Goal: Task Accomplishment & Management: Use online tool/utility

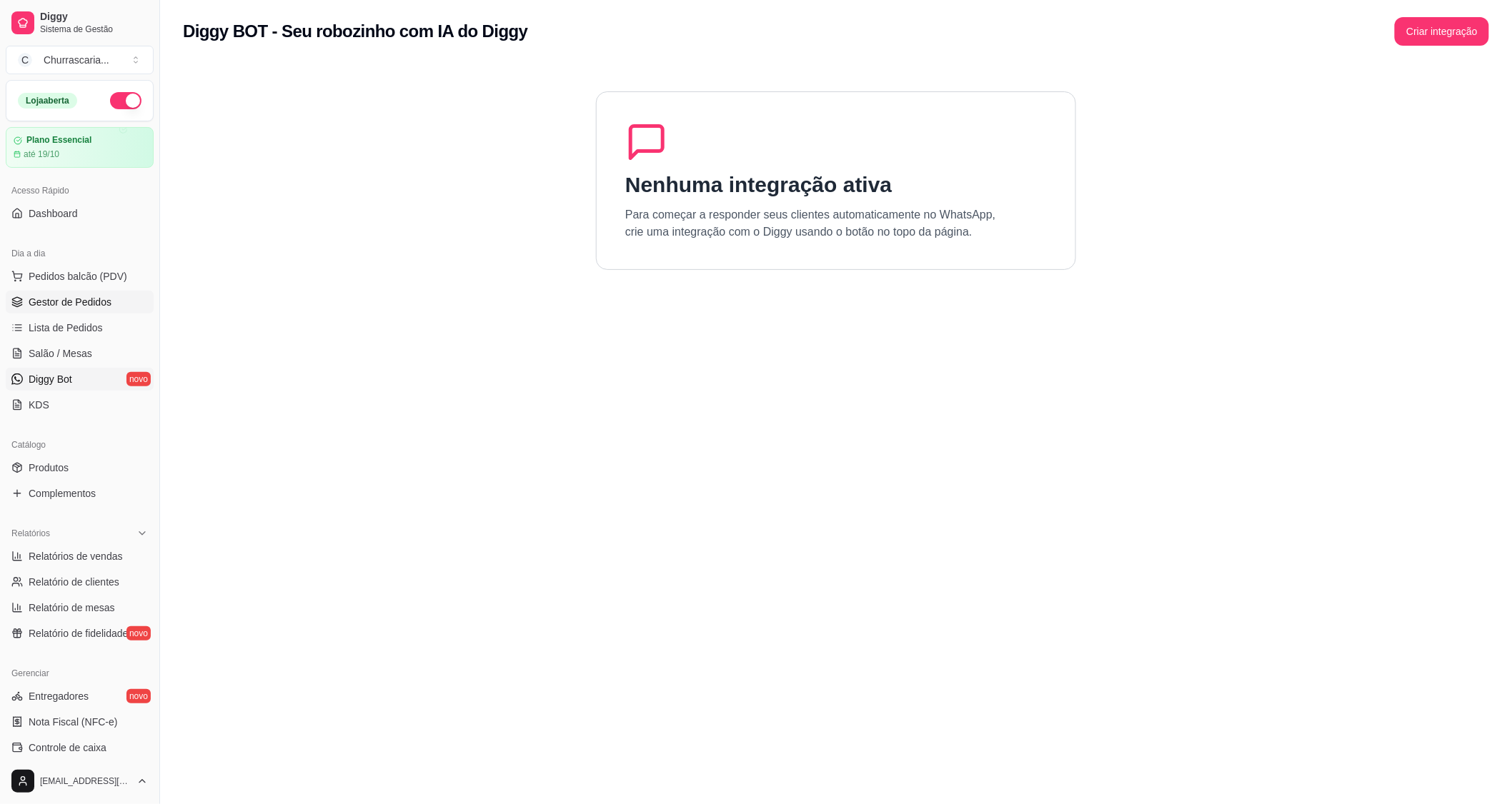
click at [47, 302] on span "Gestor de Pedidos" at bounding box center [69, 302] width 82 height 14
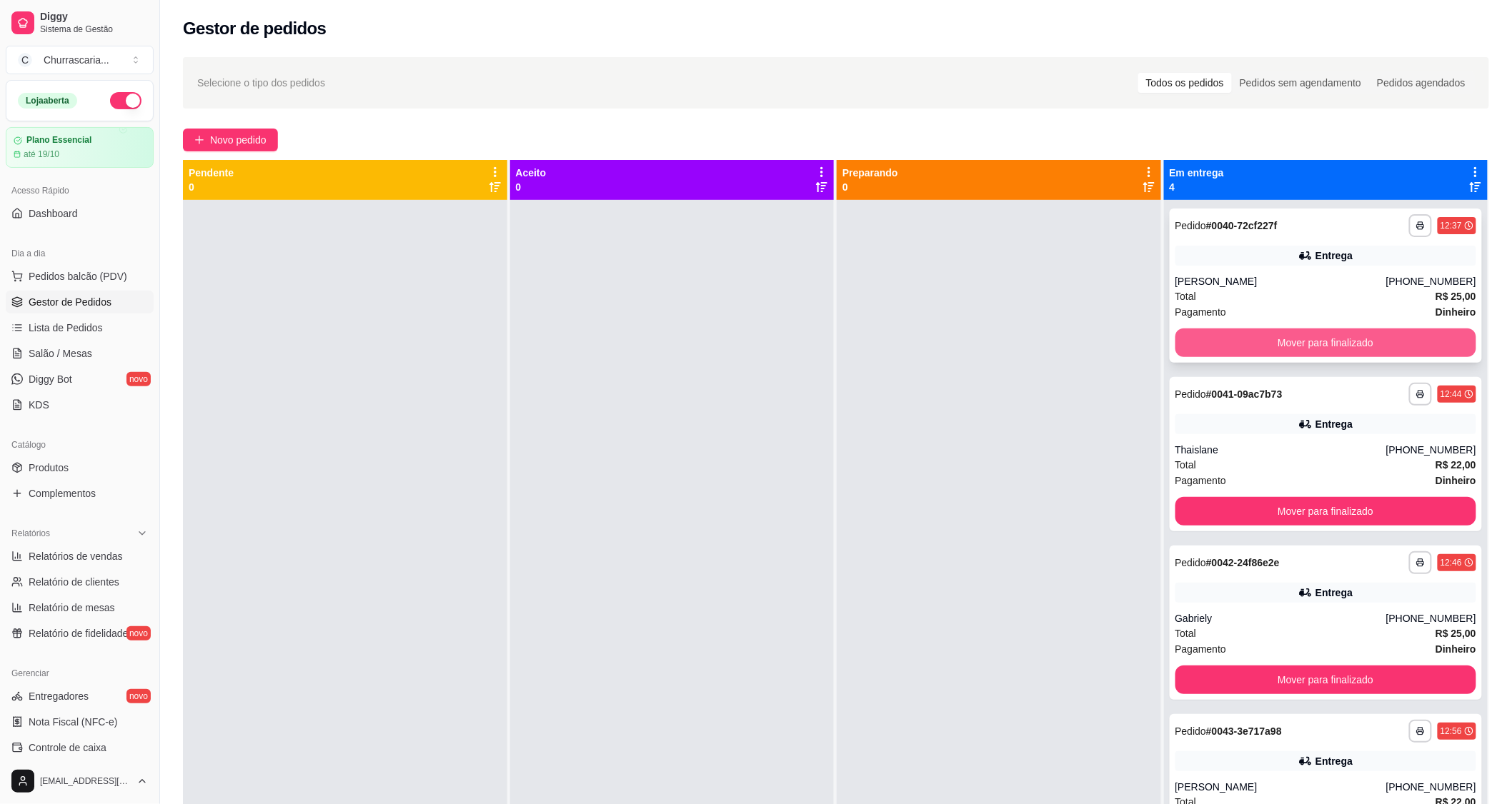
click at [1276, 340] on button "Mover para finalizado" at bounding box center [1326, 342] width 302 height 29
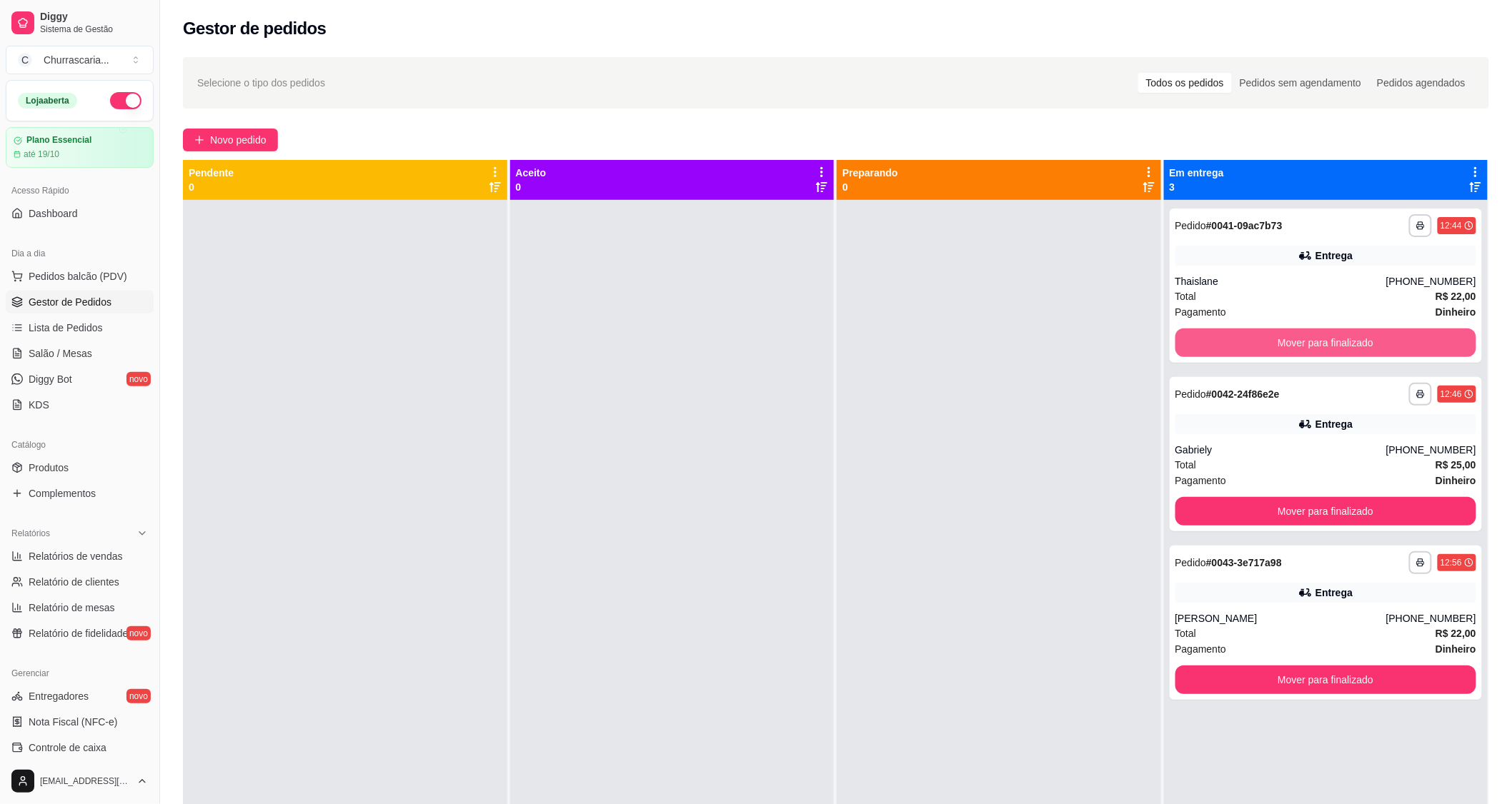
click at [1276, 340] on button "Mover para finalizado" at bounding box center [1326, 342] width 302 height 29
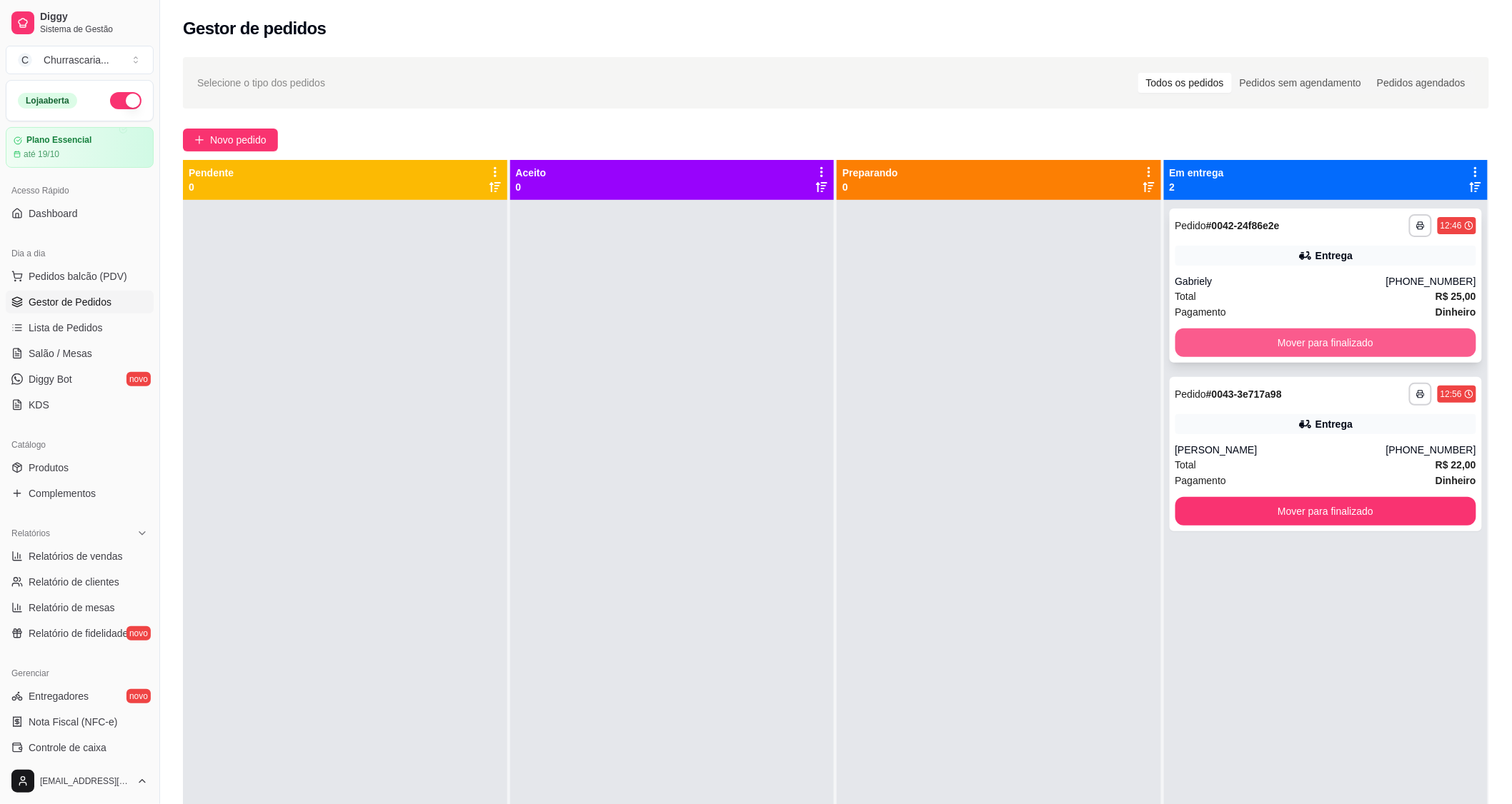
click at [1276, 342] on button "Mover para finalizado" at bounding box center [1326, 342] width 302 height 29
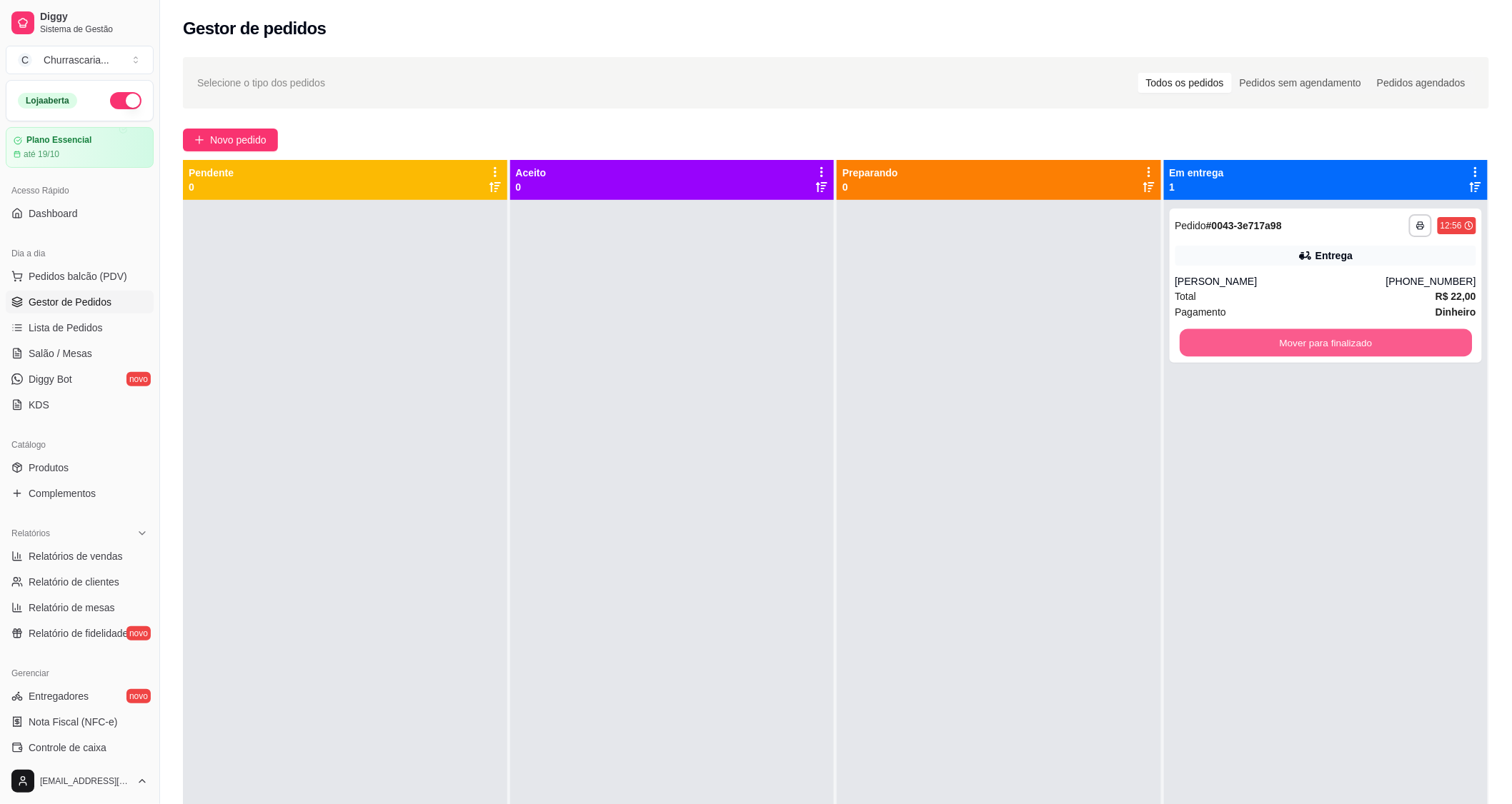
click at [1276, 342] on button "Mover para finalizado" at bounding box center [1325, 343] width 292 height 28
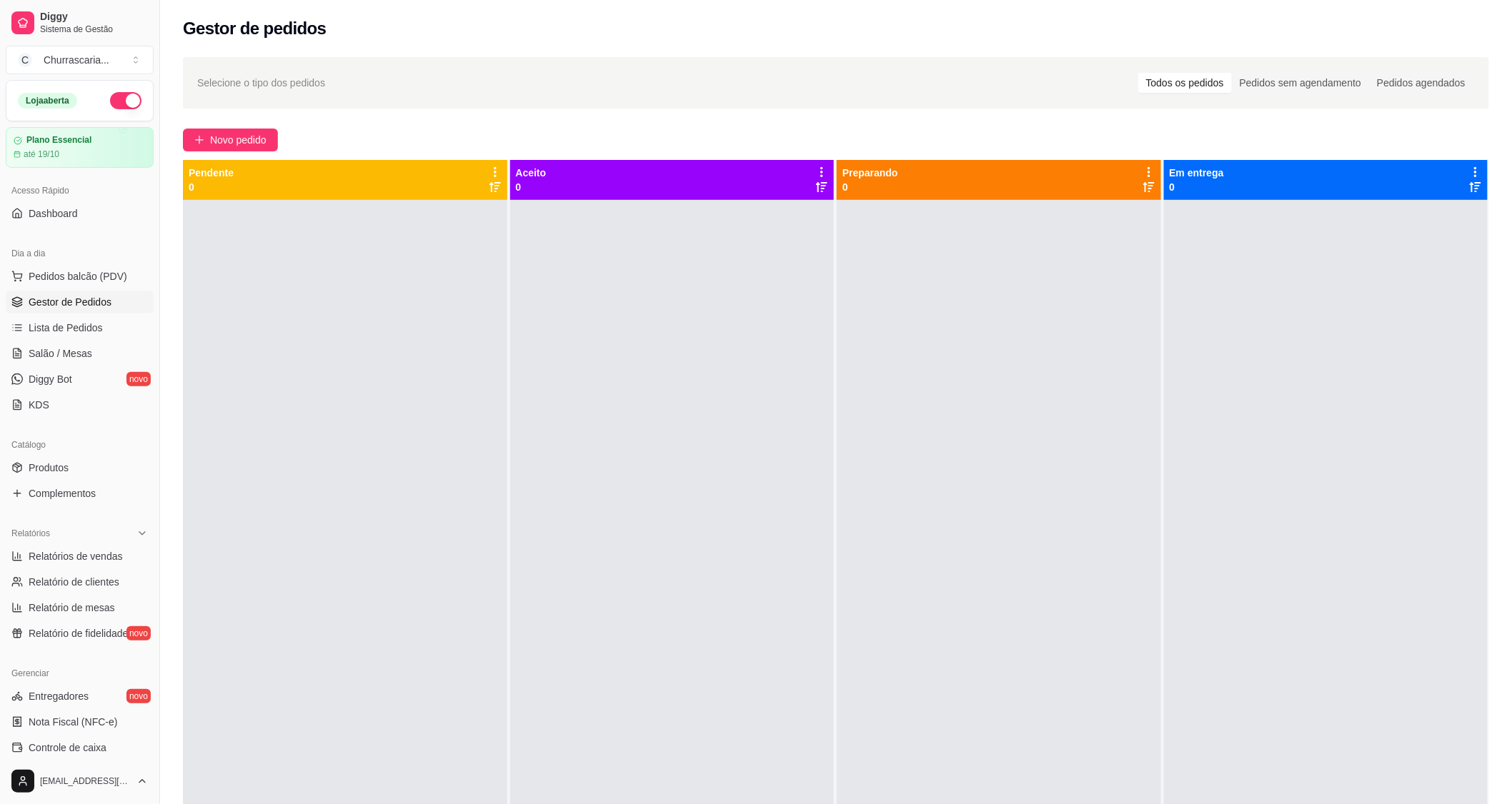
drag, startPoint x: 505, startPoint y: 354, endPoint x: 644, endPoint y: 323, distance: 142.4
click at [538, 338] on div "Pendente 0 Aceito 0 Preparando 0 Em entrega 0" at bounding box center [835, 562] width 1306 height 804
click at [1140, 748] on div at bounding box center [999, 602] width 325 height 804
click at [1164, 705] on div at bounding box center [1325, 602] width 325 height 804
drag, startPoint x: 1045, startPoint y: 603, endPoint x: 1066, endPoint y: 603, distance: 21.0
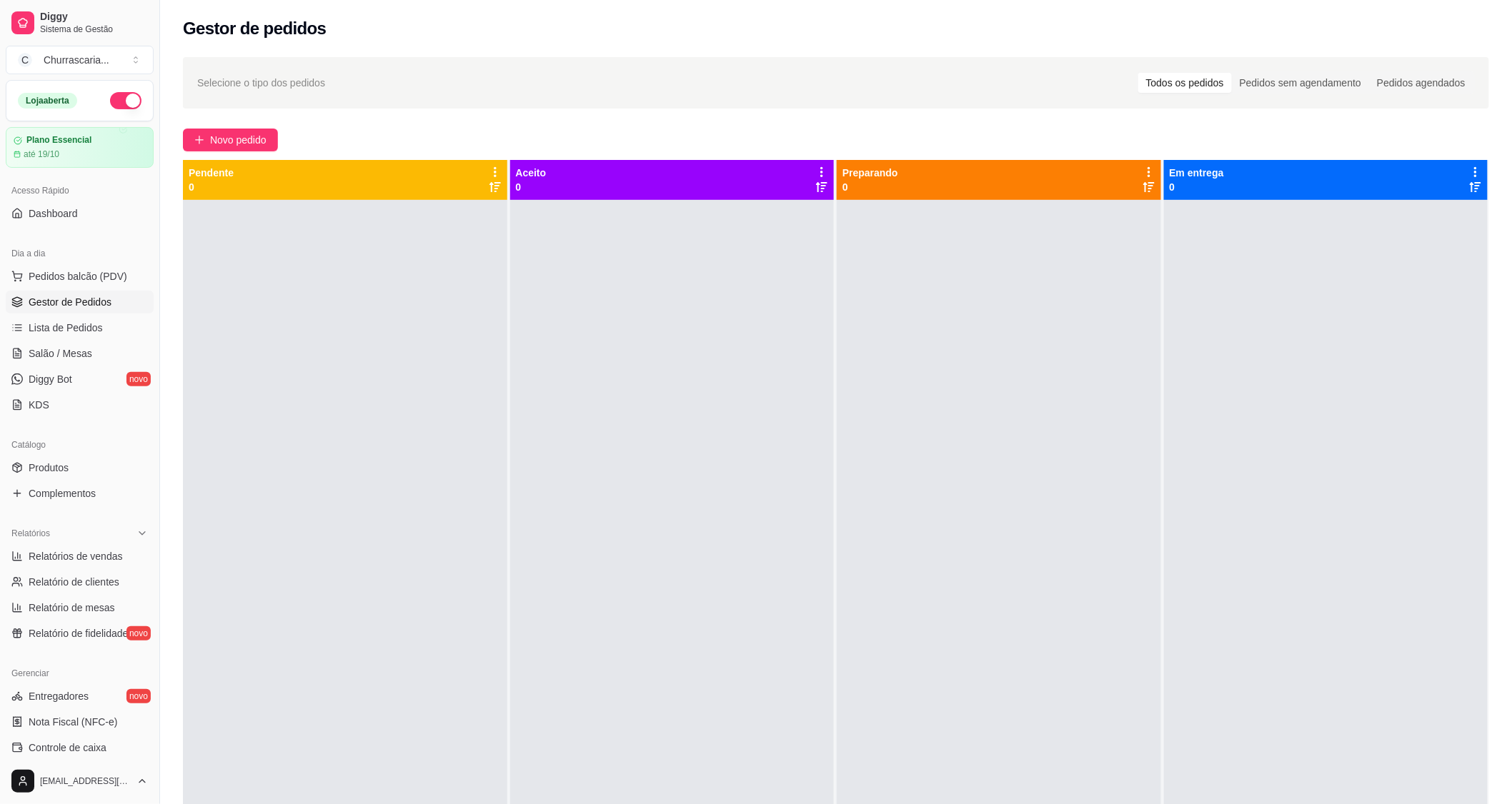
click at [1058, 603] on div at bounding box center [999, 602] width 325 height 804
click at [87, 305] on span "Gestor de Pedidos" at bounding box center [69, 302] width 82 height 14
click at [93, 277] on span "Pedidos balcão (PDV)" at bounding box center [77, 276] width 98 height 14
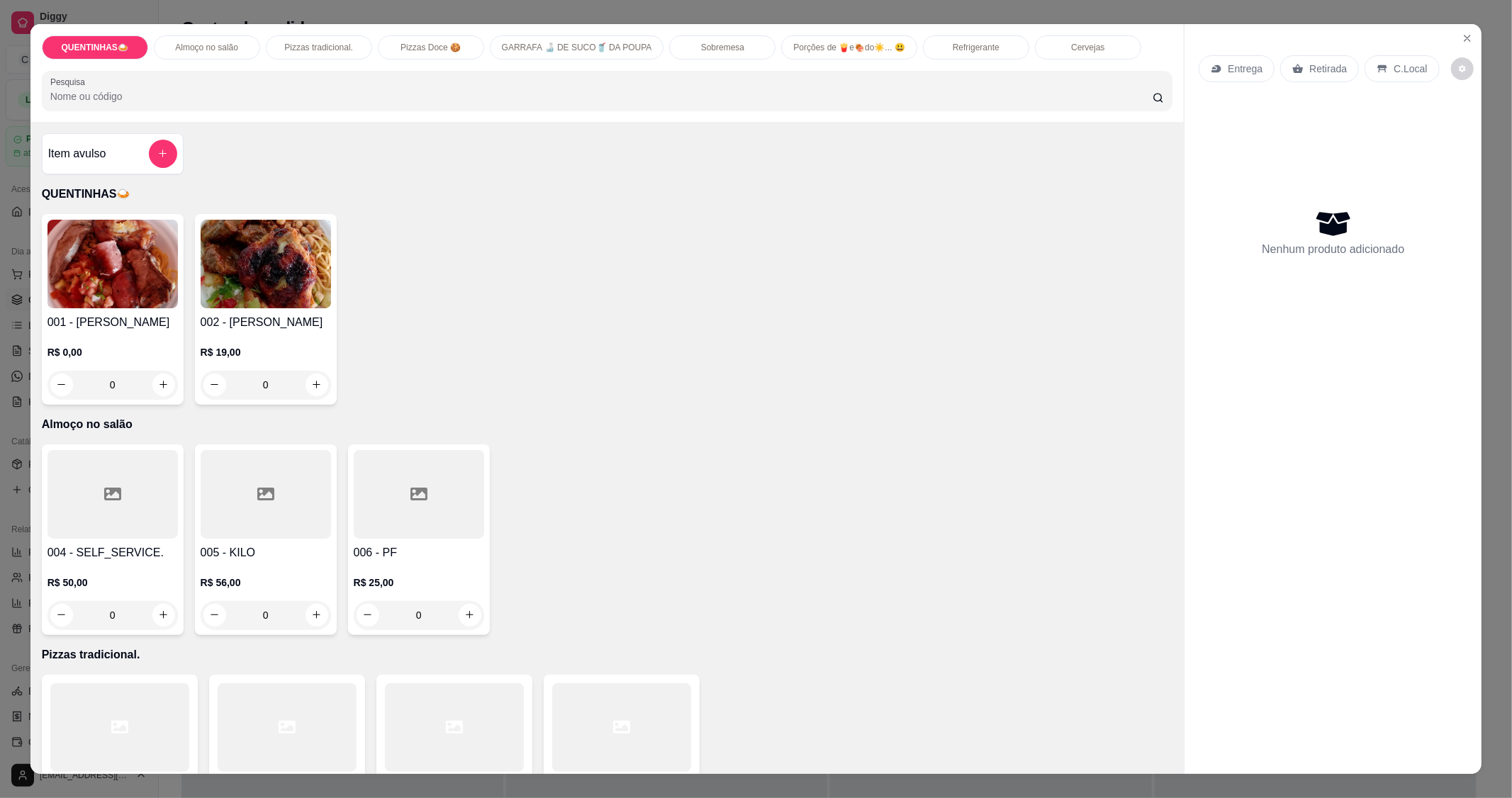
click at [284, 297] on img at bounding box center [266, 264] width 130 height 89
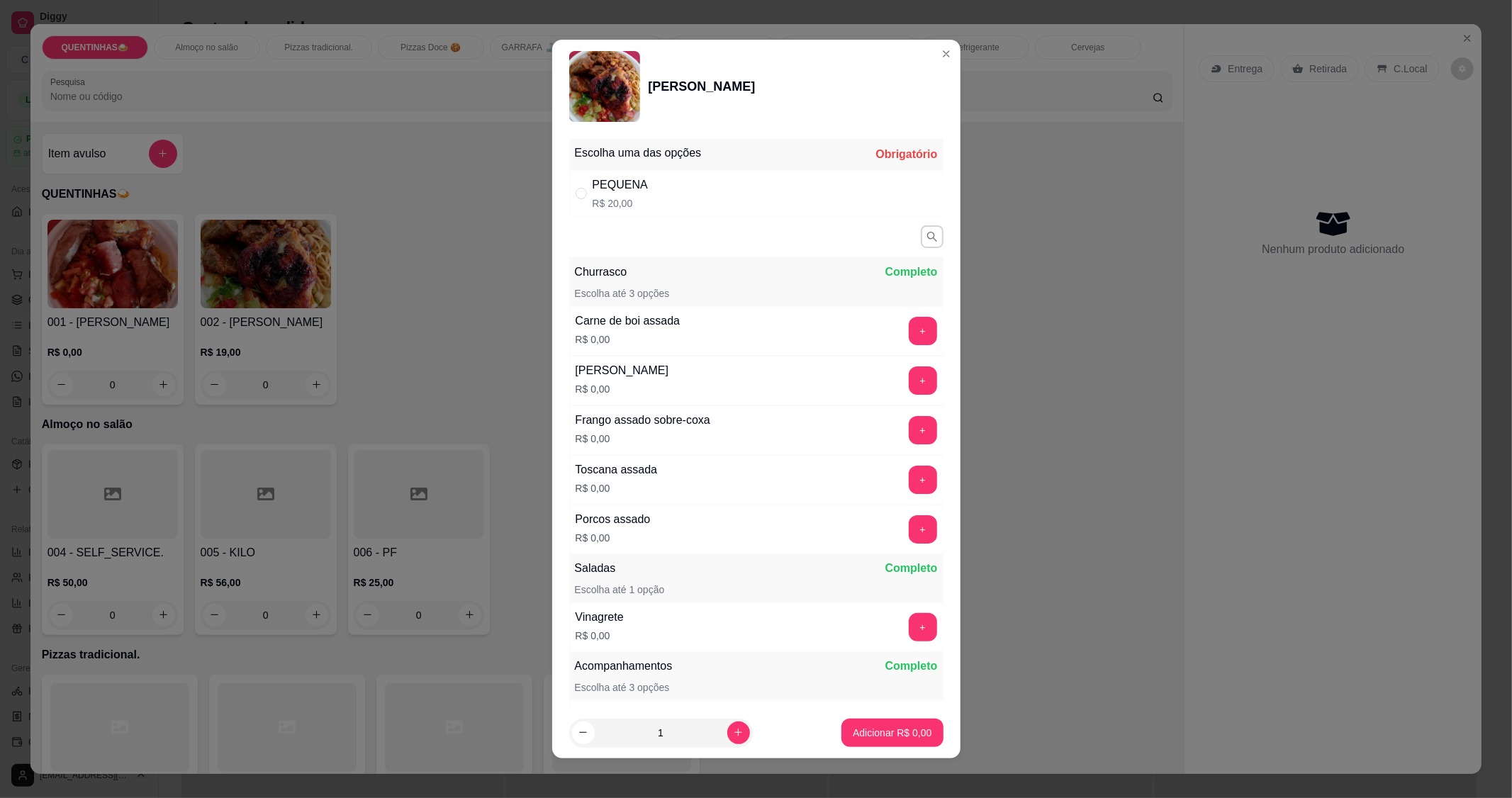
click at [813, 201] on div "PEQUENA R$ 20,00" at bounding box center [756, 193] width 374 height 46
radio input "true"
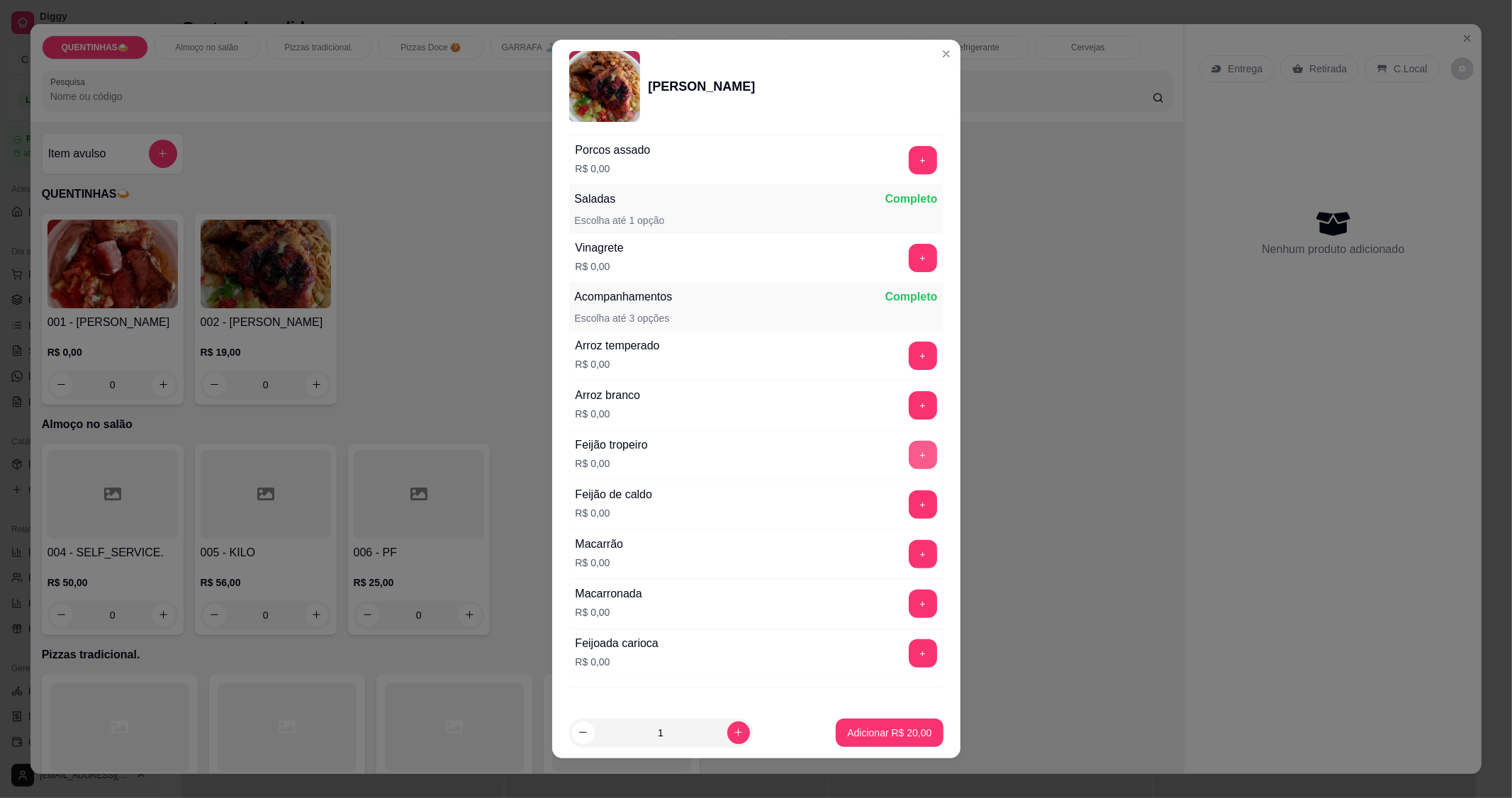
scroll to position [393, 0]
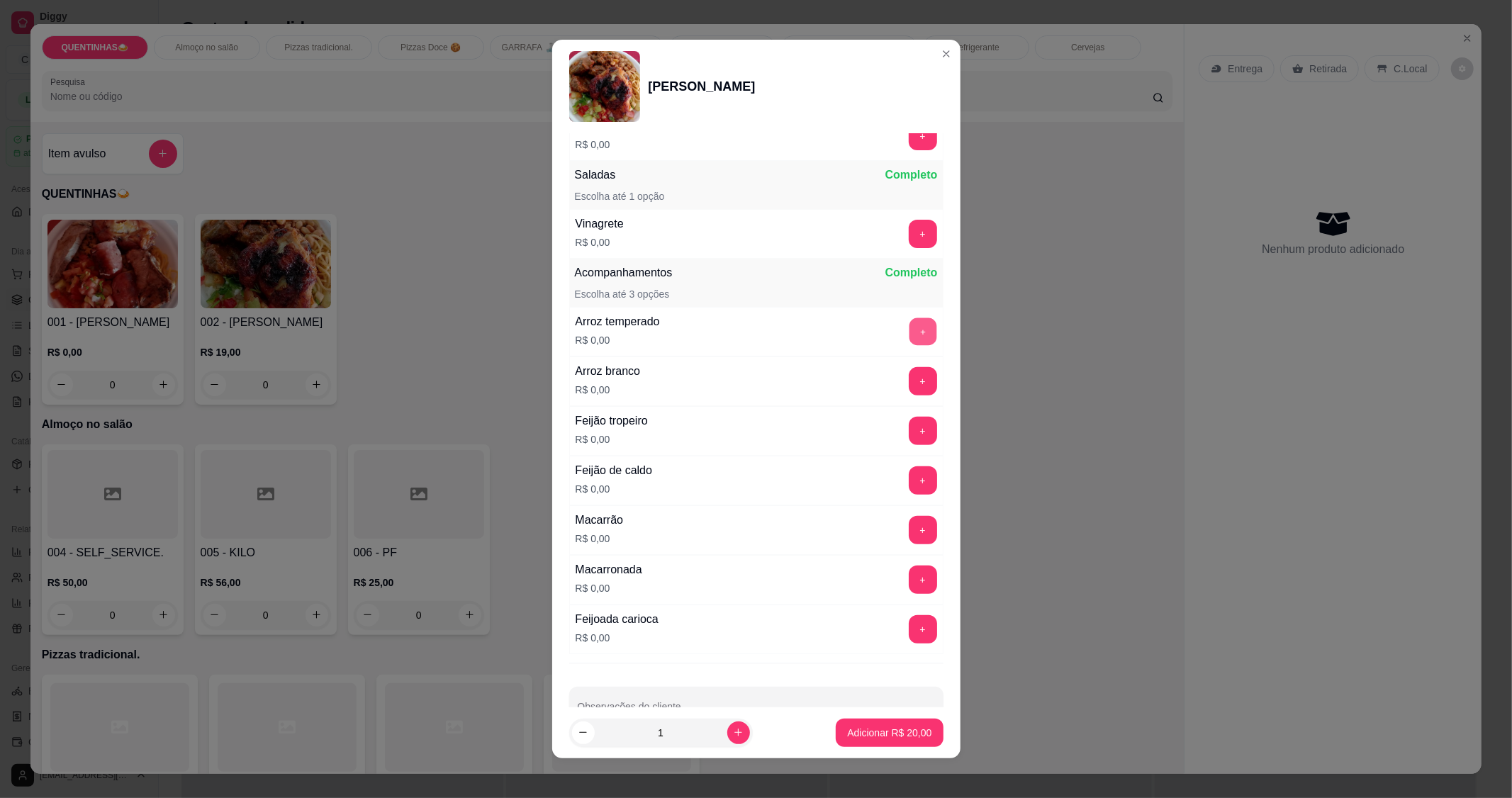
click at [909, 331] on button "+" at bounding box center [923, 332] width 28 height 28
click at [909, 523] on button "+" at bounding box center [923, 530] width 29 height 29
click at [909, 431] on button "+" at bounding box center [923, 432] width 28 height 28
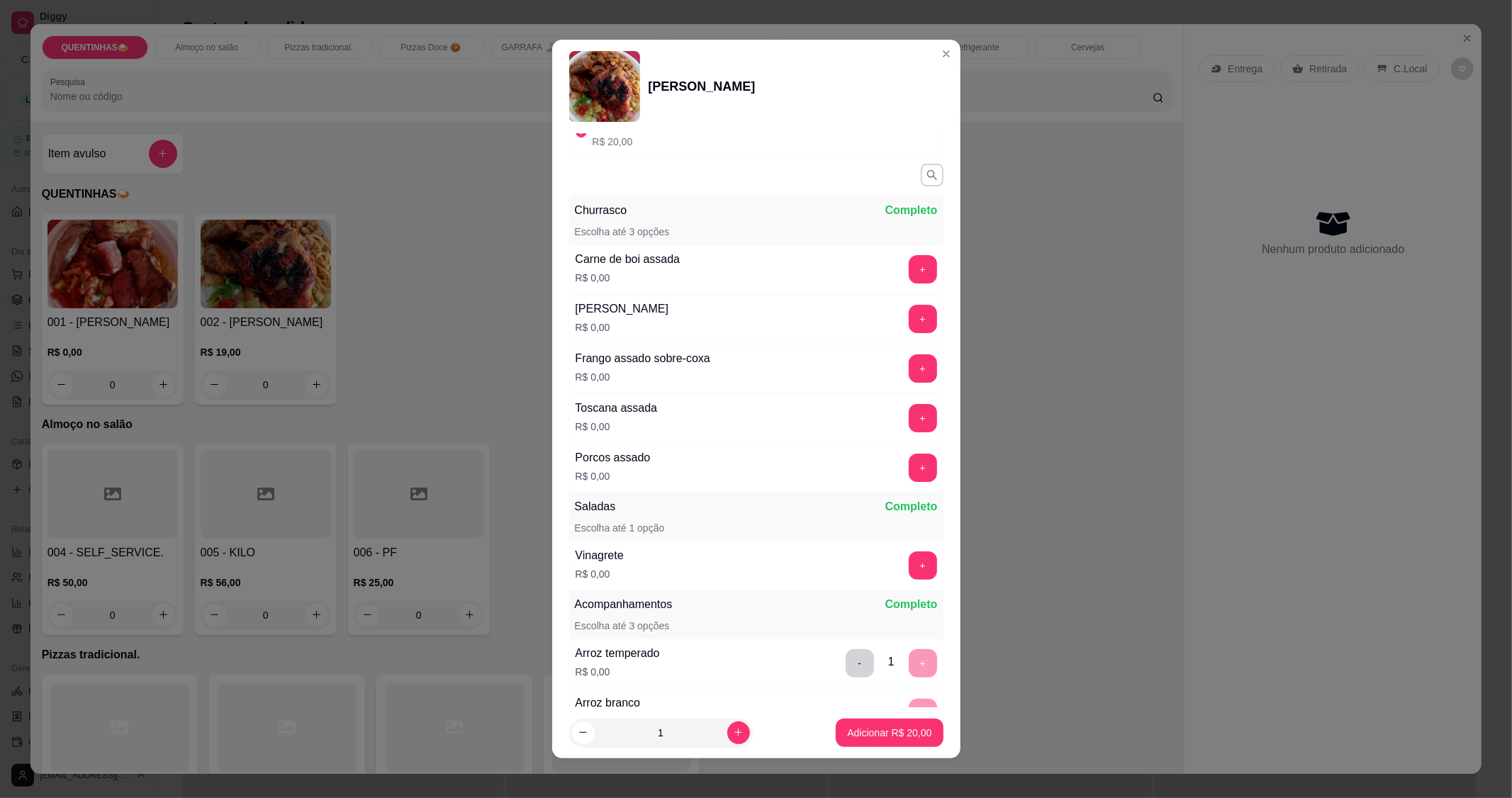
scroll to position [0, 0]
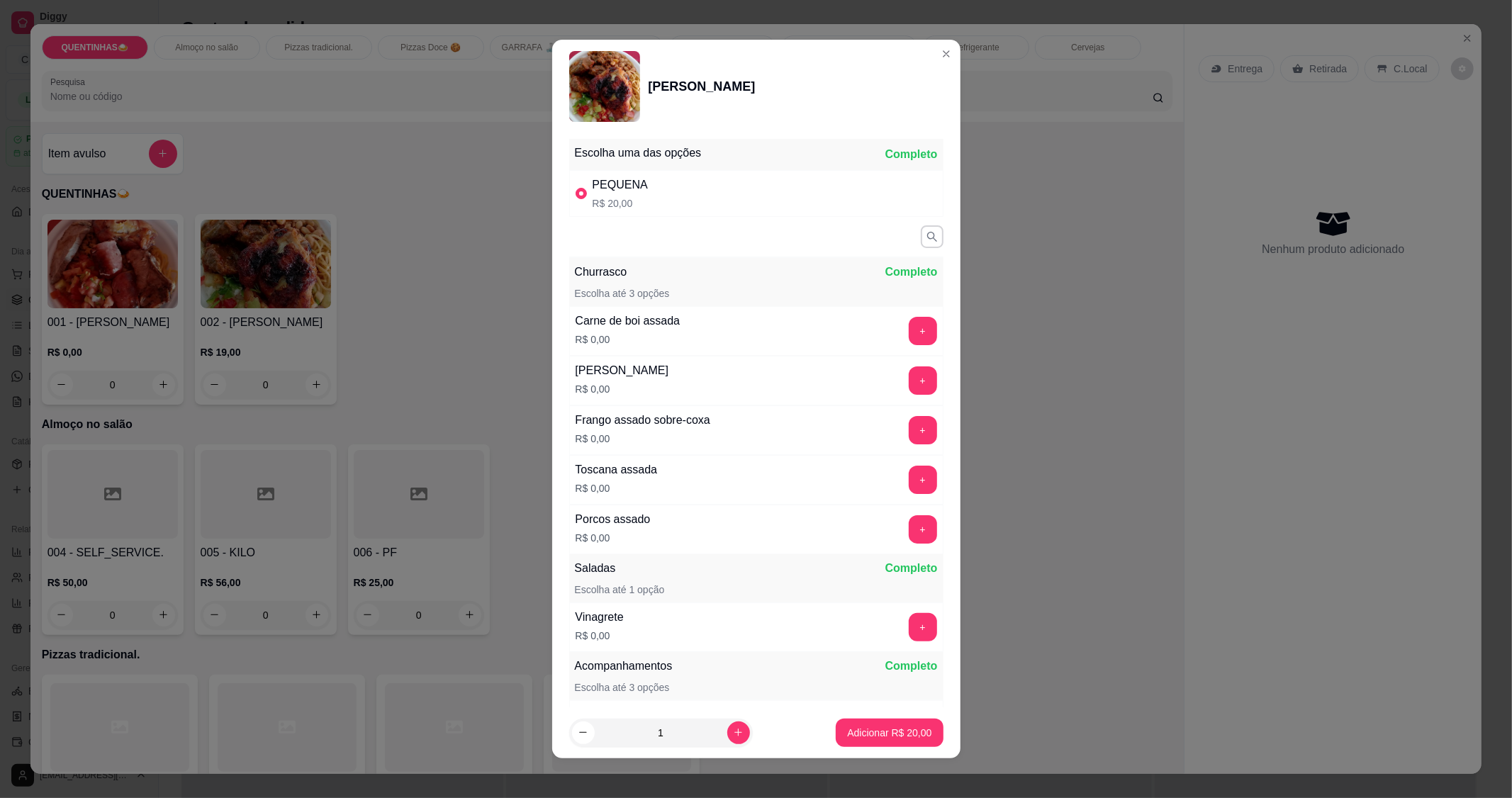
click at [903, 322] on div "+" at bounding box center [923, 331] width 39 height 29
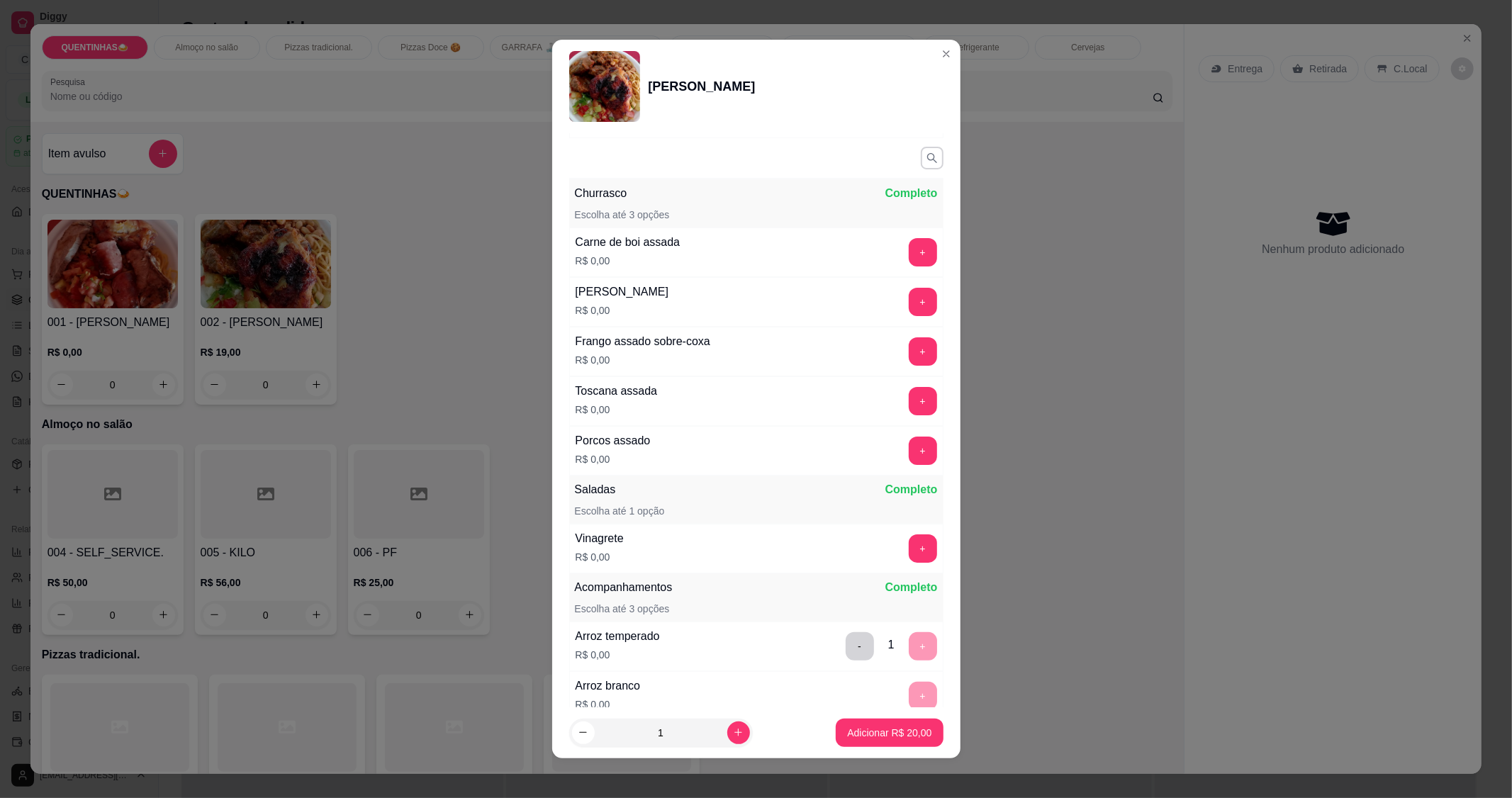
scroll to position [236, 0]
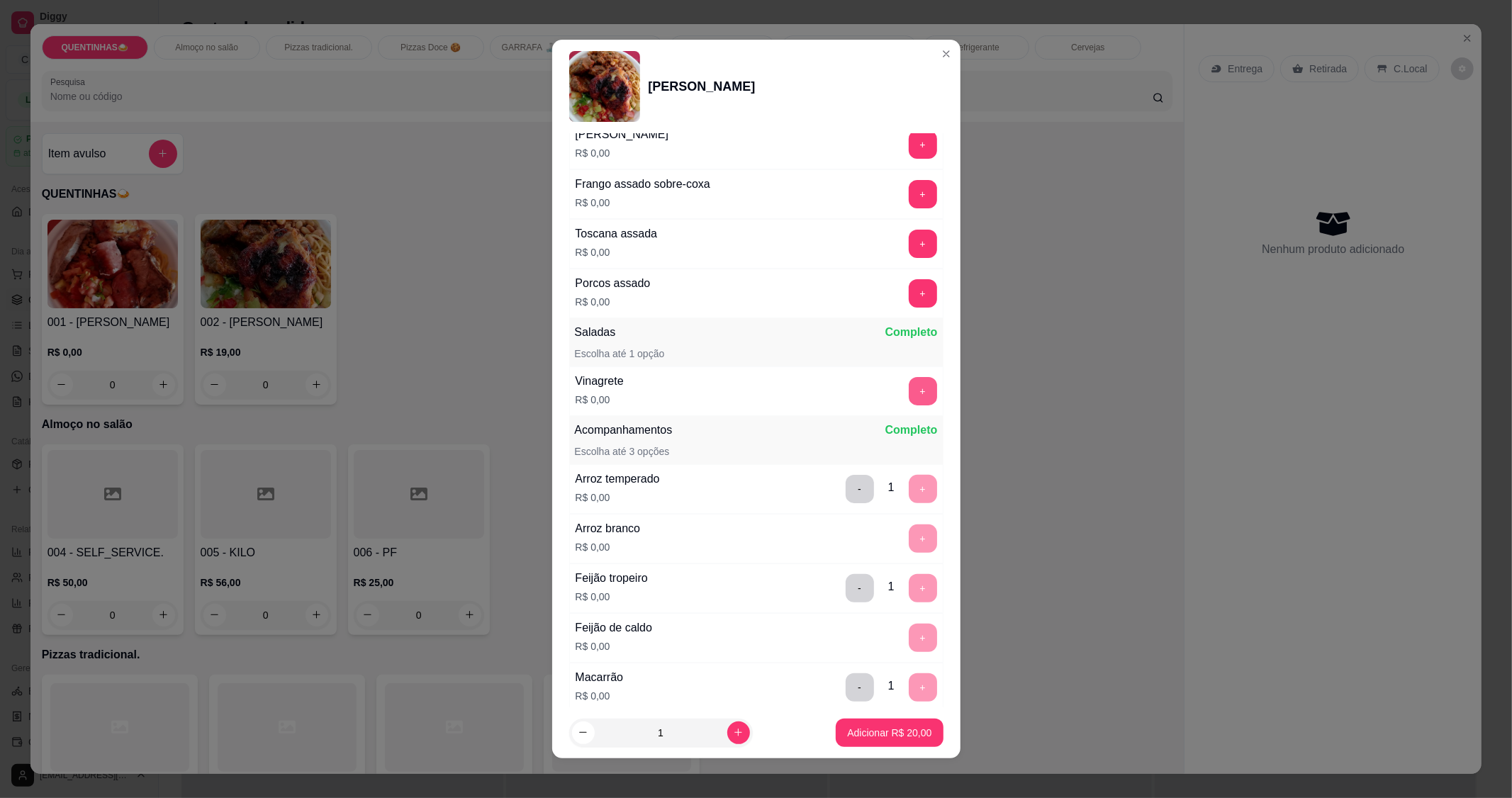
click at [909, 384] on button "+" at bounding box center [923, 391] width 29 height 29
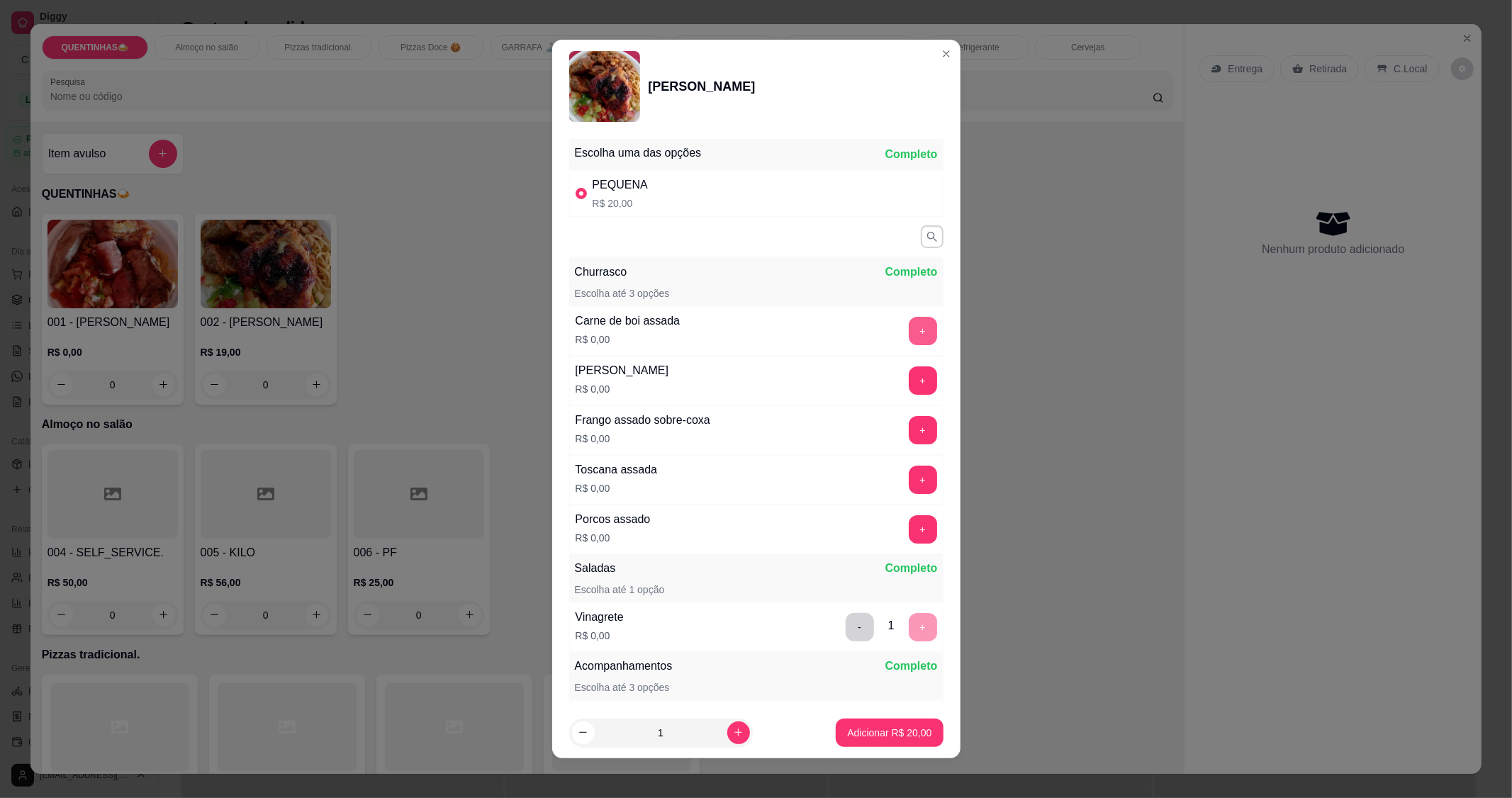
click at [909, 331] on button "+" at bounding box center [923, 331] width 29 height 29
click at [909, 367] on button "+" at bounding box center [923, 380] width 29 height 29
click at [909, 479] on button "+" at bounding box center [923, 480] width 29 height 29
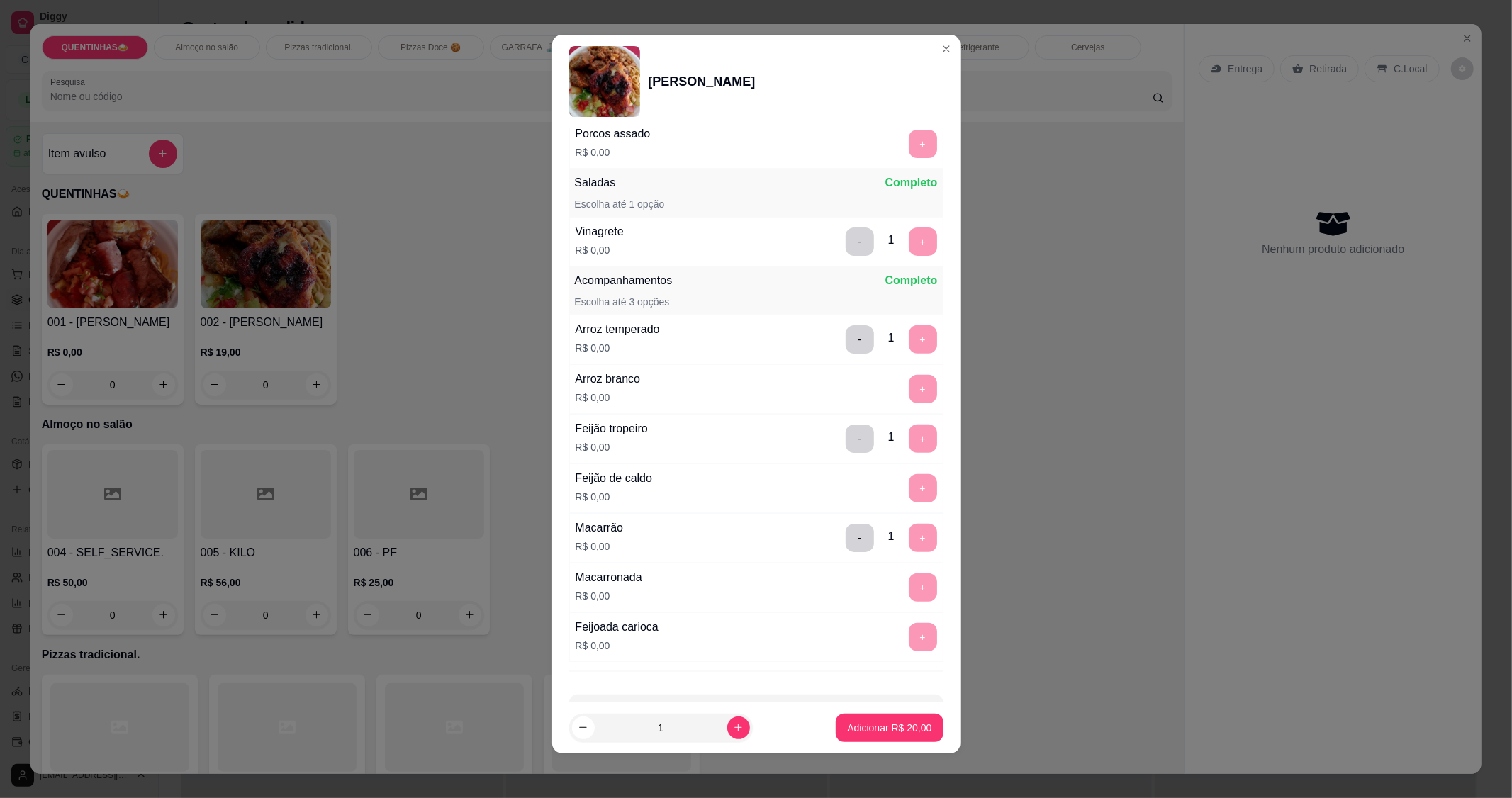
scroll to position [422, 0]
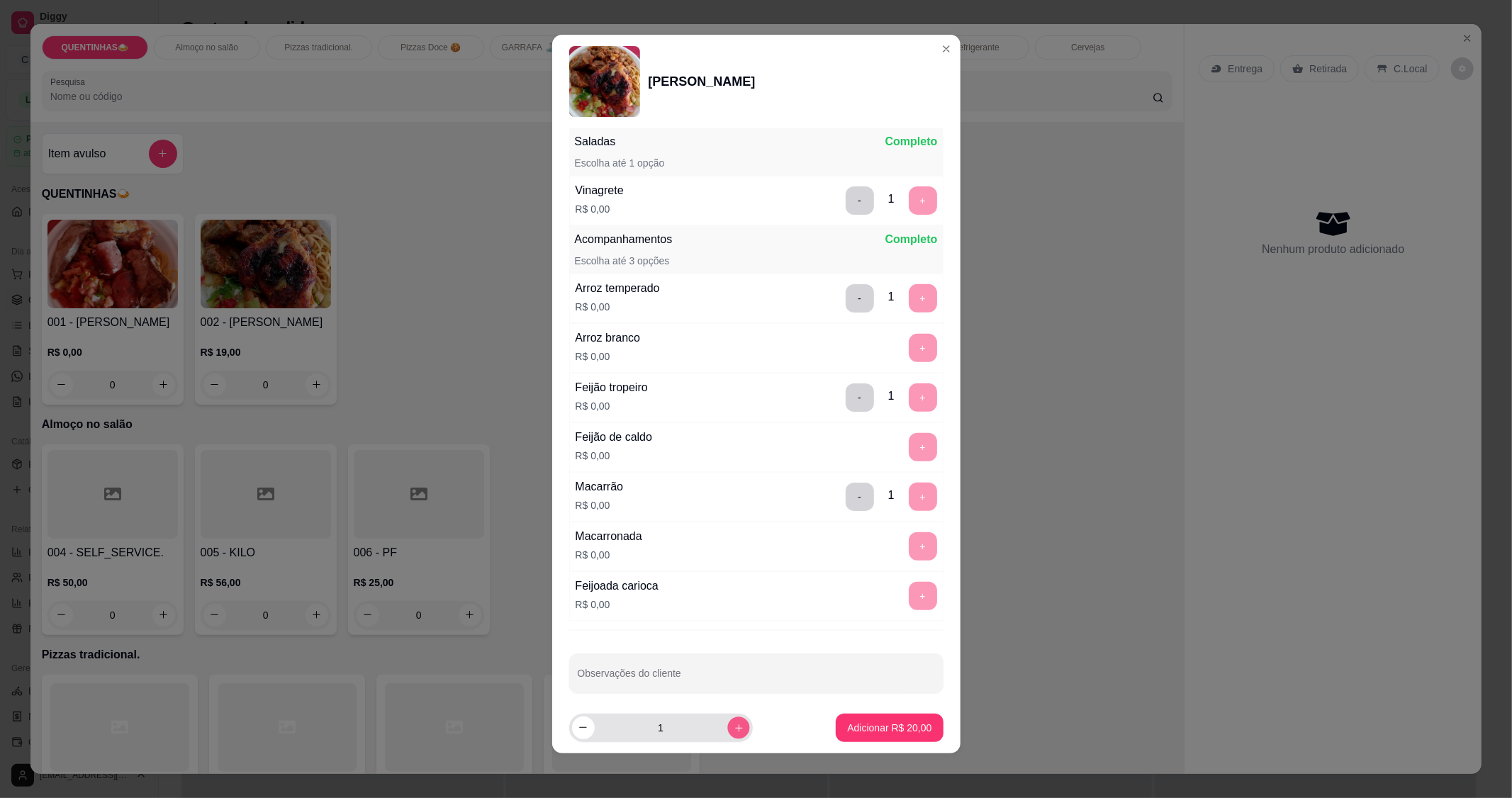
click at [733, 727] on icon "increase-product-quantity" at bounding box center [738, 727] width 11 height 11
type input "2"
click at [870, 734] on p "Adicionar R$ 40,00" at bounding box center [888, 728] width 82 height 14
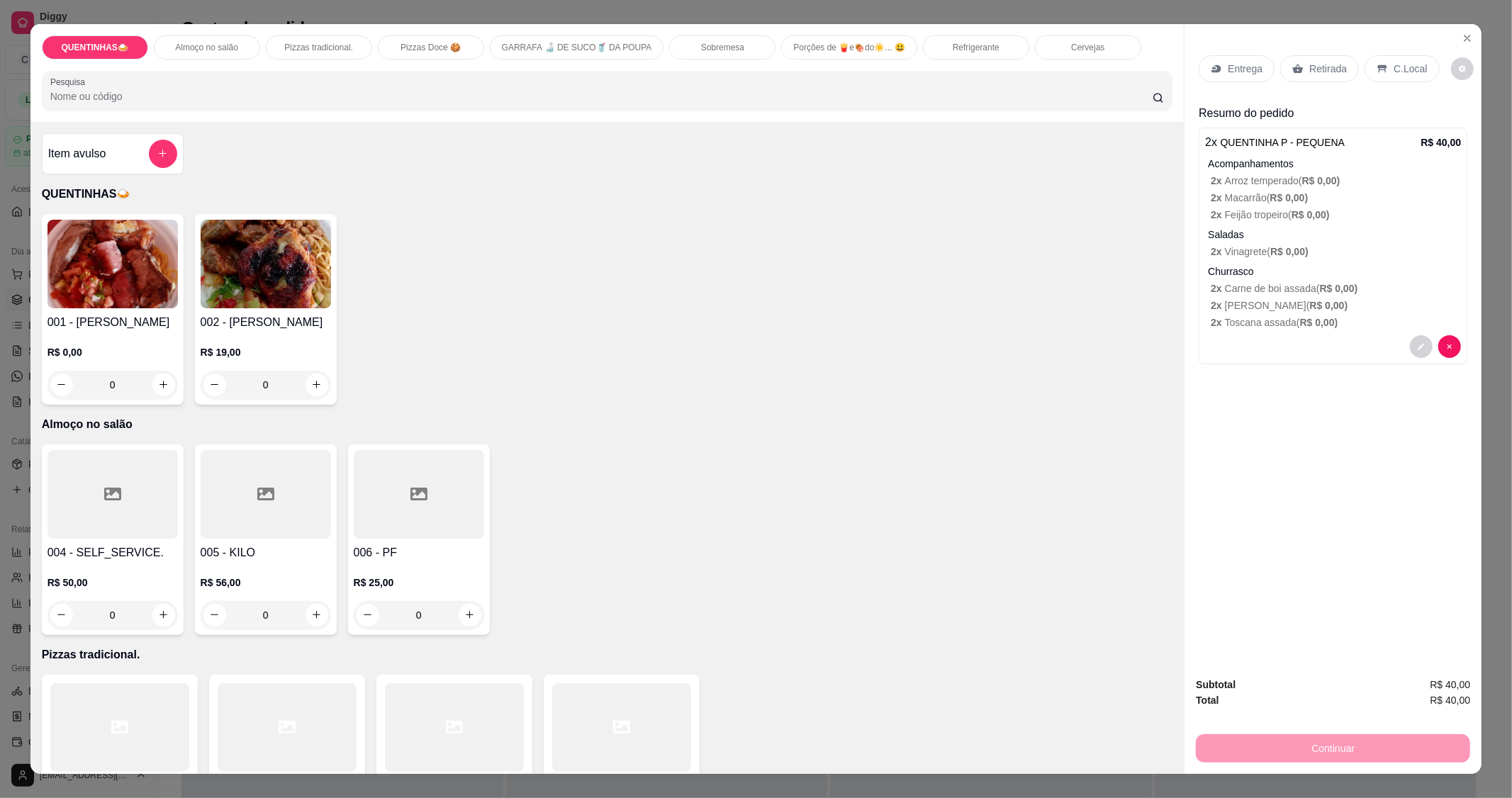
click at [1233, 78] on div "Entrega" at bounding box center [1236, 68] width 76 height 27
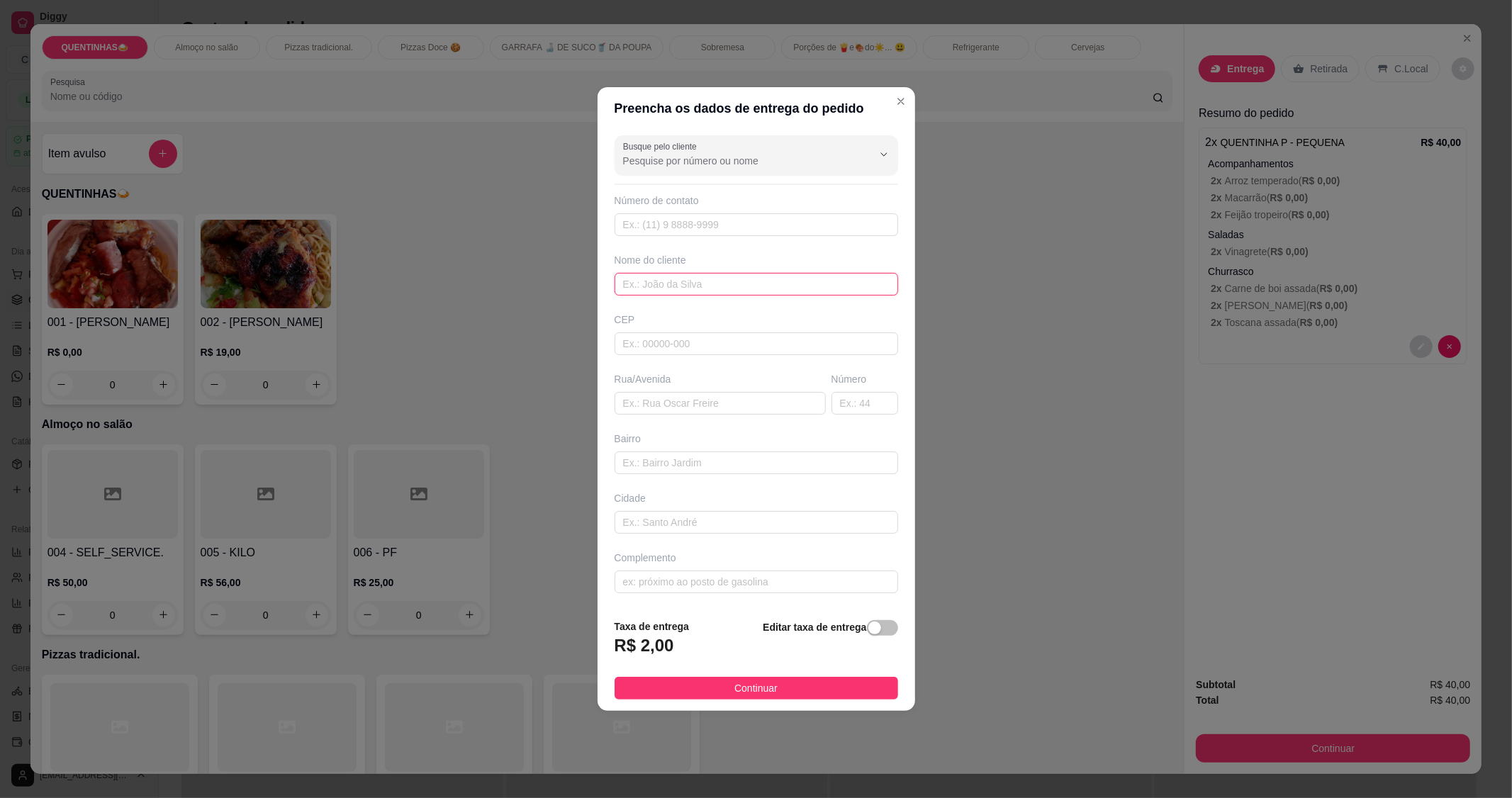
click at [757, 277] on input "text" at bounding box center [756, 284] width 284 height 23
click at [755, 289] on input "text" at bounding box center [756, 284] width 284 height 23
type input "Suyane"
click at [727, 408] on input "text" at bounding box center [720, 403] width 211 height 23
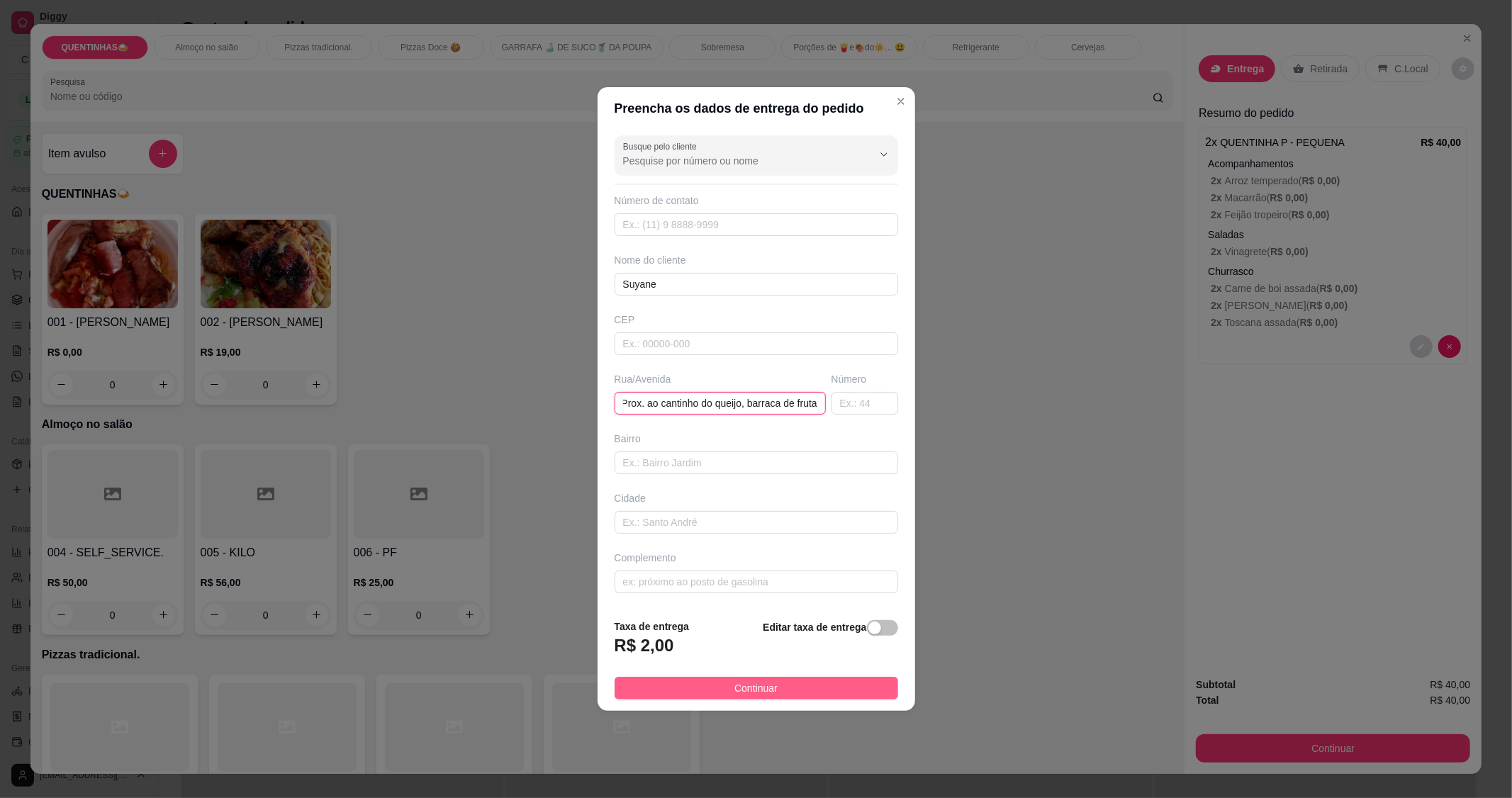
type input "Prox. ao cantinho do queijo, barraca de fruta"
click at [734, 683] on span "Continuar" at bounding box center [756, 689] width 43 height 16
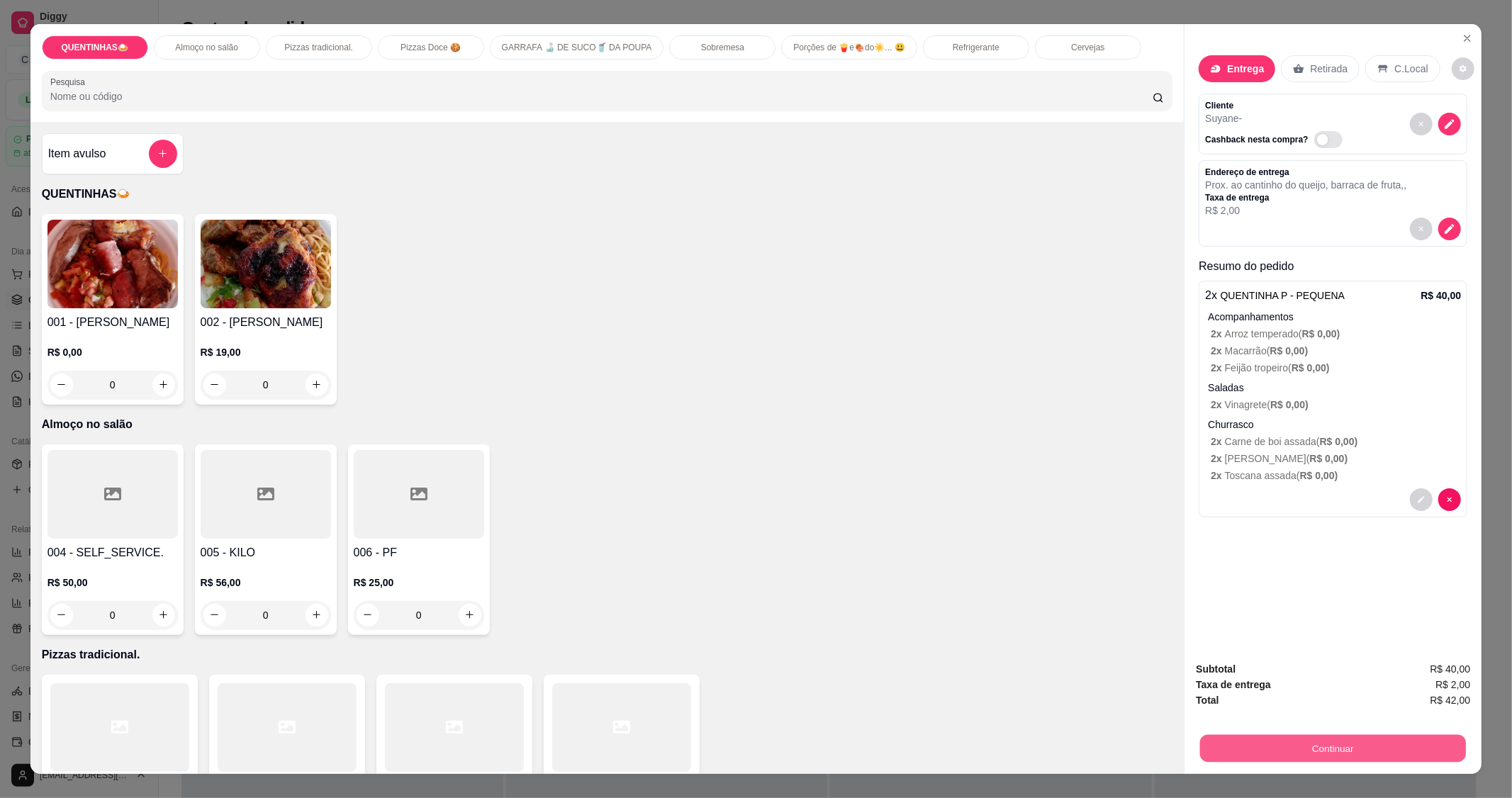
click at [1280, 754] on button "Continuar" at bounding box center [1333, 749] width 266 height 28
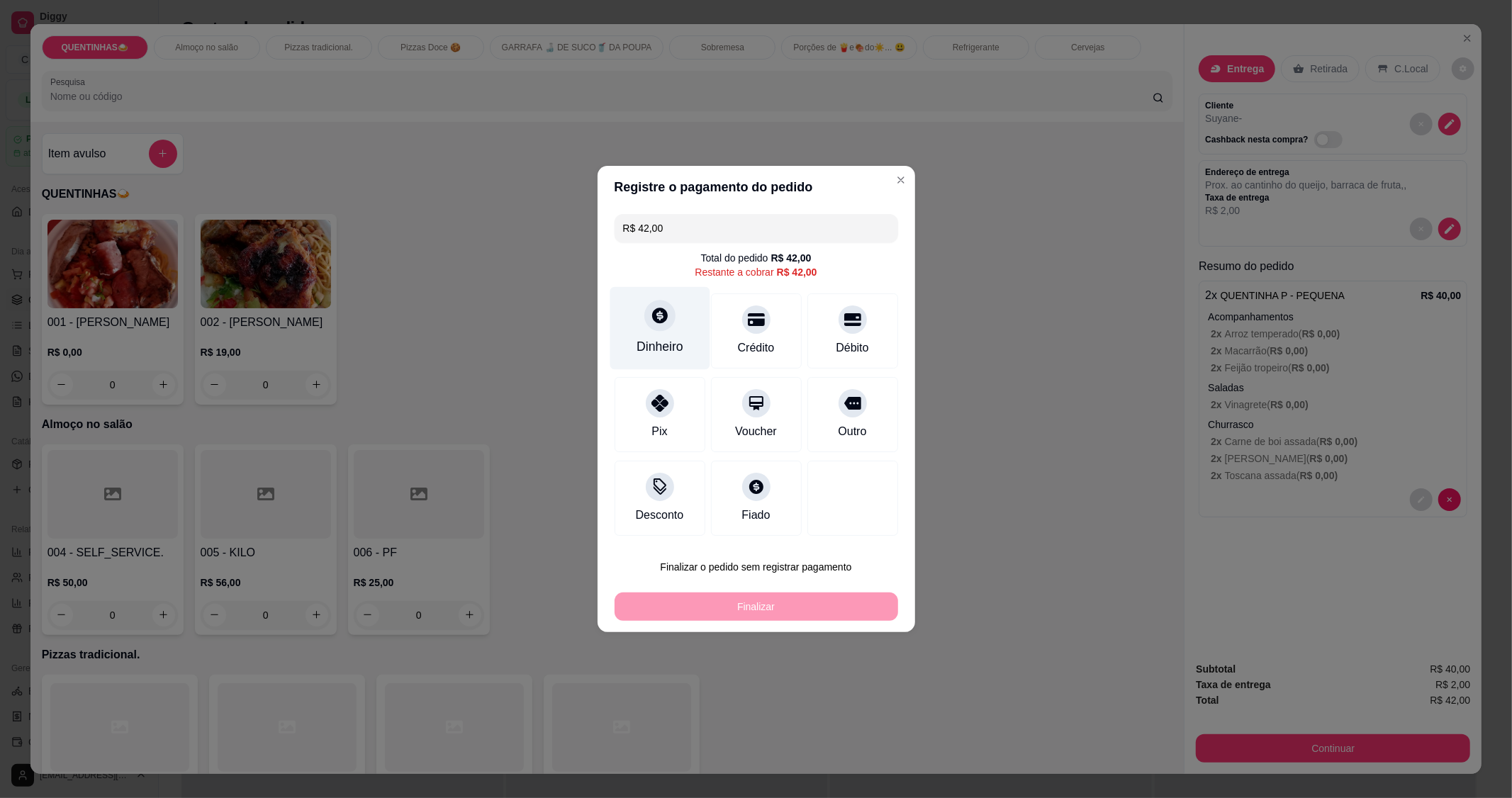
click at [665, 340] on div "Dinheiro" at bounding box center [659, 347] width 46 height 19
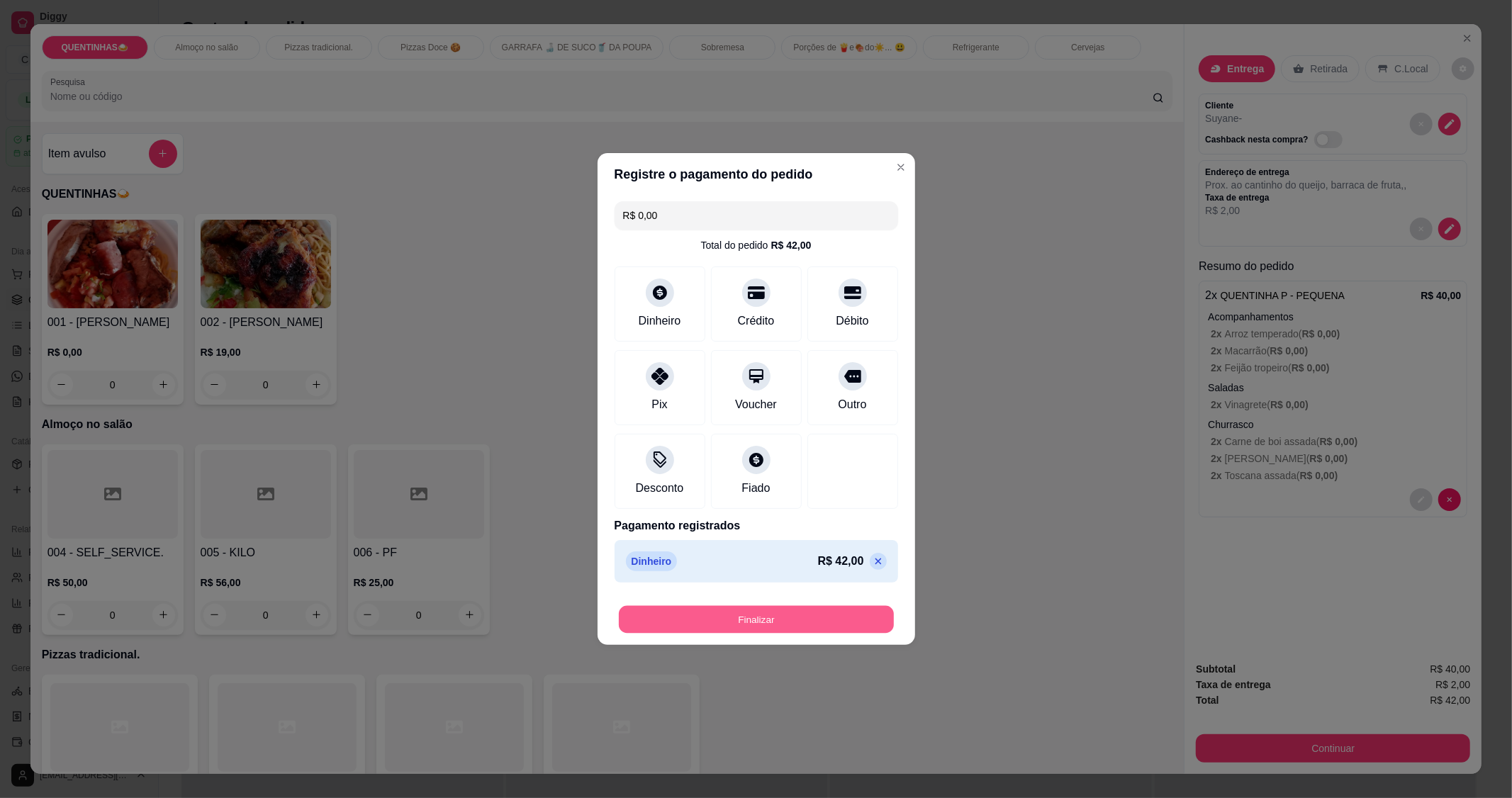
click at [837, 625] on button "Finalizar" at bounding box center [756, 620] width 275 height 28
type input "-R$ 42,00"
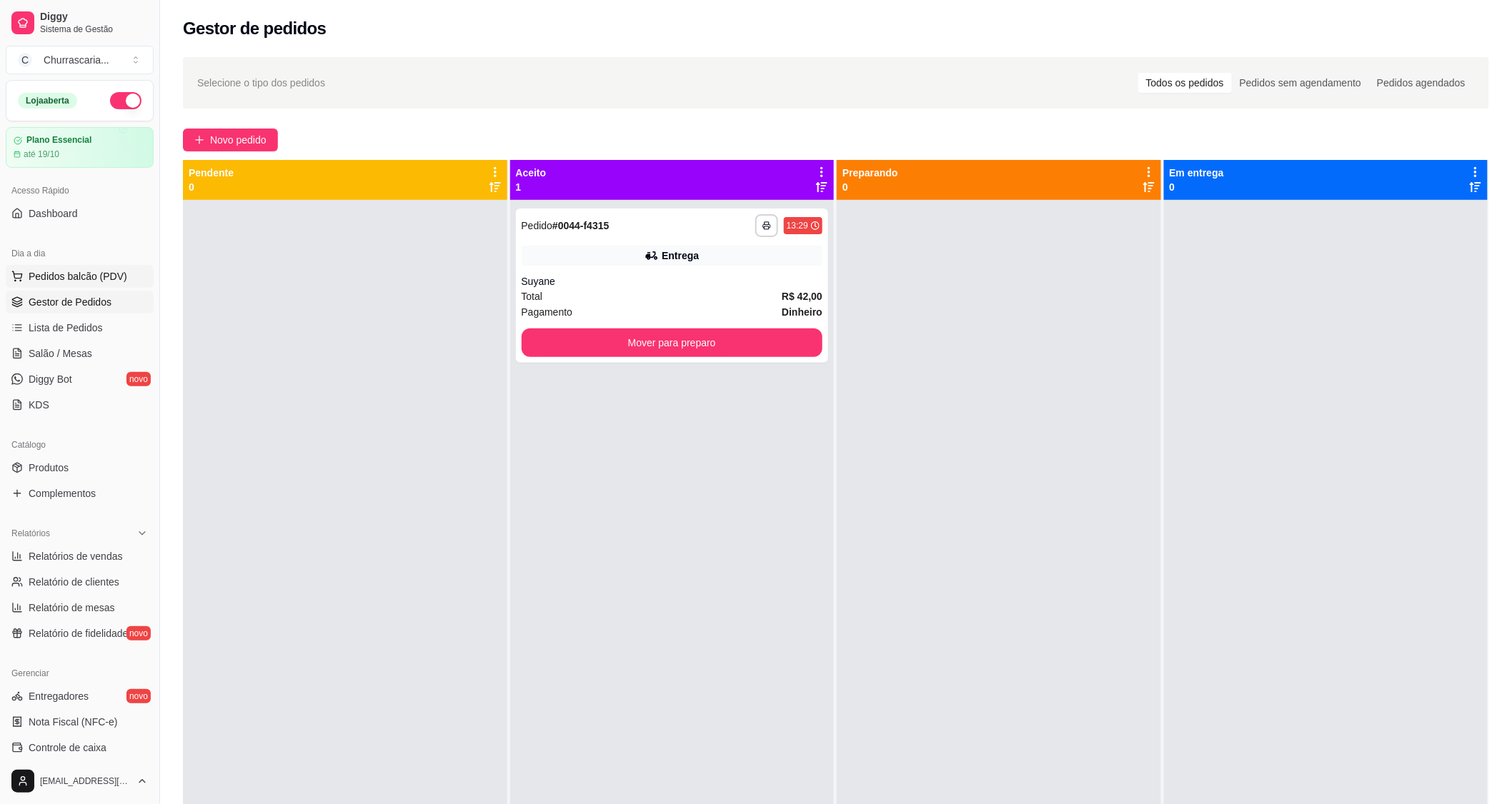
click at [108, 266] on button "Pedidos balcão (PDV)" at bounding box center [79, 276] width 148 height 23
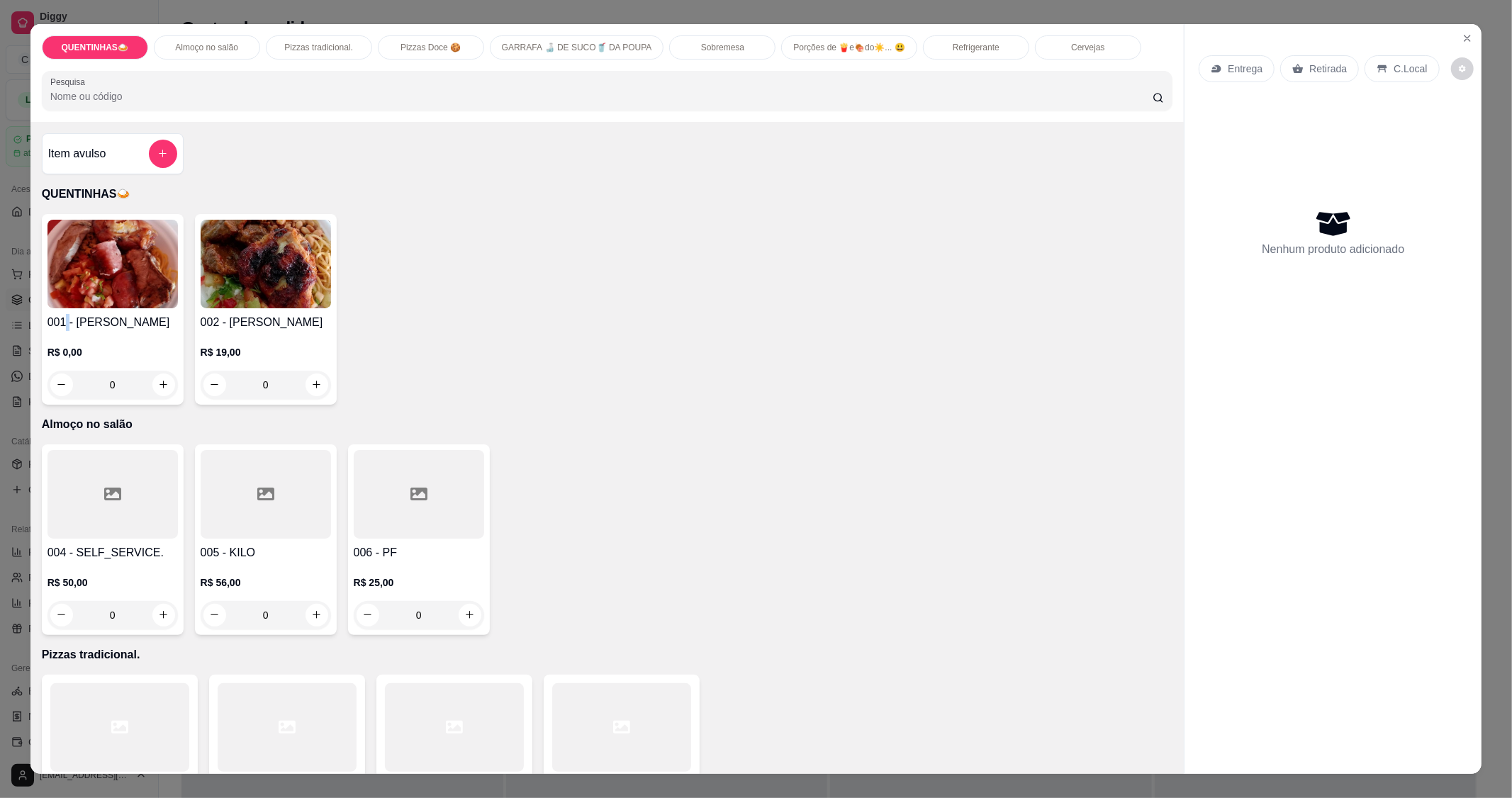
click at [62, 329] on h4 "001 - [PERSON_NAME]" at bounding box center [112, 322] width 130 height 17
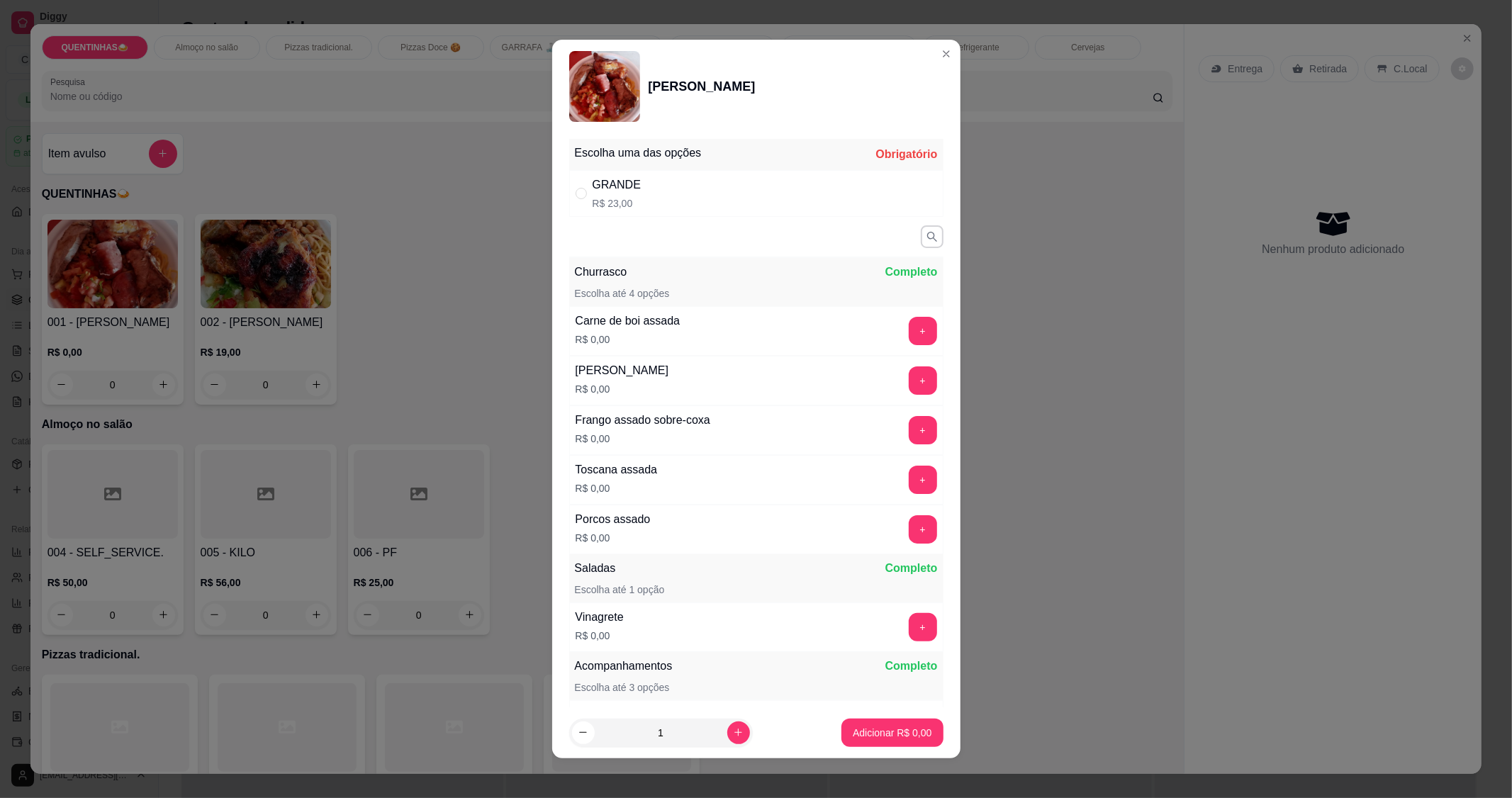
click at [733, 211] on div "GRANDE R$ 23,00" at bounding box center [756, 193] width 374 height 46
radio input "true"
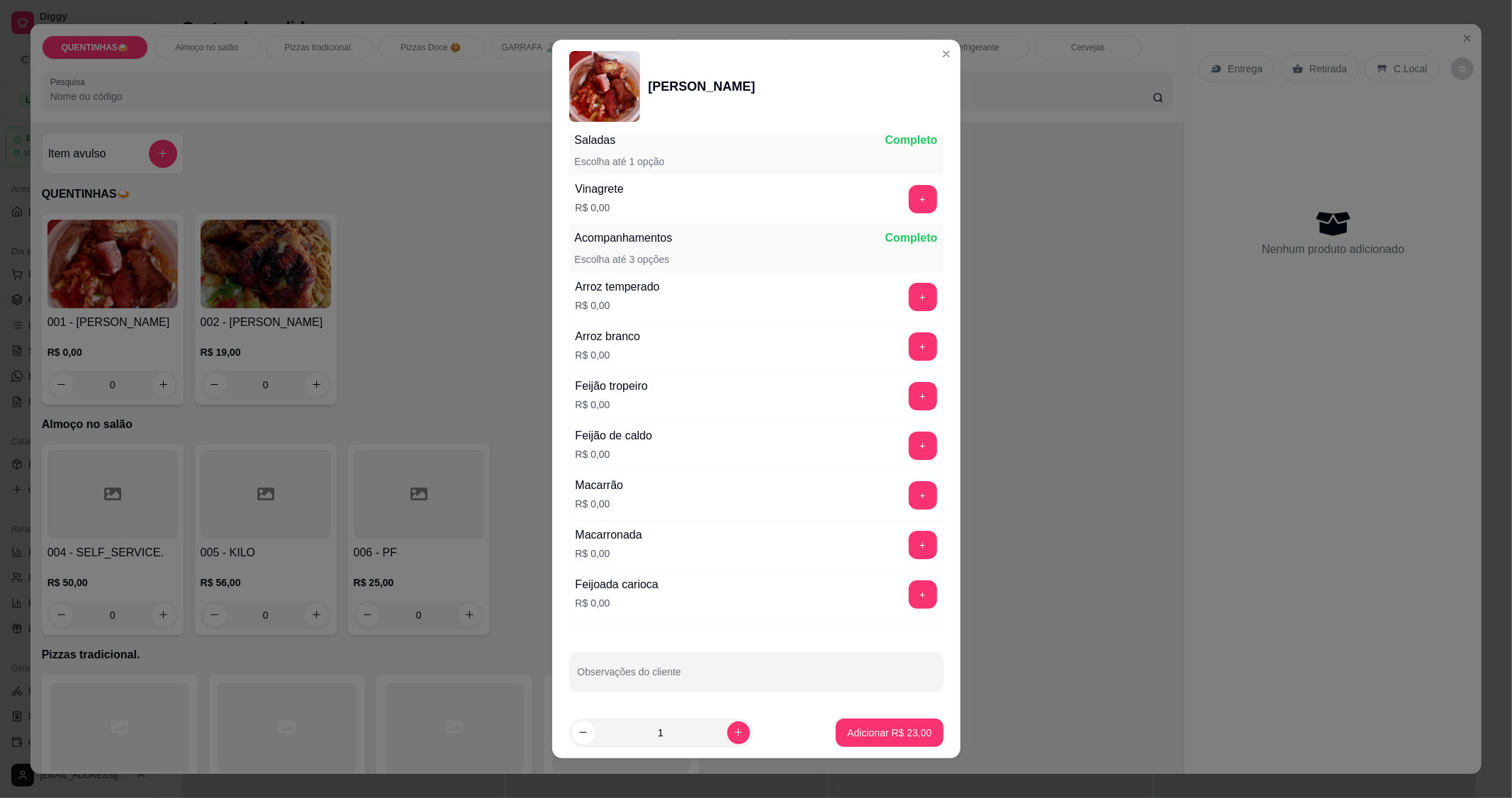
scroll to position [433, 0]
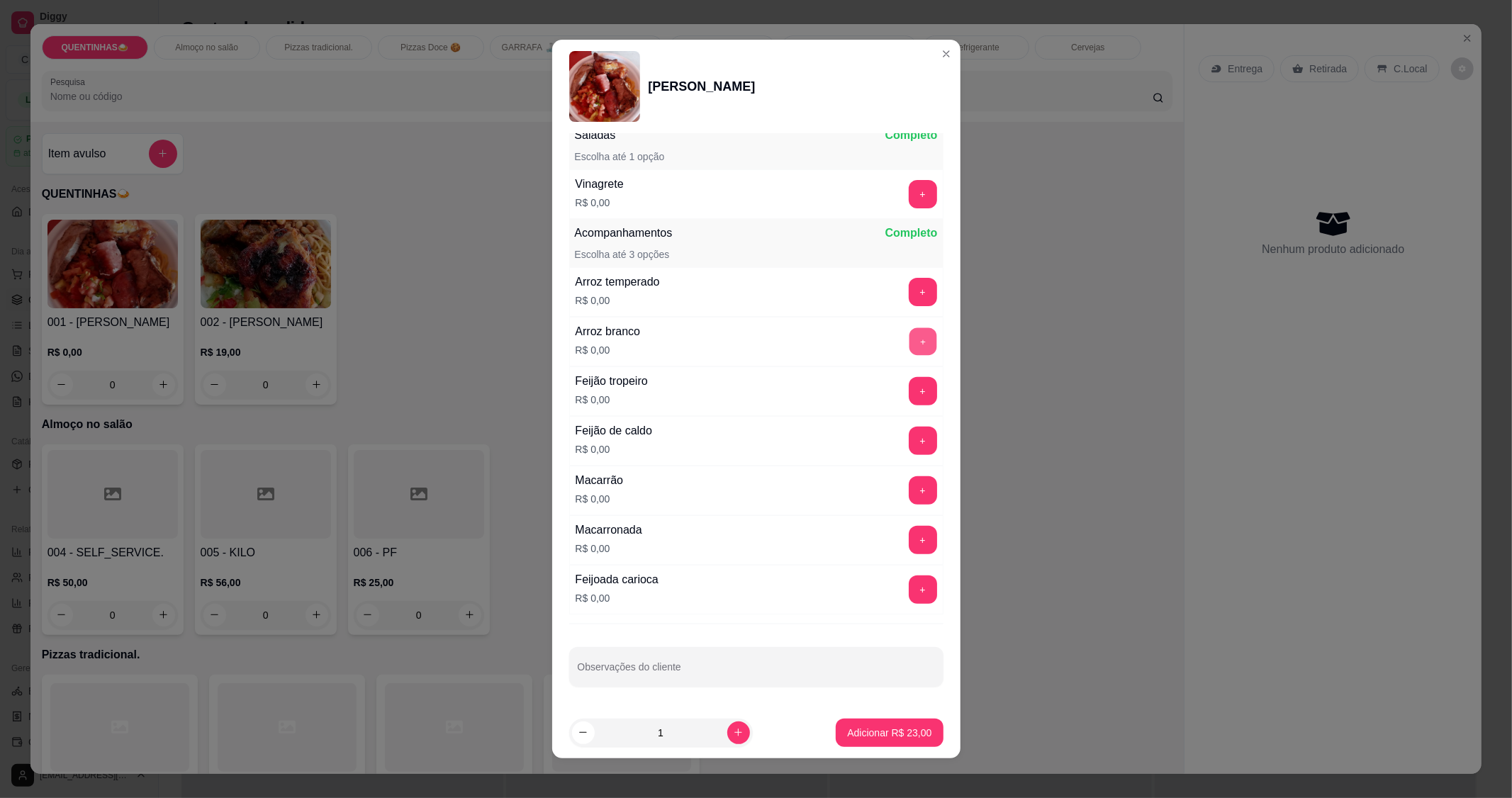
click at [909, 338] on button "+" at bounding box center [923, 342] width 28 height 28
click at [909, 393] on button "+" at bounding box center [923, 391] width 29 height 29
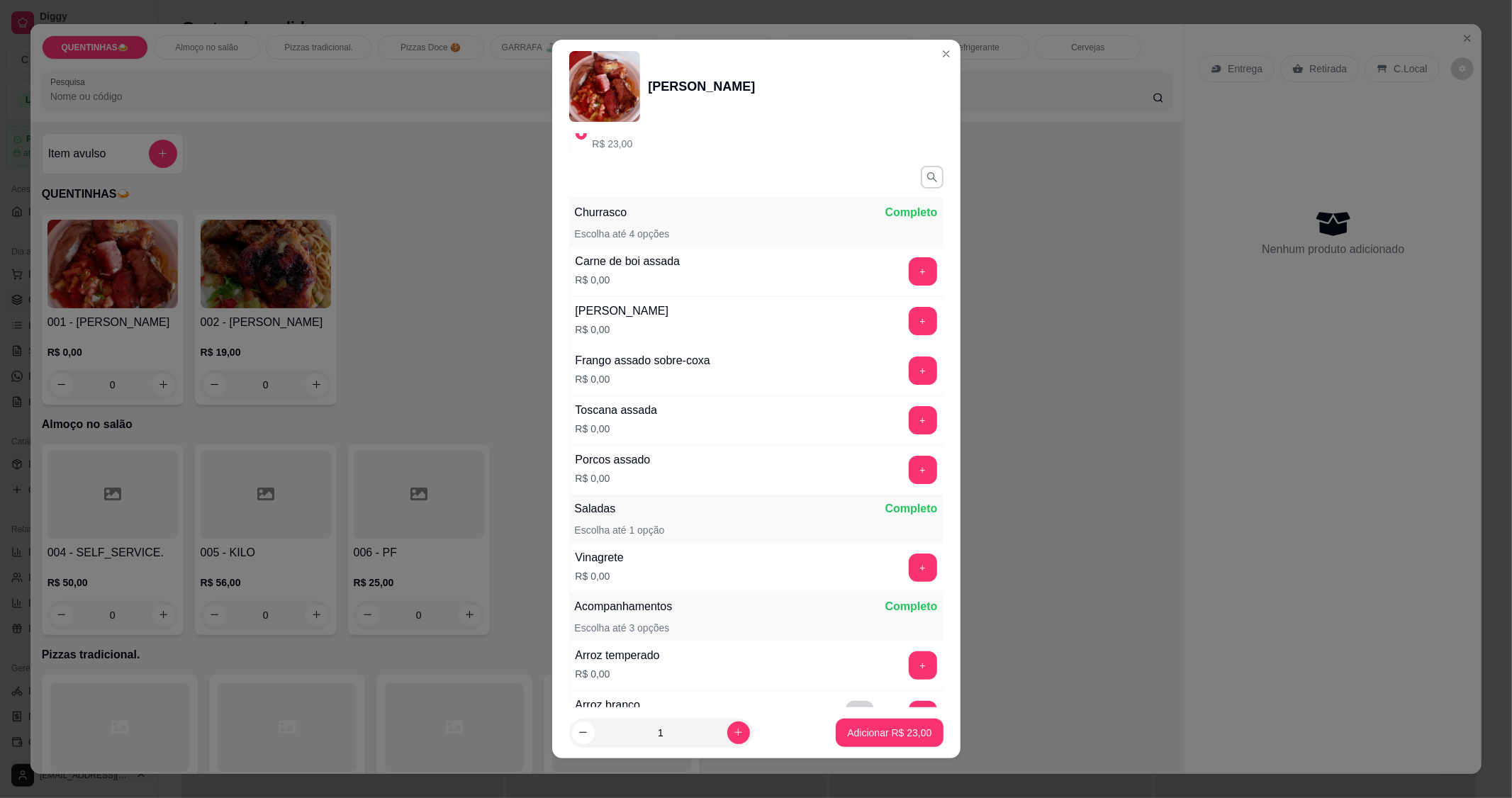
scroll to position [0, 0]
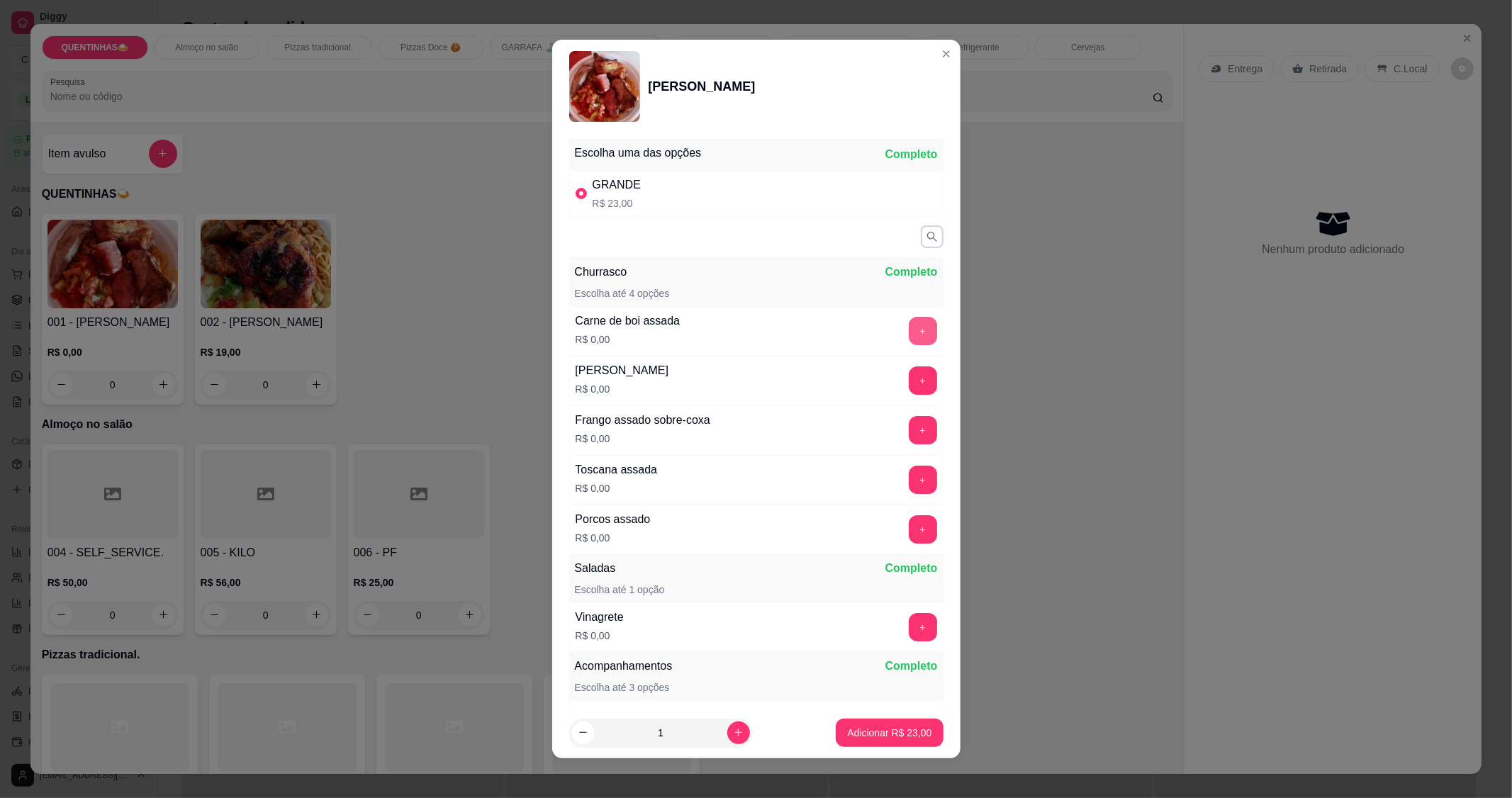
click at [909, 319] on button "+" at bounding box center [923, 331] width 29 height 29
click at [909, 319] on button "+" at bounding box center [923, 331] width 28 height 28
click at [909, 325] on button "+" at bounding box center [923, 331] width 28 height 28
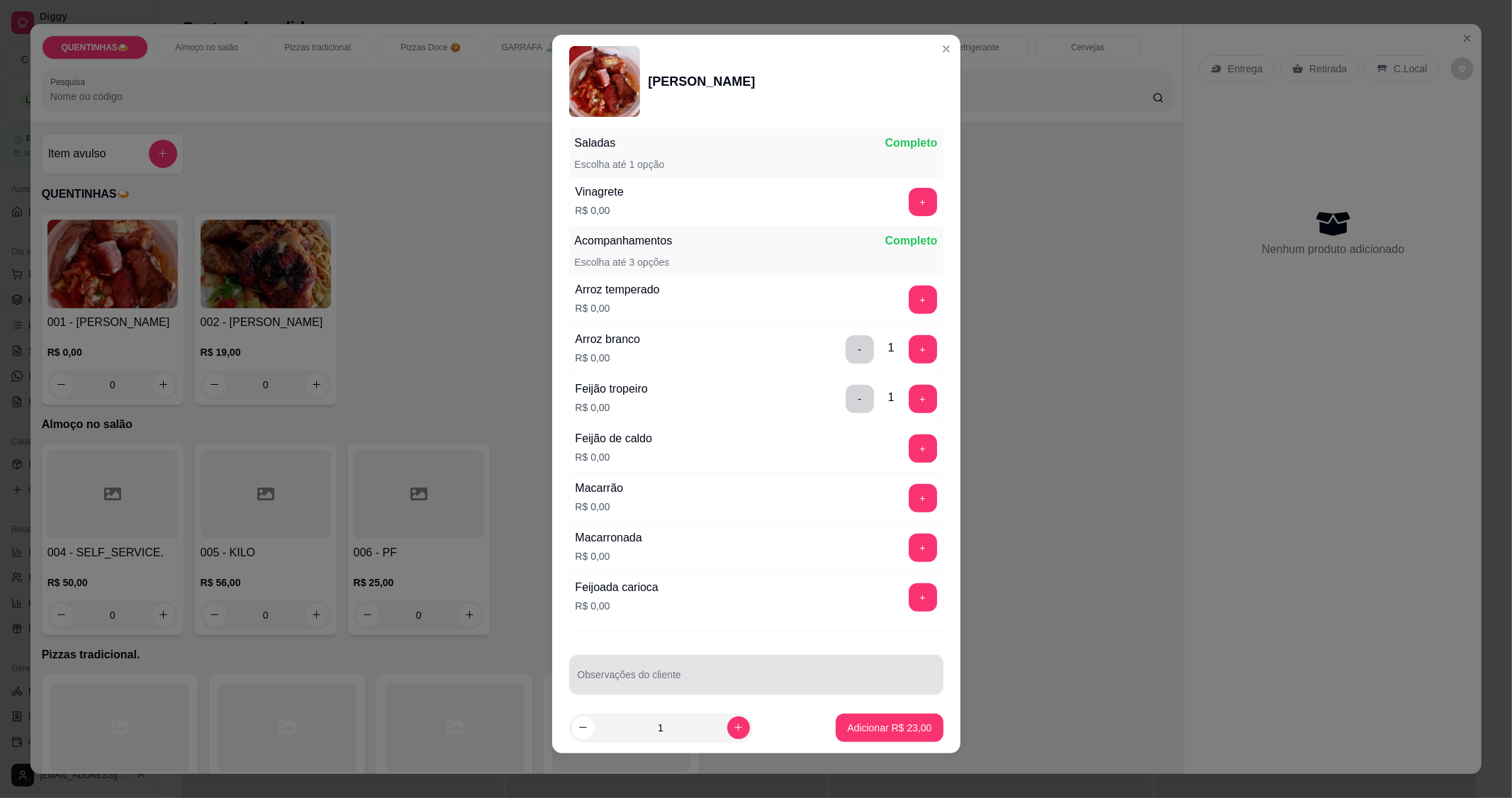
scroll to position [422, 0]
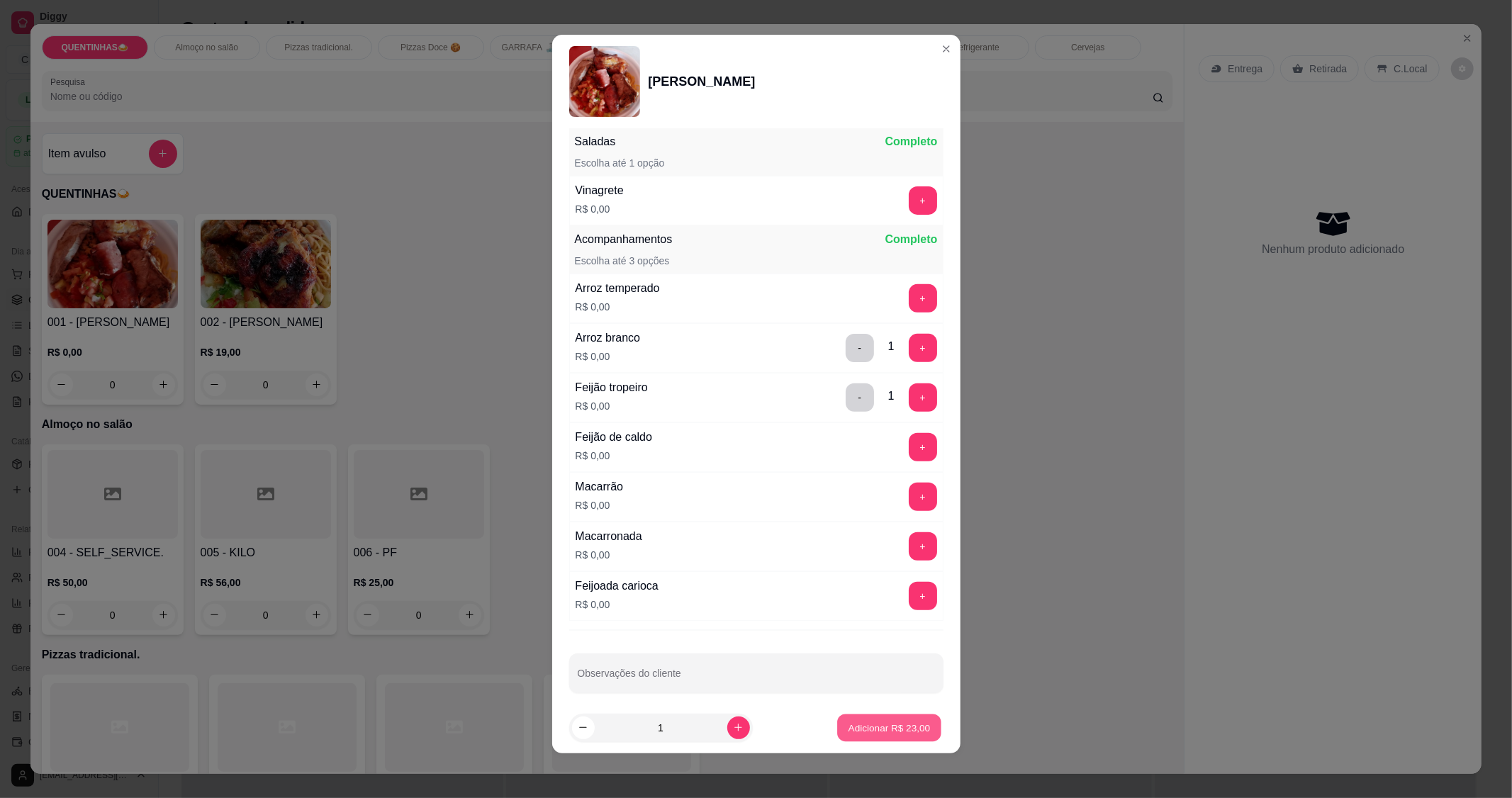
click at [898, 728] on p "Adicionar R$ 23,00" at bounding box center [888, 728] width 82 height 14
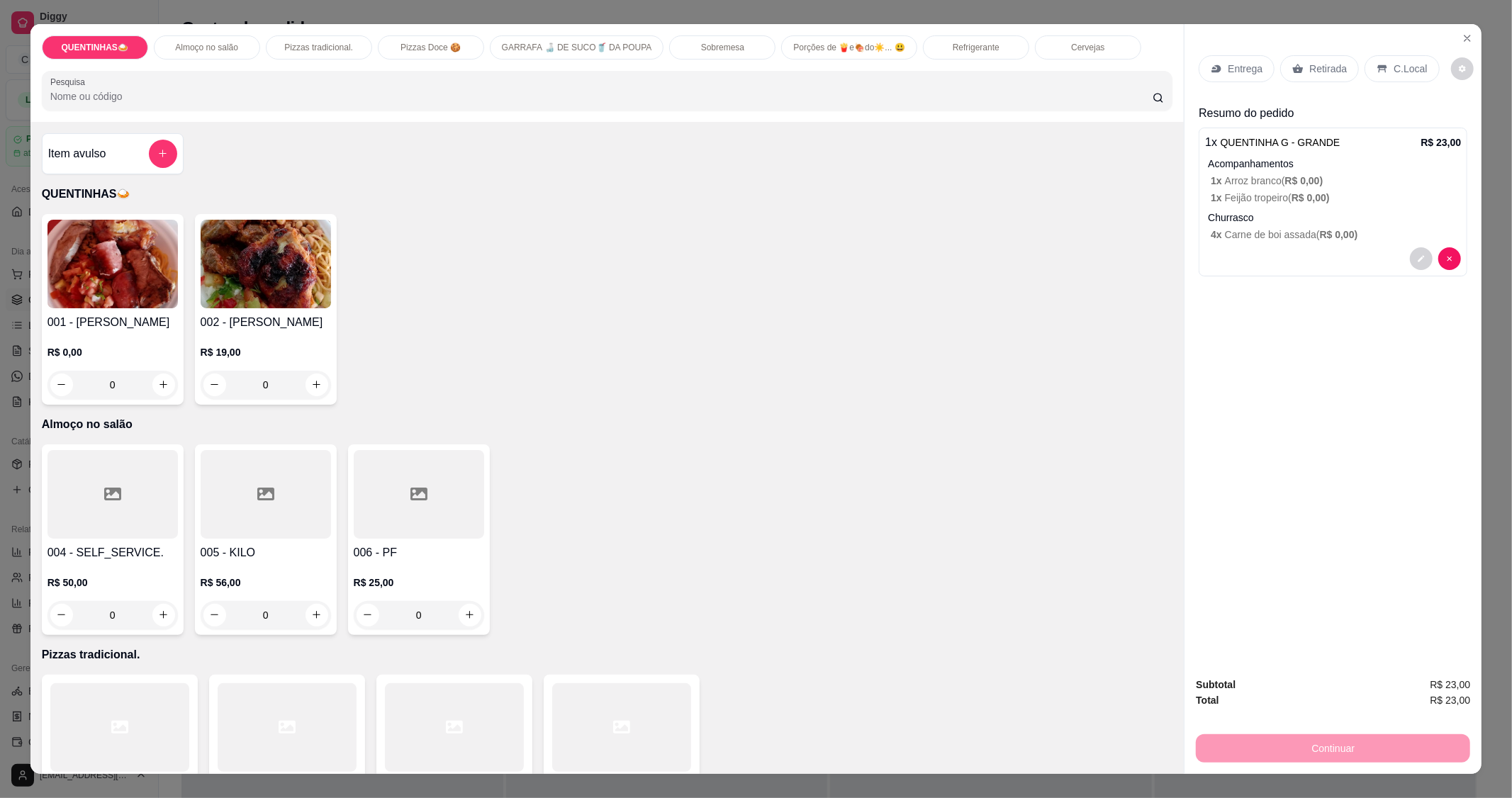
click at [1248, 57] on div "Entrega" at bounding box center [1236, 68] width 76 height 27
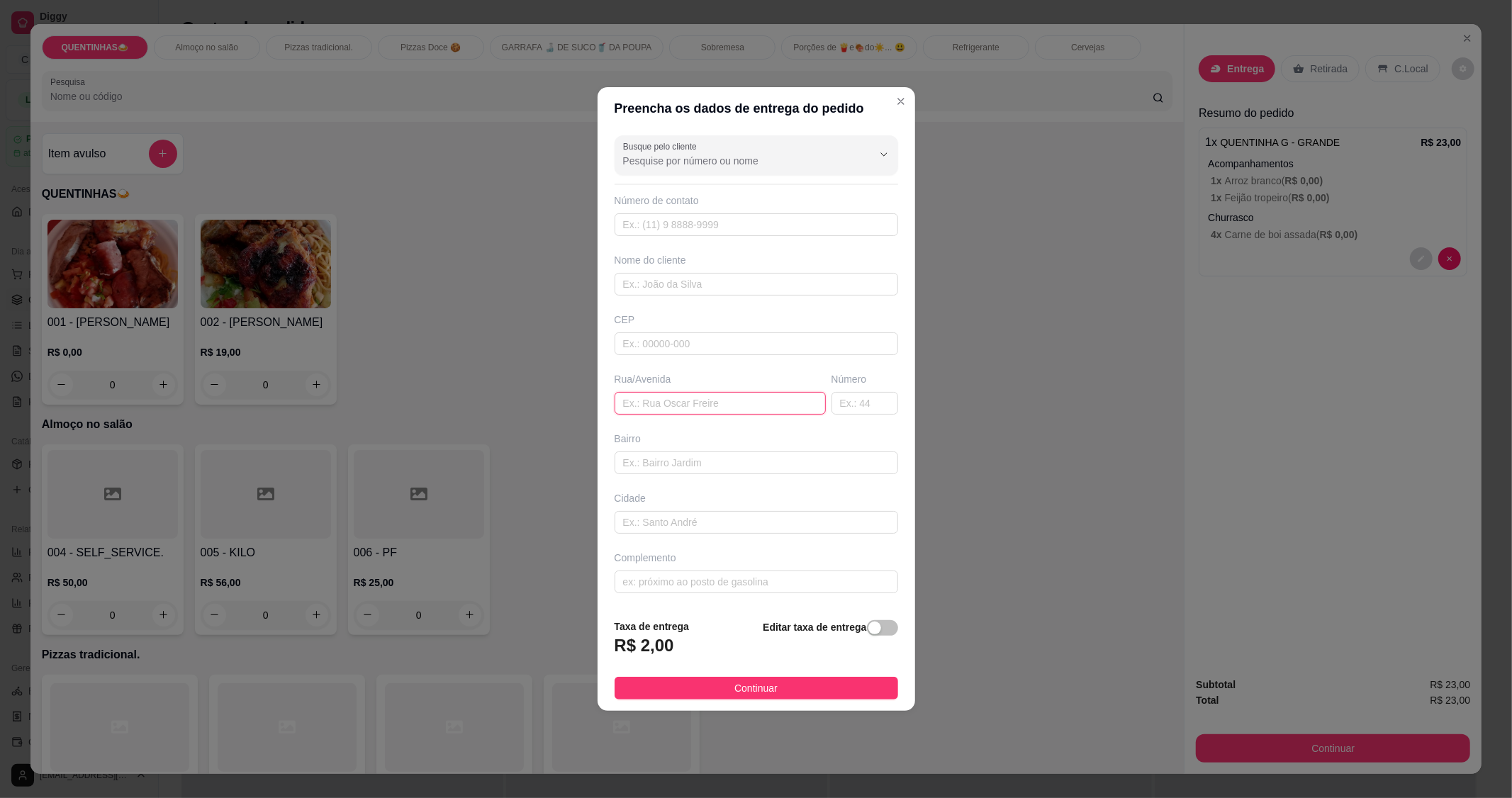
click at [739, 397] on input "text" at bounding box center [720, 403] width 211 height 23
type input "Barbearia de [PERSON_NAME]"
drag, startPoint x: 666, startPoint y: 684, endPoint x: 676, endPoint y: 684, distance: 10.0
click at [667, 684] on button "Continuar" at bounding box center [756, 688] width 284 height 23
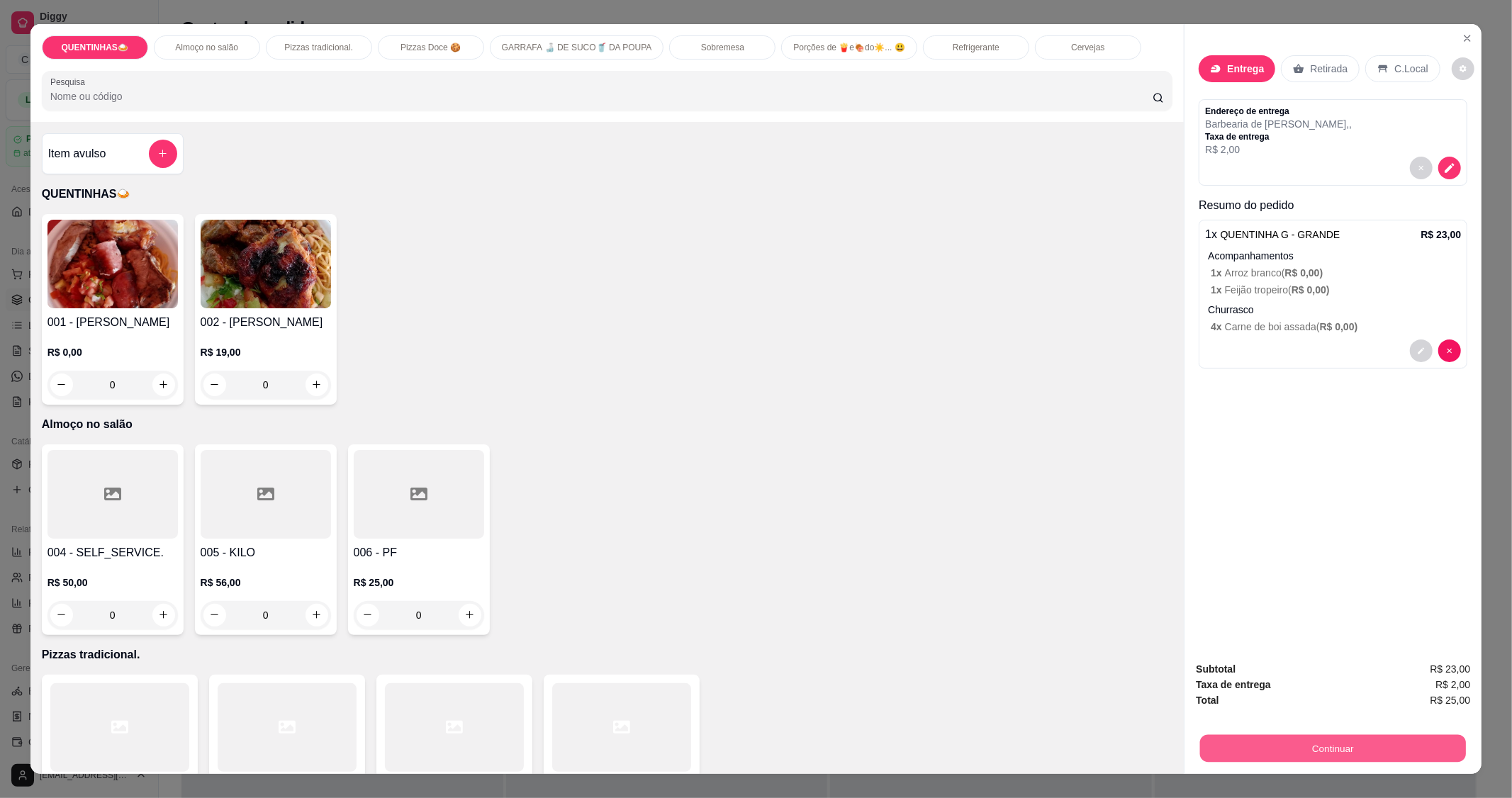
click at [1341, 745] on button "Continuar" at bounding box center [1333, 749] width 266 height 28
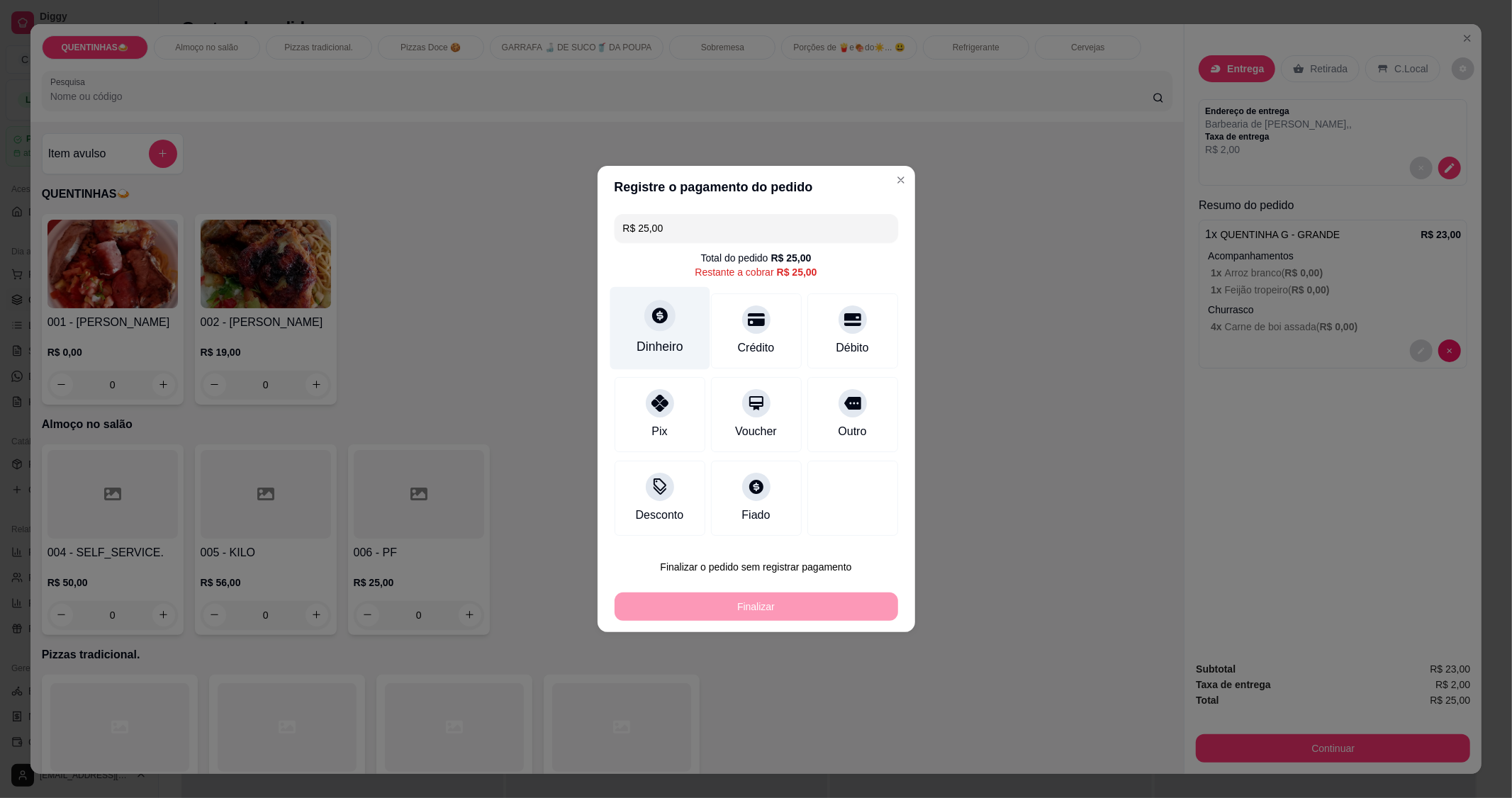
click at [641, 328] on div "Dinheiro" at bounding box center [659, 328] width 99 height 83
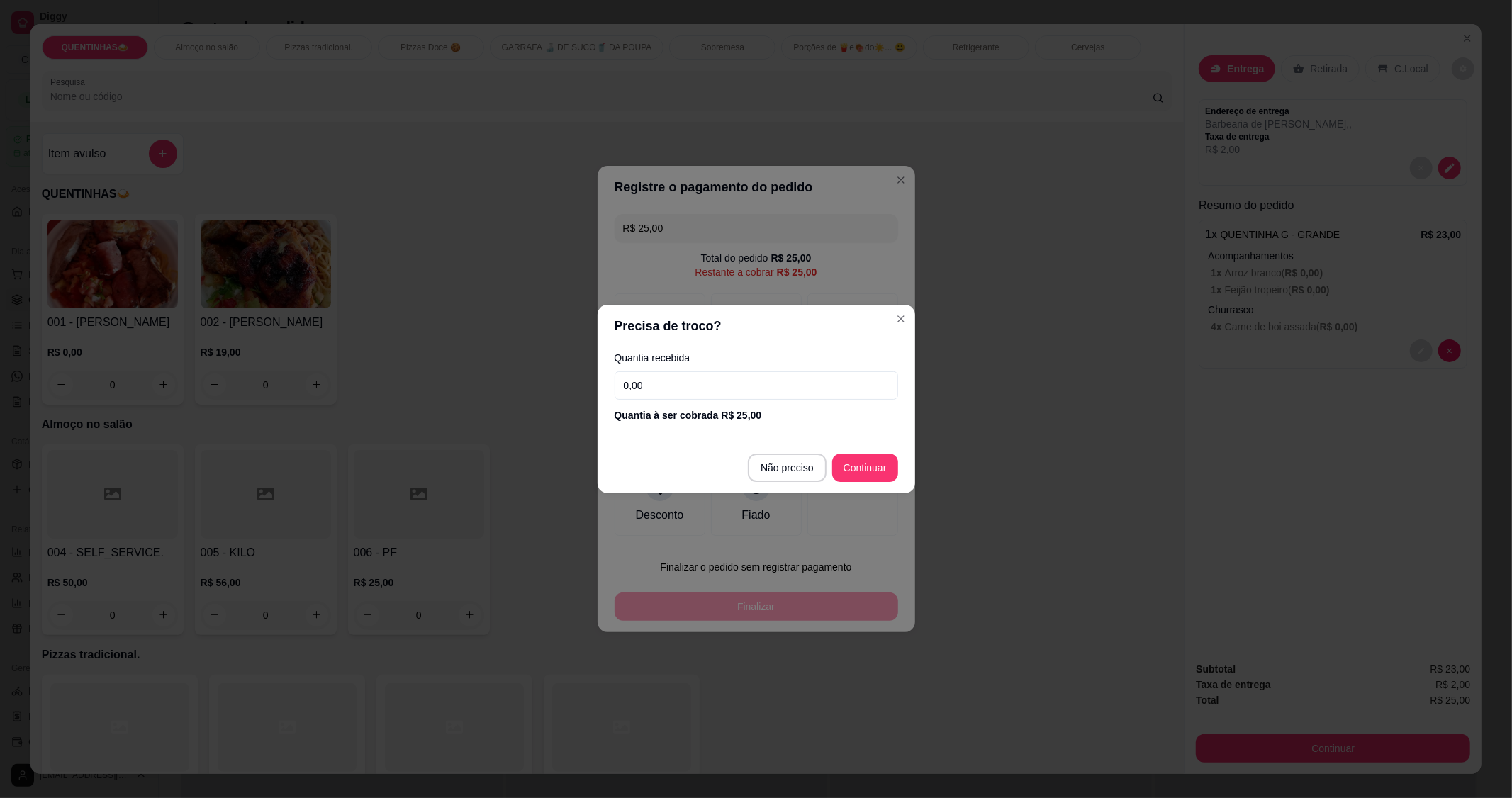
click at [747, 383] on input "0,00" at bounding box center [756, 385] width 284 height 29
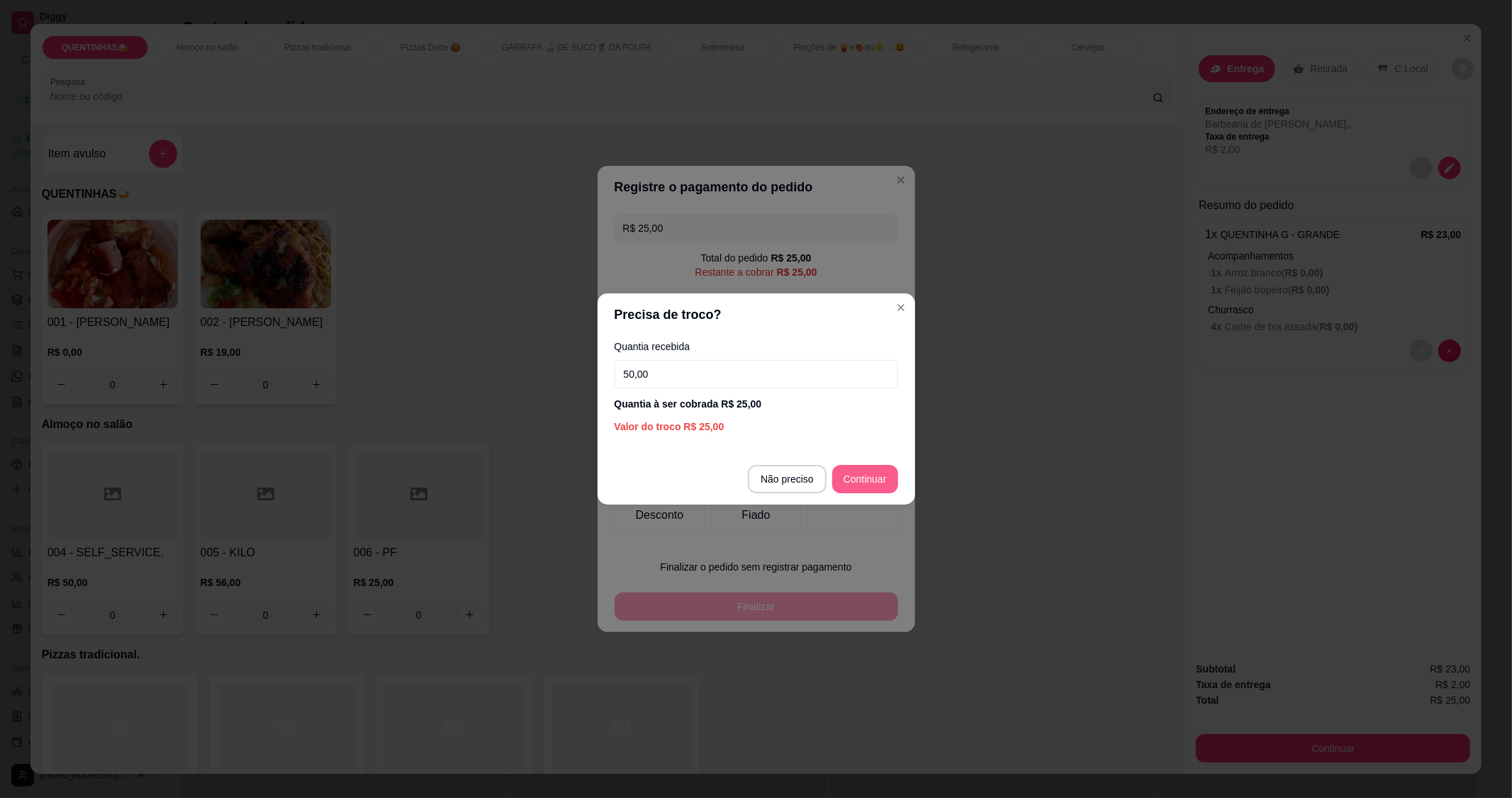
type input "50,00"
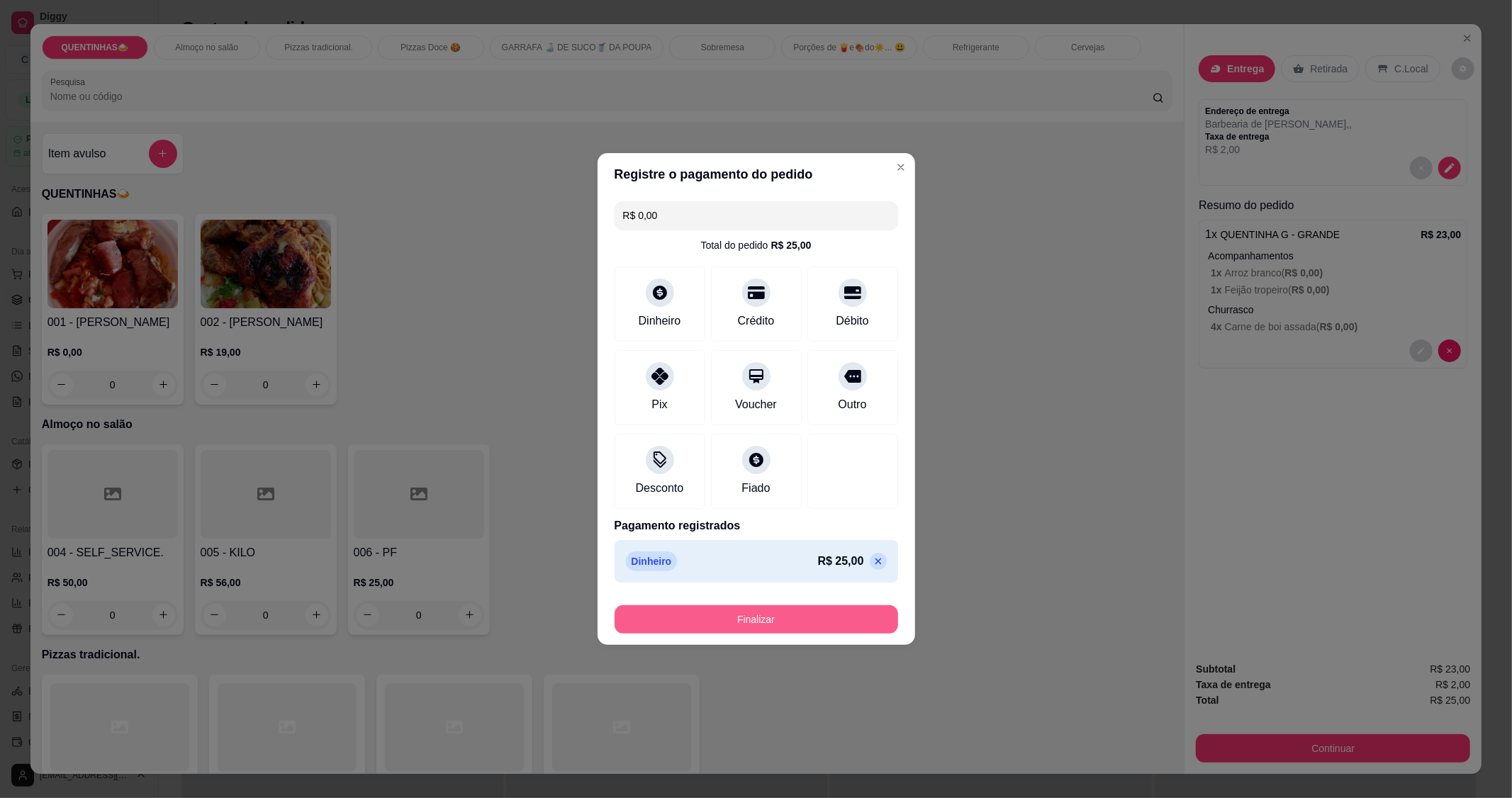
click at [813, 614] on button "Finalizar" at bounding box center [756, 620] width 284 height 29
type input "-R$ 25,00"
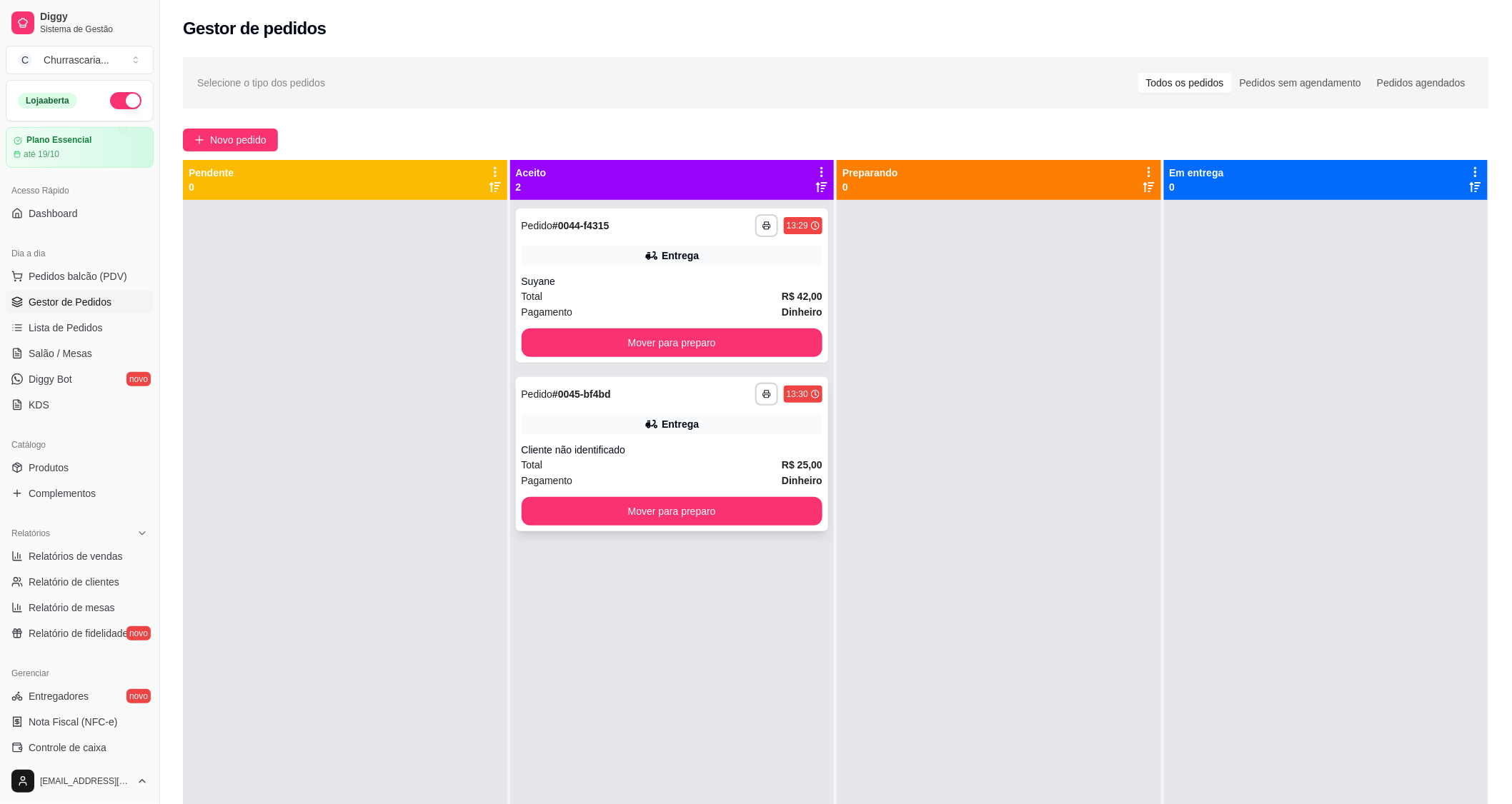
click at [753, 469] on div "Total R$ 25,00" at bounding box center [672, 466] width 302 height 16
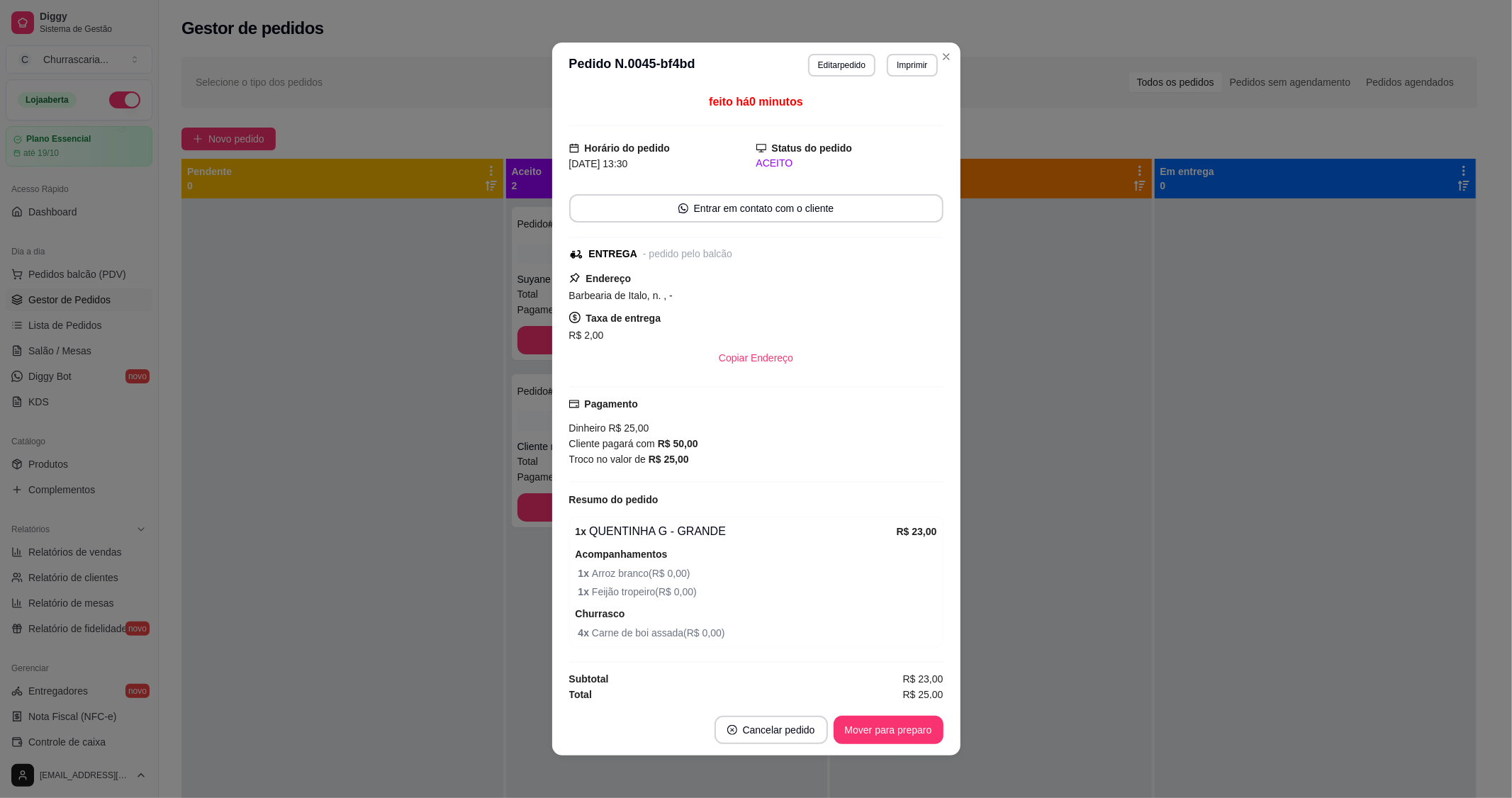
click at [704, 284] on div "Endereço Barbearia de Italo, n. , - Taxa de entrega R$ 2,00 Copiar Endereço" at bounding box center [756, 321] width 374 height 102
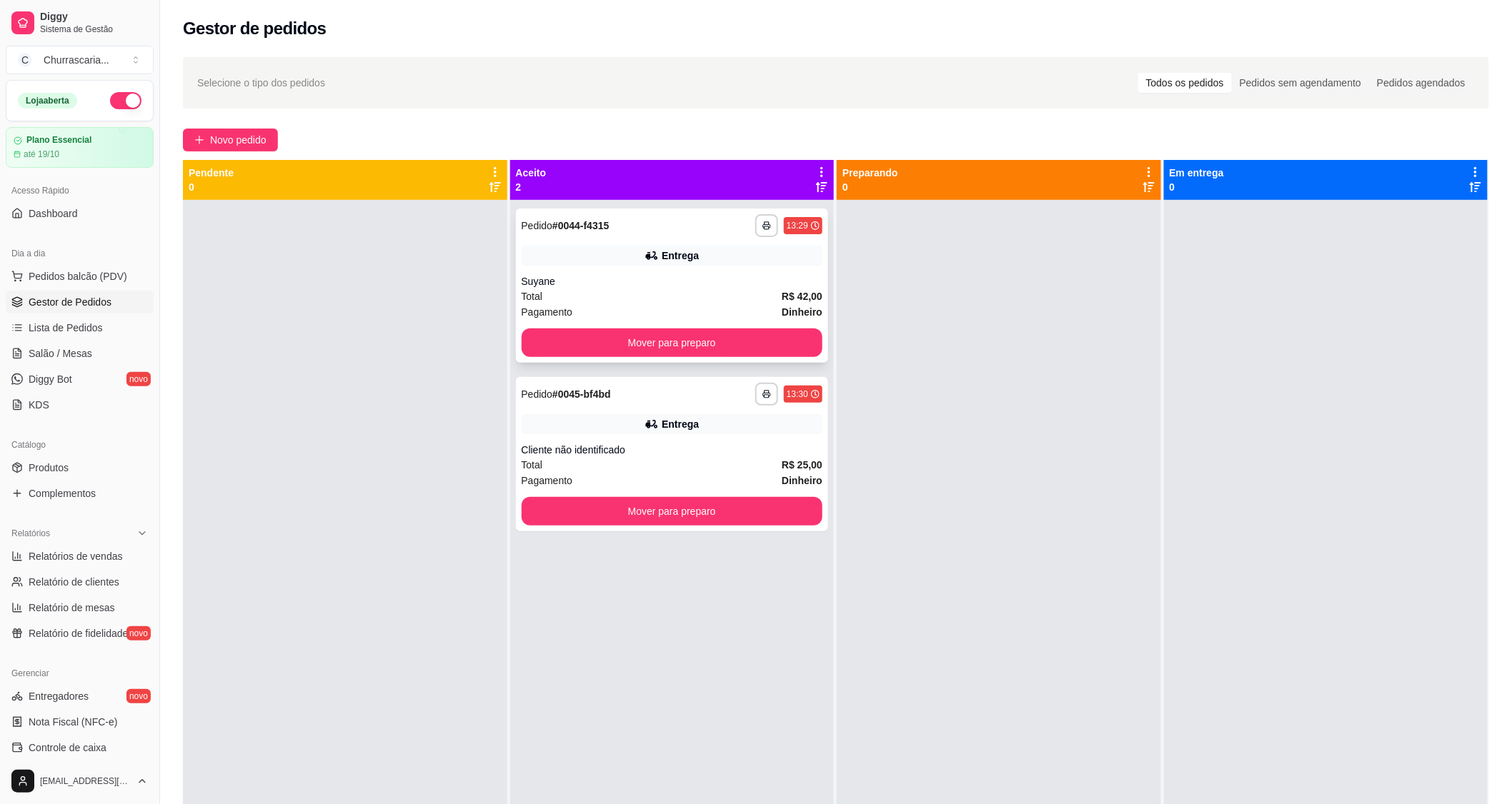
click at [650, 260] on icon at bounding box center [651, 255] width 14 height 14
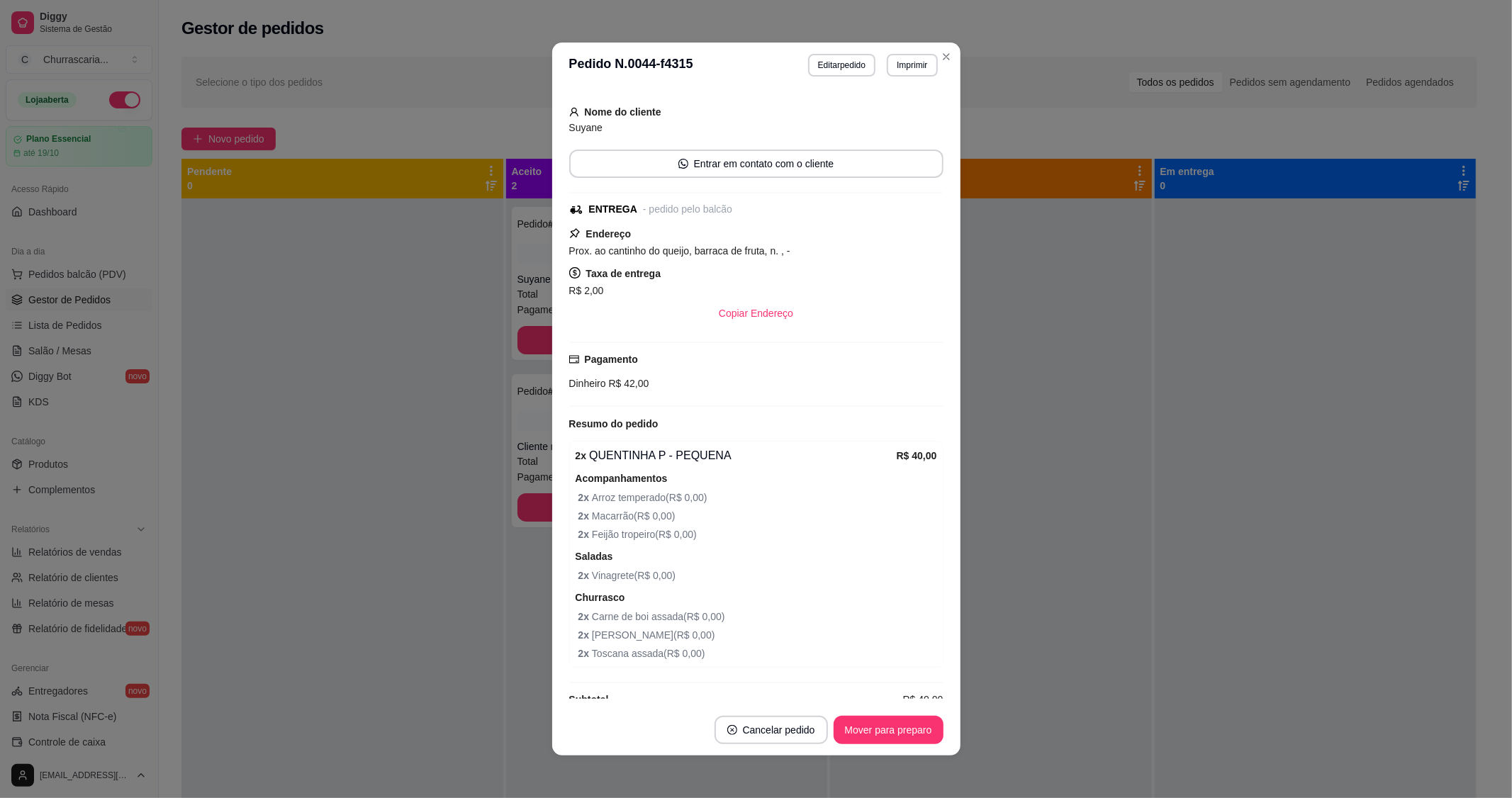
scroll to position [23, 0]
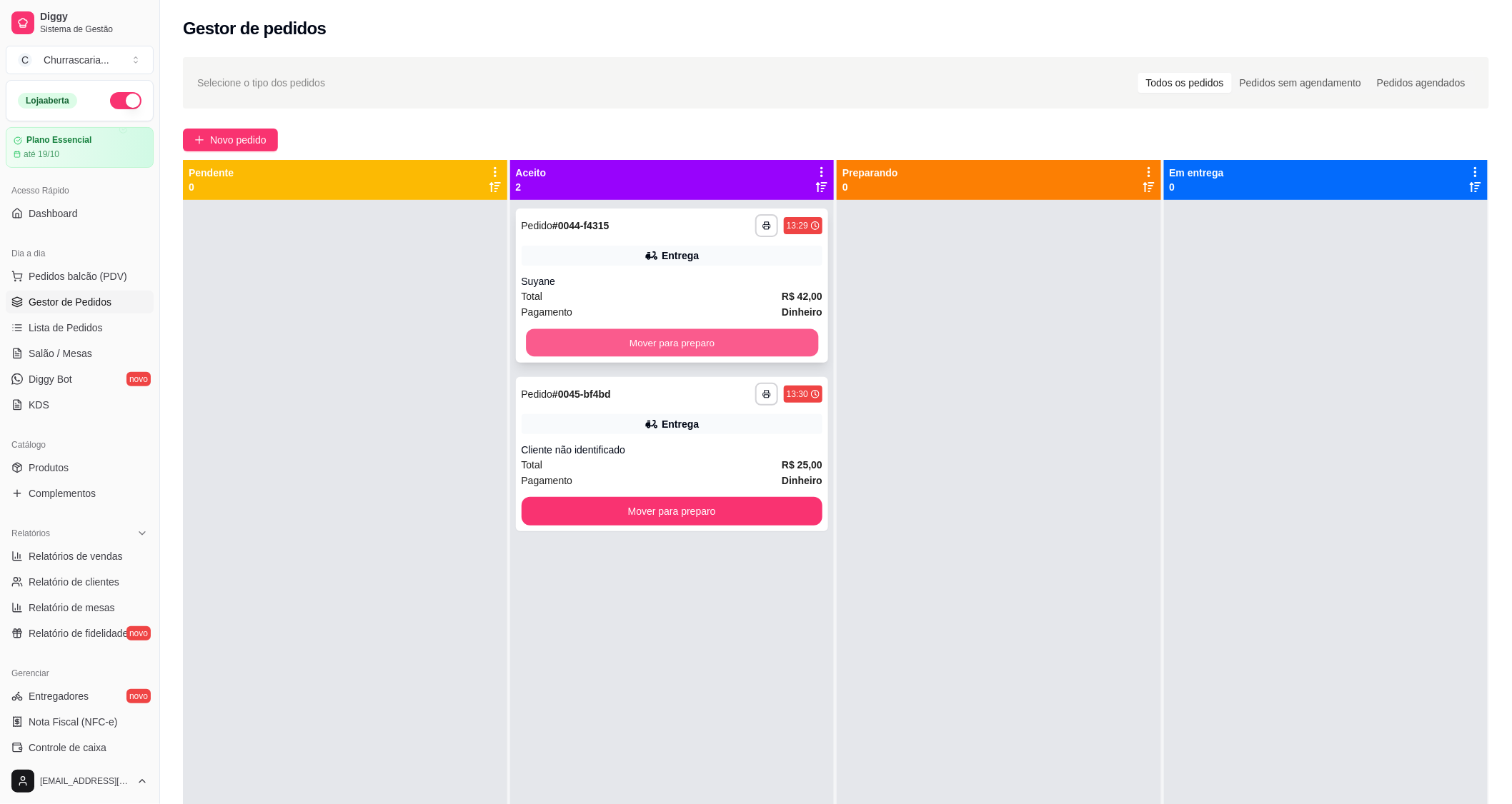
click at [693, 344] on button "Mover para preparo" at bounding box center [672, 343] width 292 height 28
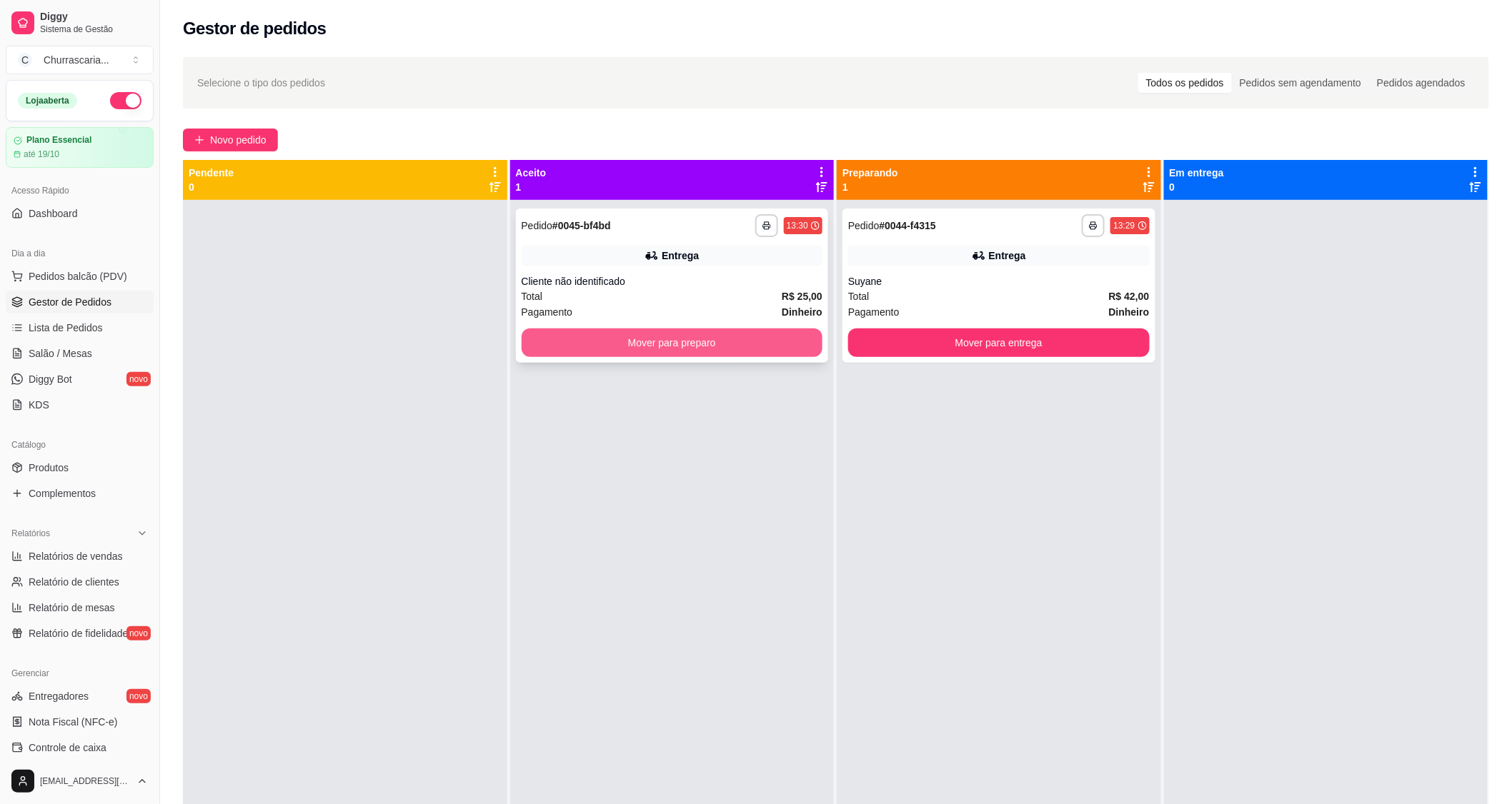
click at [697, 342] on button "Mover para preparo" at bounding box center [672, 342] width 302 height 29
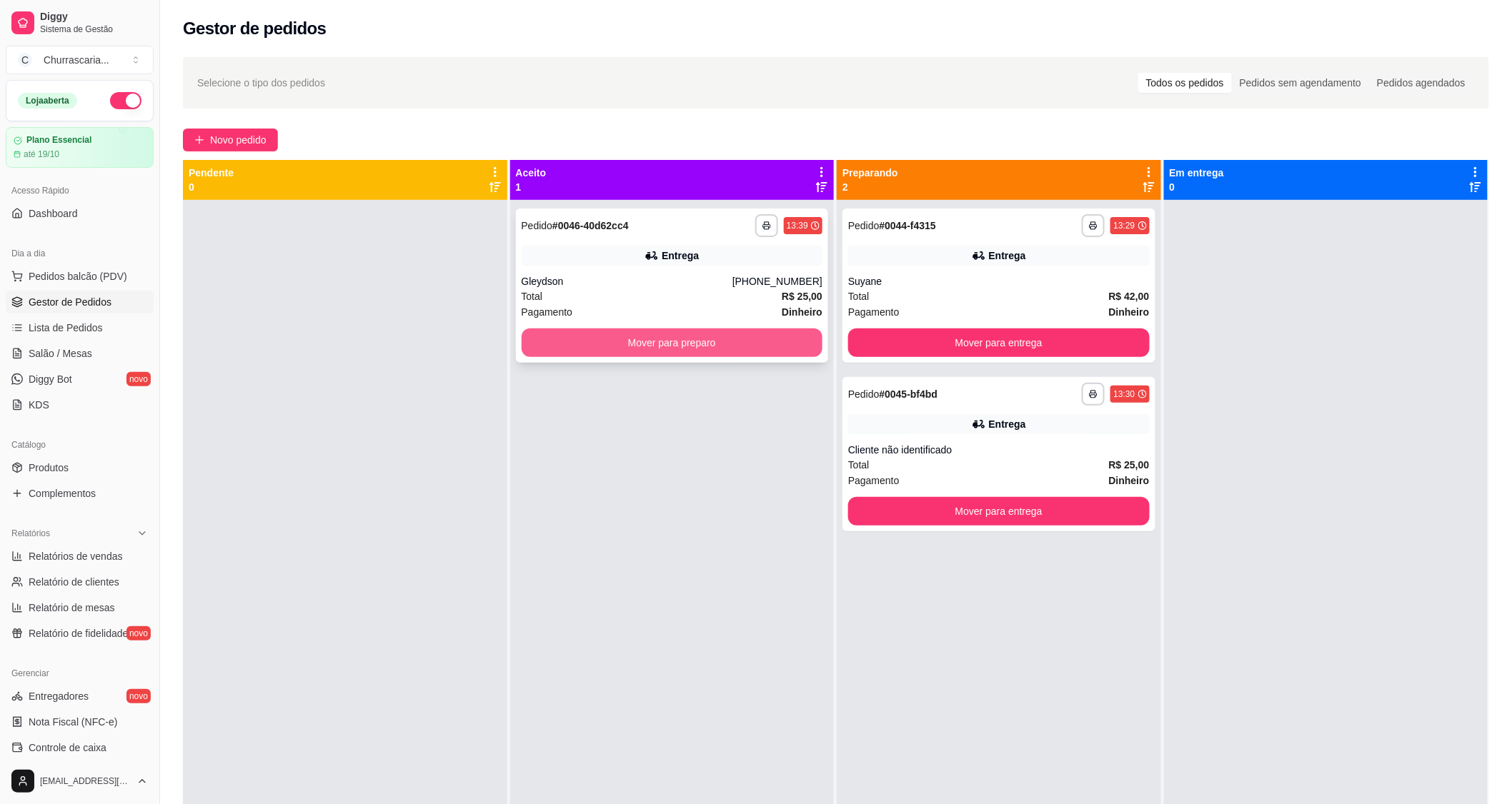
click at [708, 344] on button "Mover para preparo" at bounding box center [672, 342] width 302 height 29
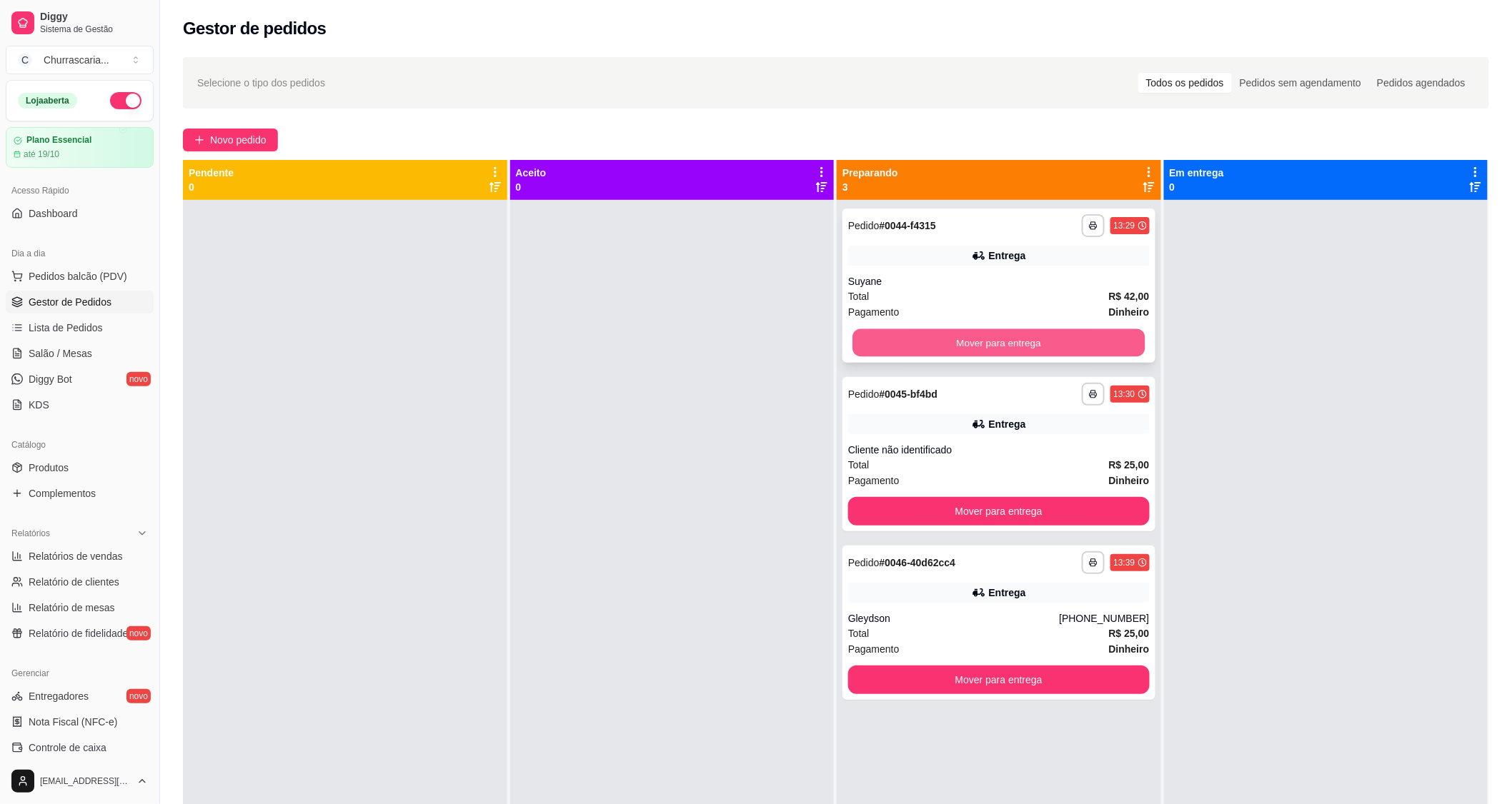
click at [884, 343] on button "Mover para entrega" at bounding box center [998, 343] width 292 height 28
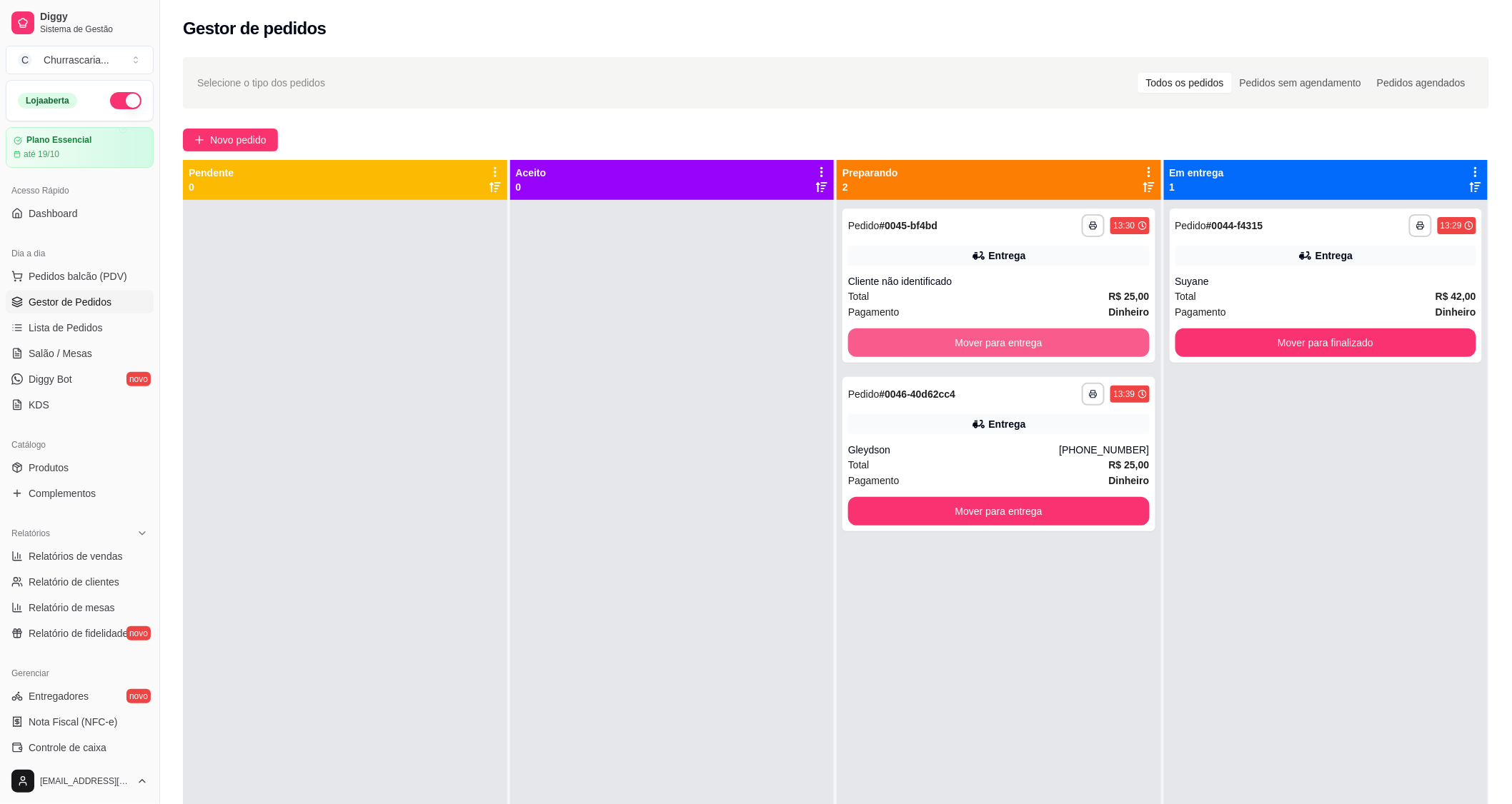
click at [884, 343] on button "Mover para entrega" at bounding box center [999, 342] width 302 height 29
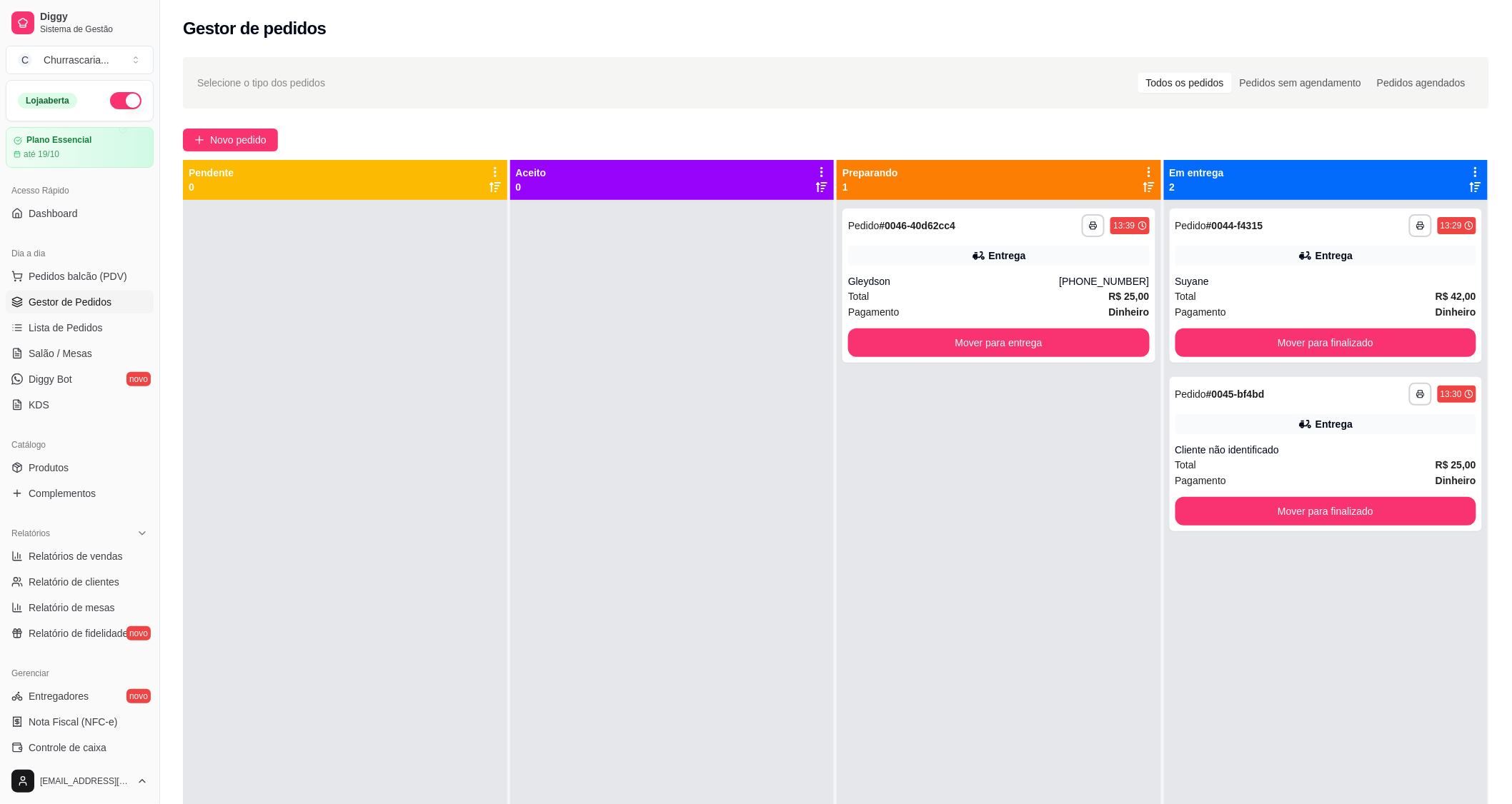
drag, startPoint x: 462, startPoint y: 799, endPoint x: 453, endPoint y: 813, distance: 16.6
click at [453, 804] on html "Diggy Sistema de Gestão C Churrascaria ... Loja aberta Plano Essencial até 19/1…" at bounding box center [756, 402] width 1512 height 804
click at [453, 282] on div at bounding box center [344, 602] width 325 height 804
click at [90, 326] on span "Lista de Pedidos" at bounding box center [66, 328] width 74 height 14
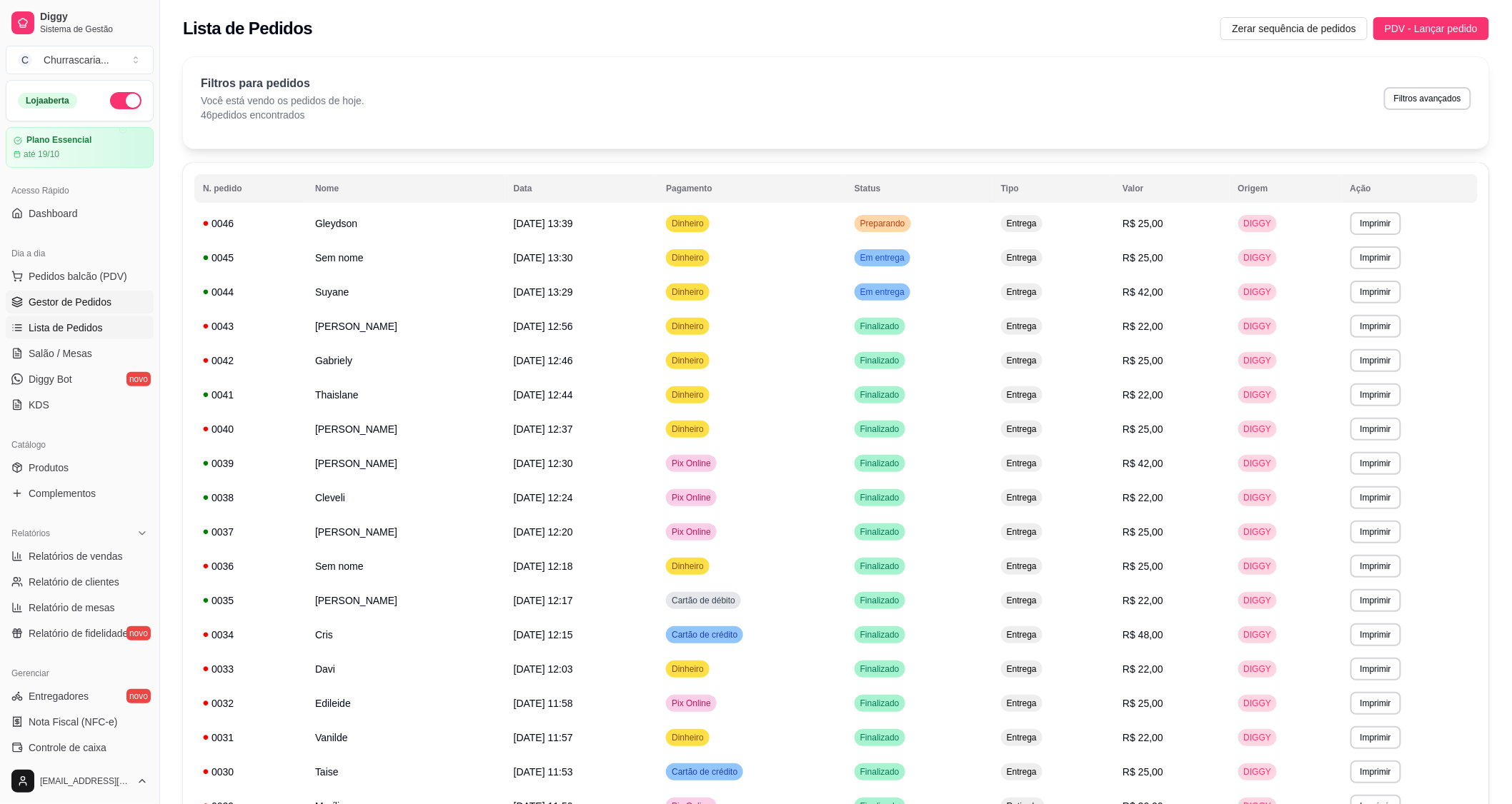
click at [96, 295] on span "Gestor de Pedidos" at bounding box center [69, 302] width 82 height 14
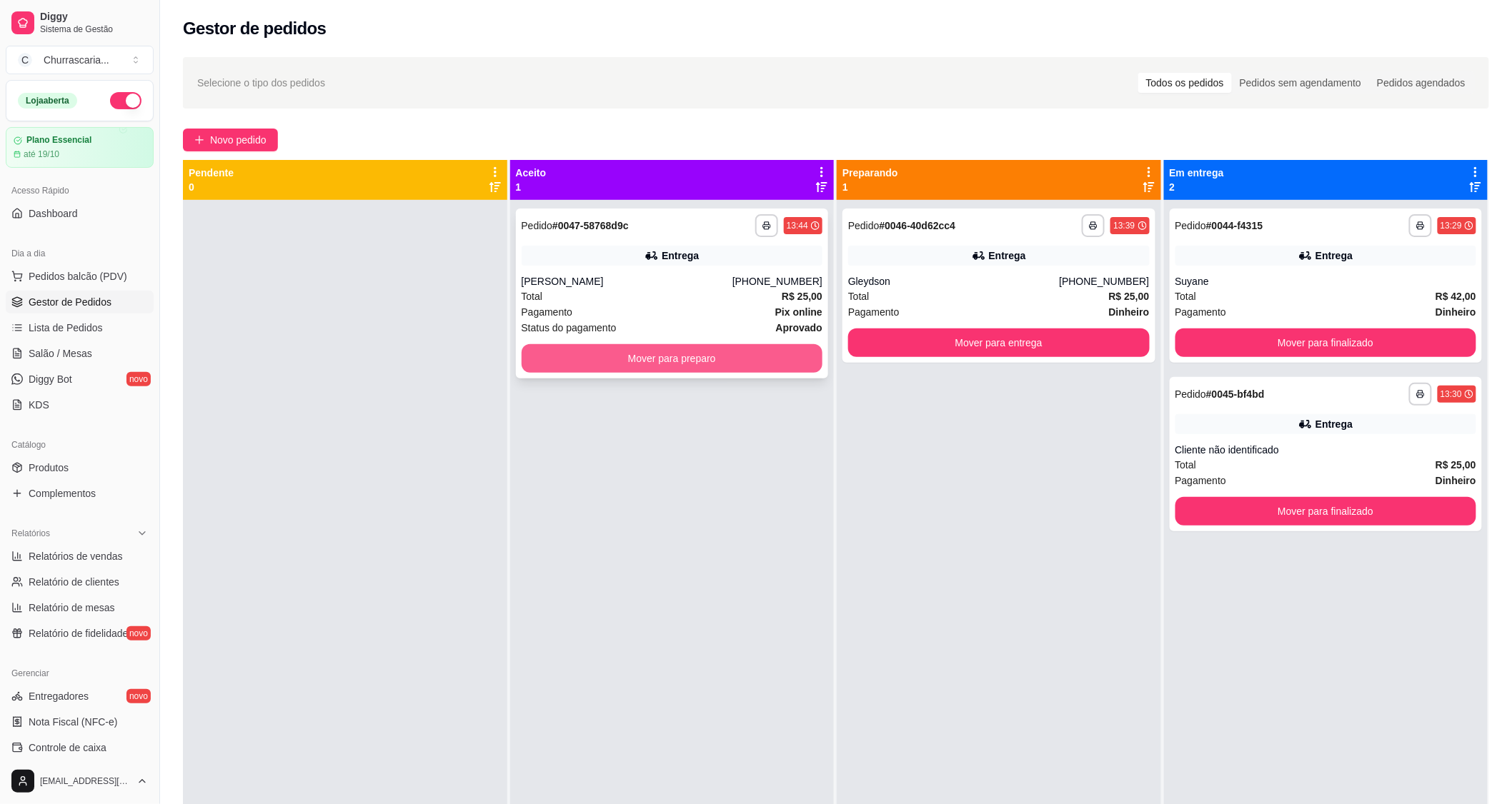
click at [677, 362] on button "Mover para preparo" at bounding box center [672, 358] width 302 height 29
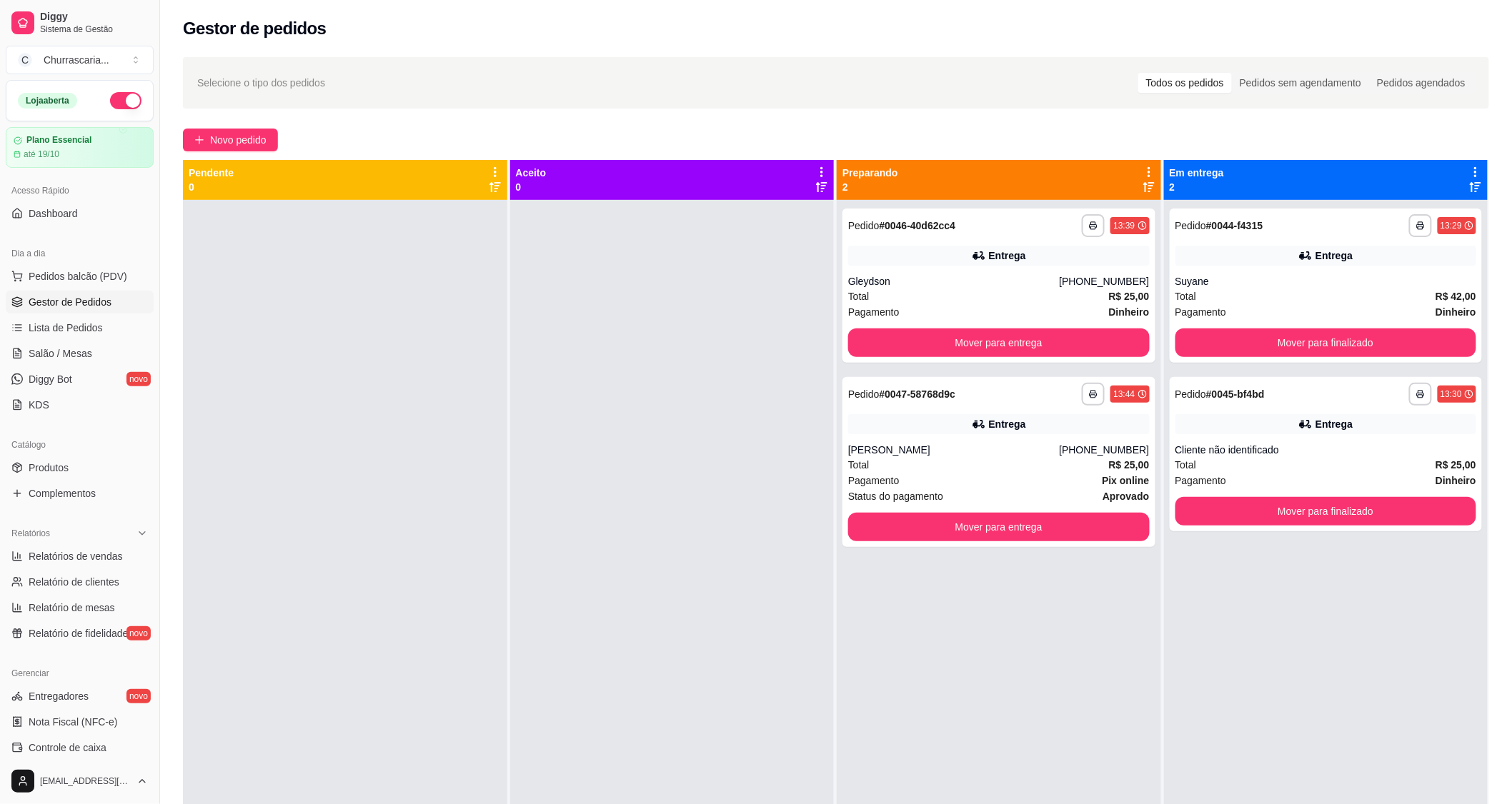
drag, startPoint x: 312, startPoint y: 632, endPoint x: 363, endPoint y: 702, distance: 86.6
click at [363, 702] on div at bounding box center [344, 602] width 325 height 804
drag, startPoint x: 485, startPoint y: 607, endPoint x: 495, endPoint y: 609, distance: 10.2
click at [495, 609] on div at bounding box center [344, 602] width 325 height 804
click at [953, 458] on div "Total R$ 25,00" at bounding box center [999, 466] width 302 height 16
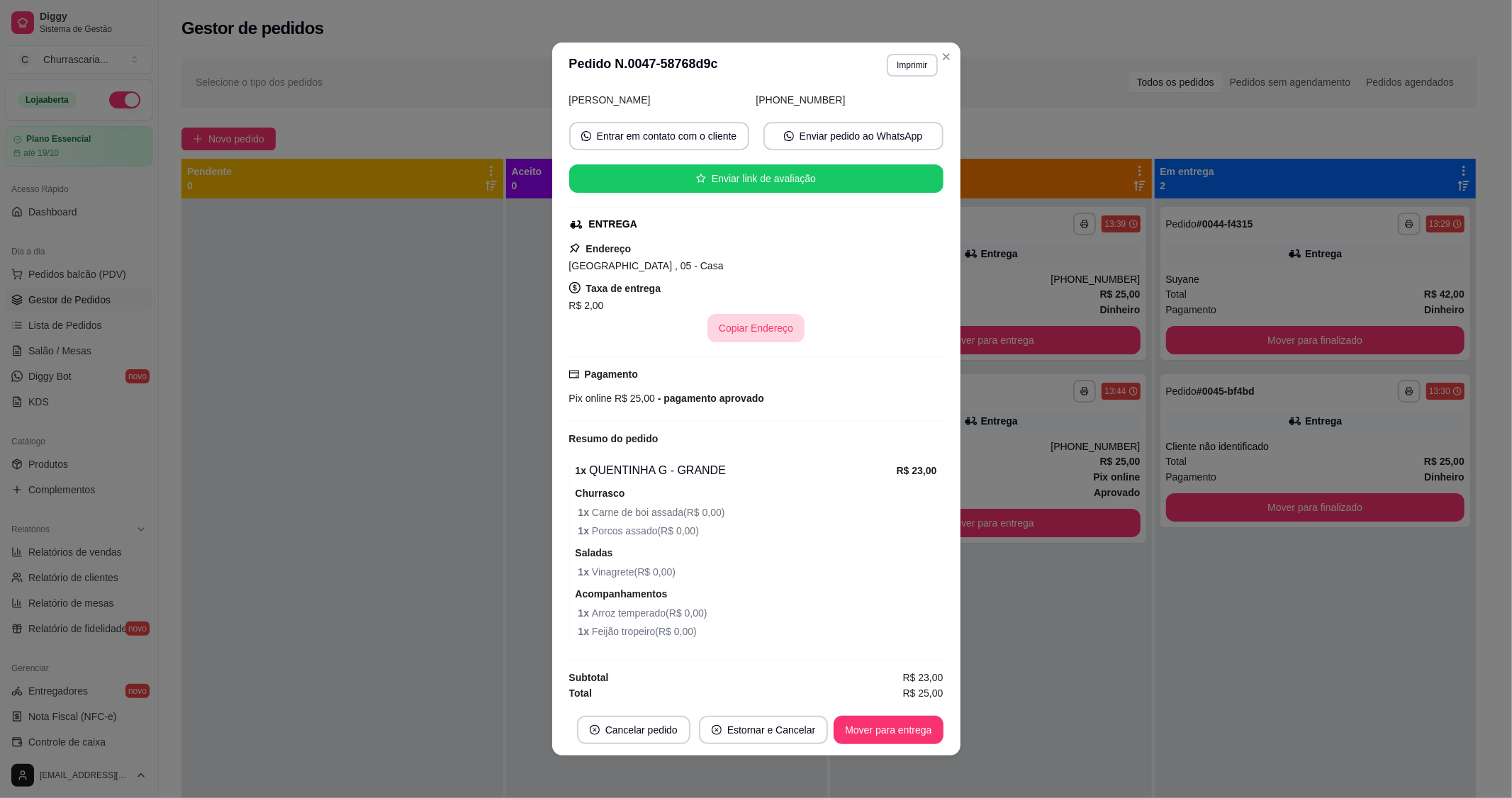
scroll to position [107, 0]
drag, startPoint x: 591, startPoint y: 536, endPoint x: 653, endPoint y: 532, distance: 62.1
click at [597, 535] on span "1 x Porcos assado ( R$ 0,00 )" at bounding box center [757, 529] width 359 height 16
click at [653, 532] on span "1 x Porcos assado ( R$ 0,00 )" at bounding box center [757, 529] width 359 height 16
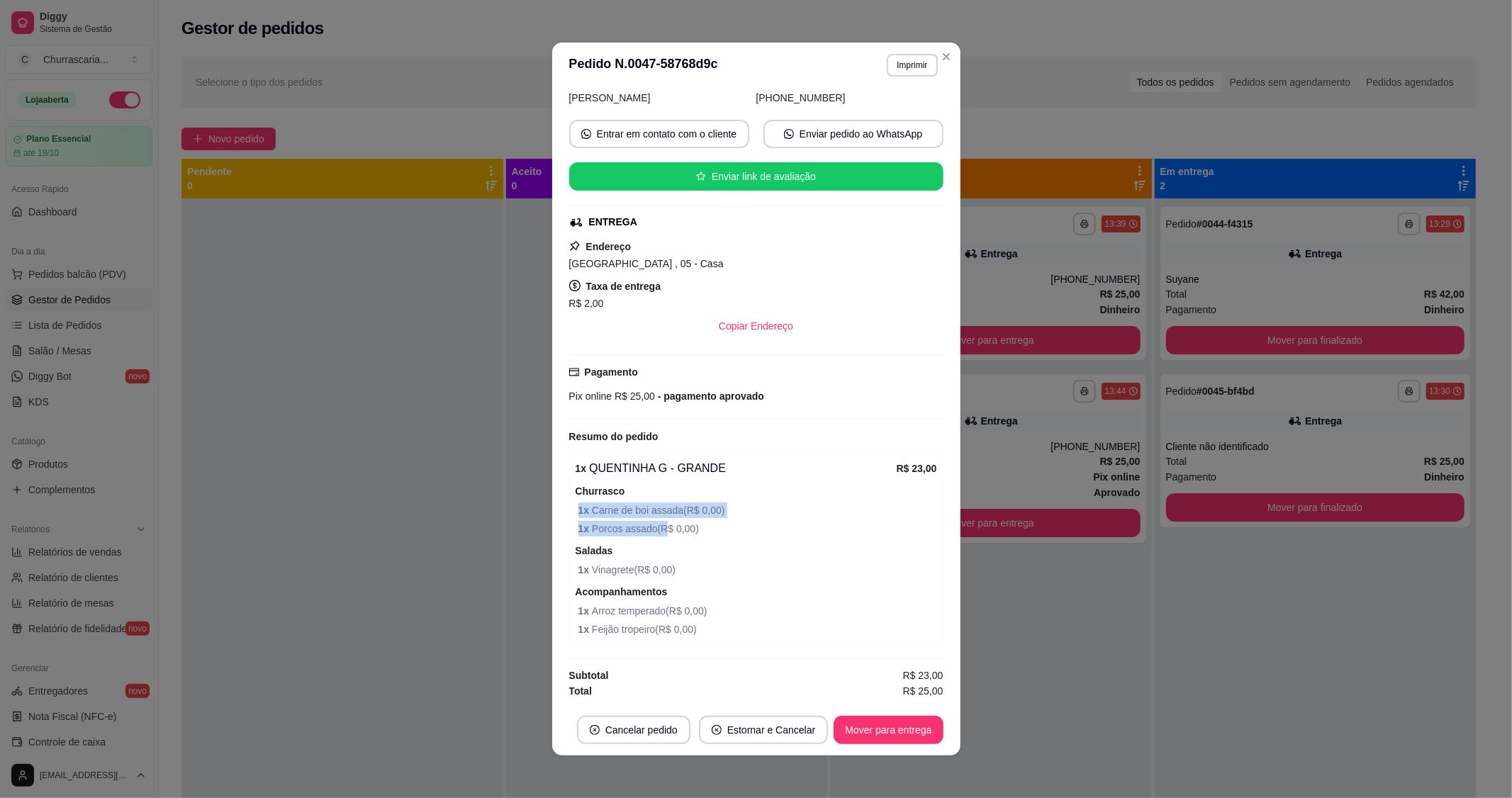
drag, startPoint x: 652, startPoint y: 532, endPoint x: 571, endPoint y: 512, distance: 83.4
click at [575, 512] on div "Churrasco 1 x Carne de boi assada ( R$ 0,00 ) 1 x Porcos assado ( R$ 0,00 )" at bounding box center [756, 509] width 362 height 54
click at [599, 504] on span "1 x Carne de boi assada ( R$ 0,00 )" at bounding box center [757, 510] width 359 height 16
drag, startPoint x: 572, startPoint y: 507, endPoint x: 769, endPoint y: 532, distance: 198.6
click at [771, 532] on div "Churrasco 1 x Carne de boi assada ( R$ 0,00 ) 1 x Porcos assado ( R$ 0,00 )" at bounding box center [756, 509] width 362 height 54
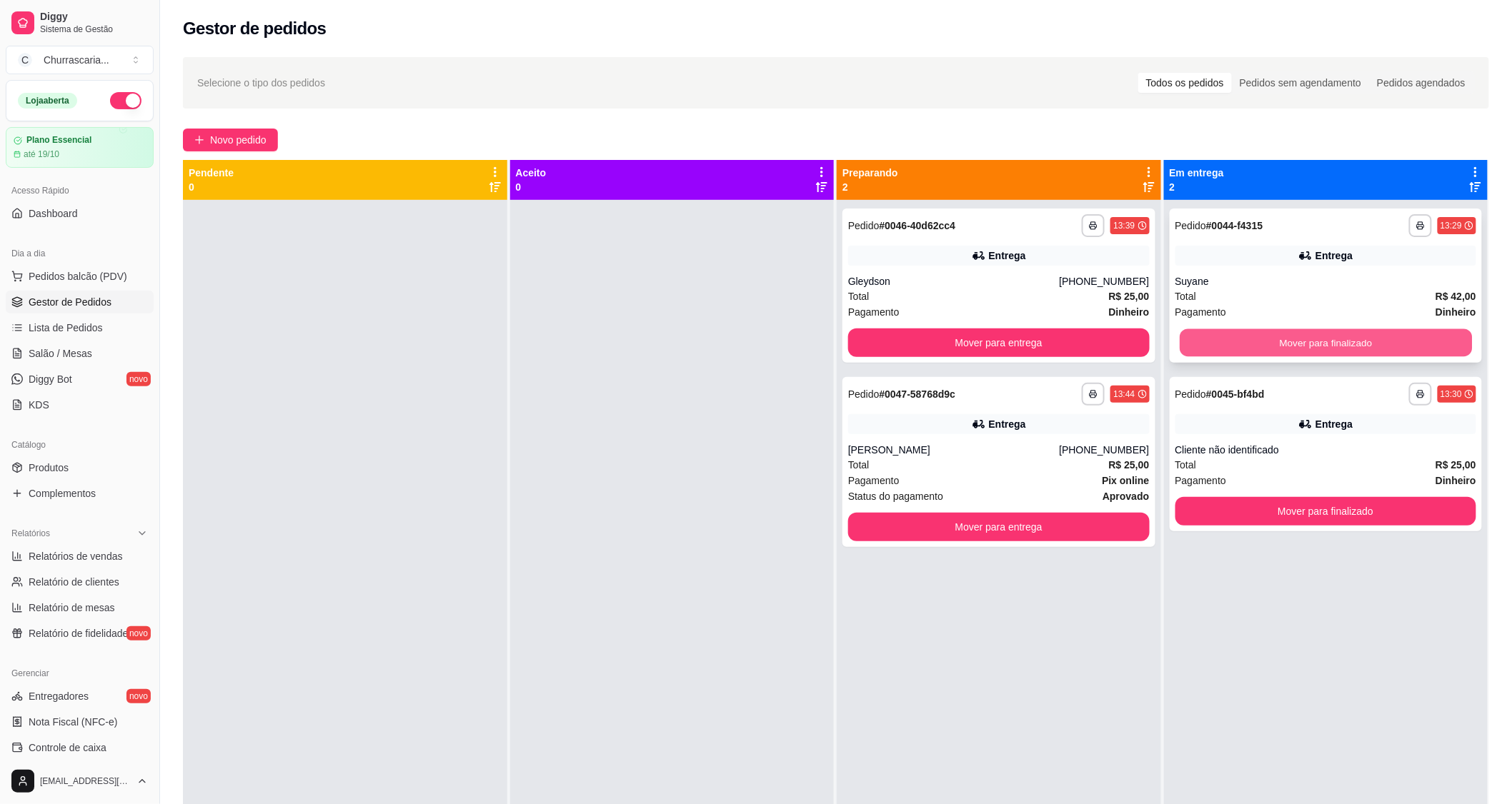
click at [1318, 333] on button "Mover para finalizado" at bounding box center [1325, 343] width 292 height 28
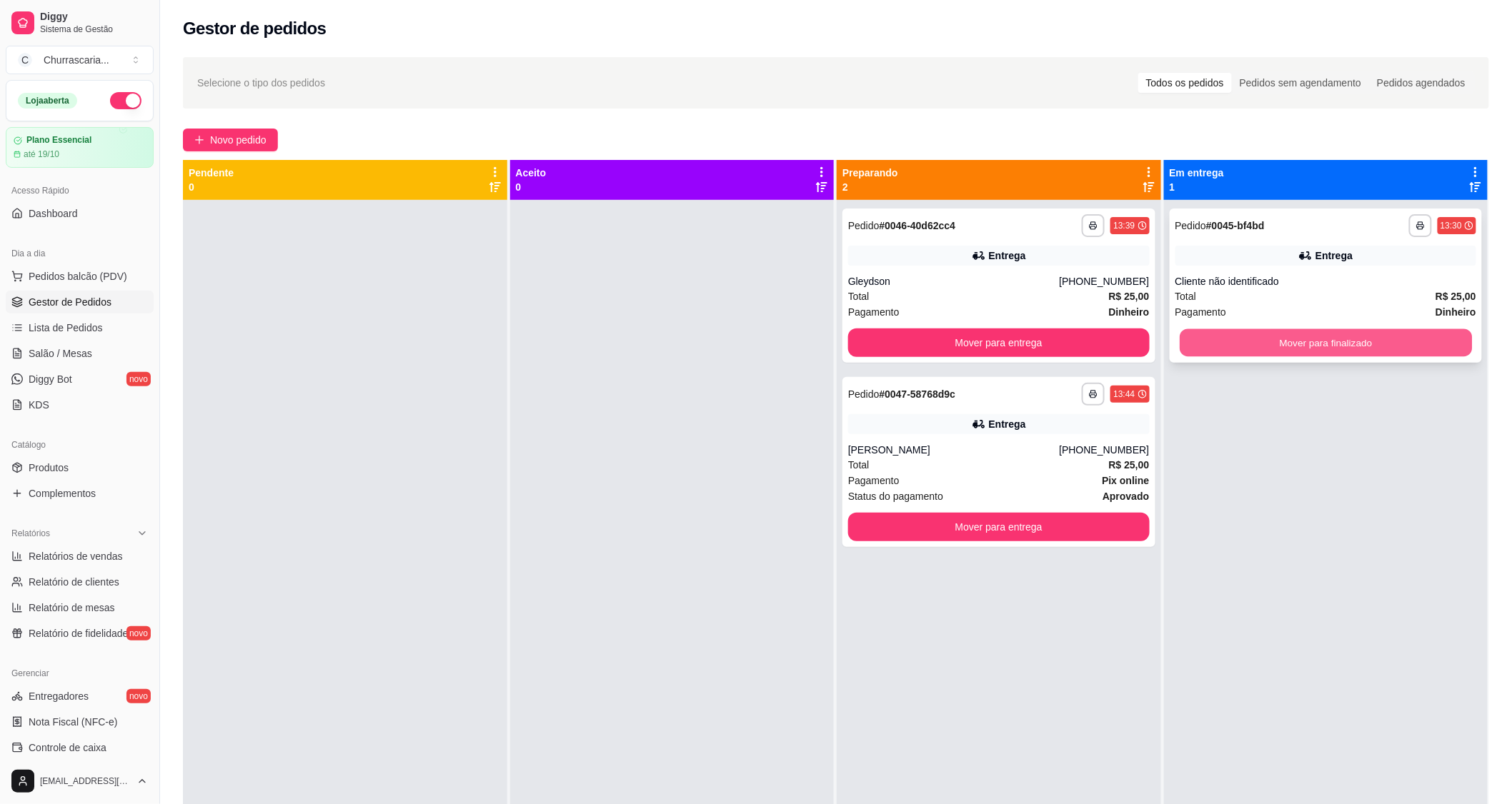
click at [1315, 339] on button "Mover para finalizado" at bounding box center [1325, 343] width 292 height 28
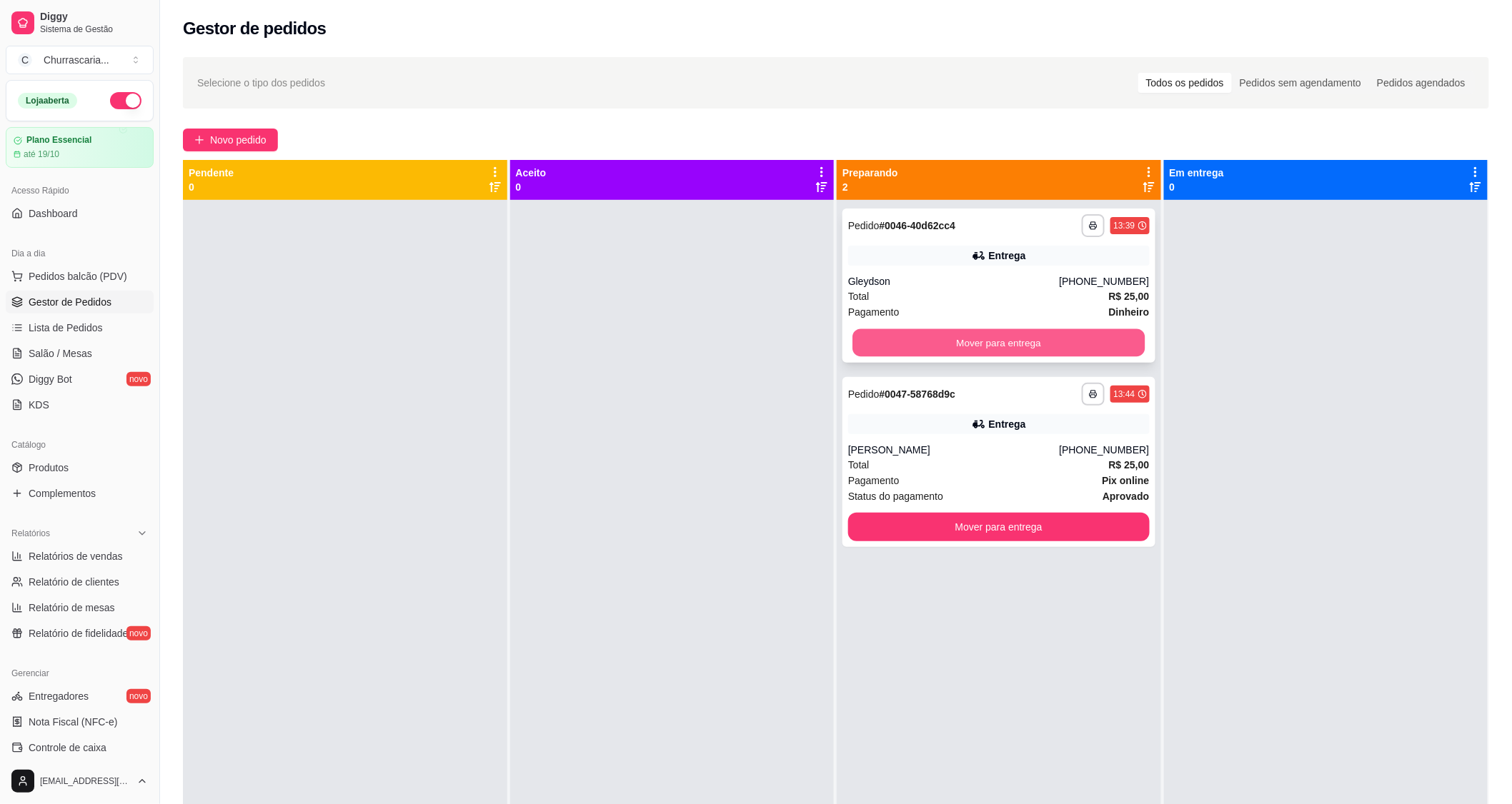
click at [1097, 333] on button "Mover para entrega" at bounding box center [998, 343] width 292 height 28
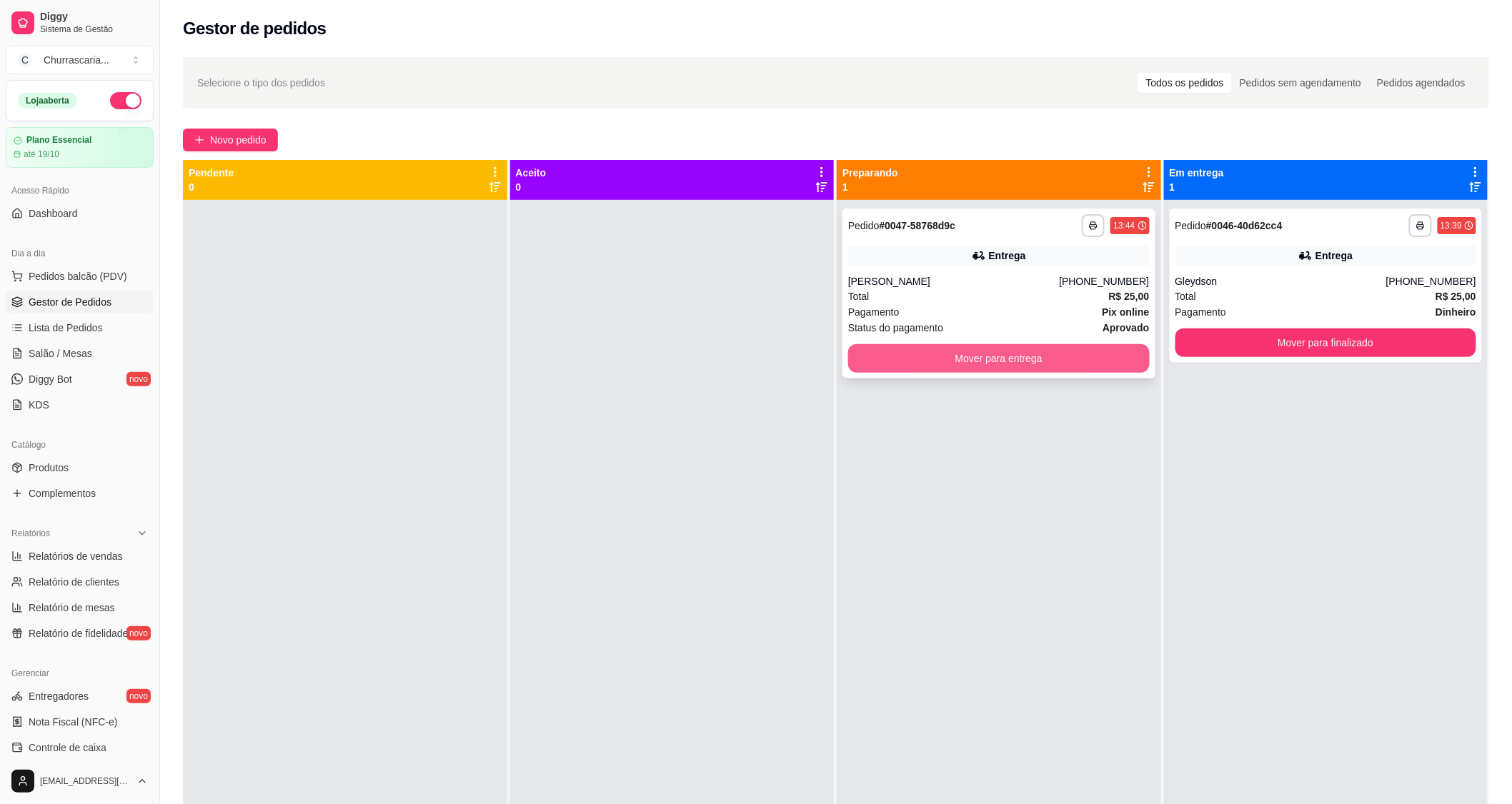
click at [1092, 357] on button "Mover para entrega" at bounding box center [999, 358] width 302 height 29
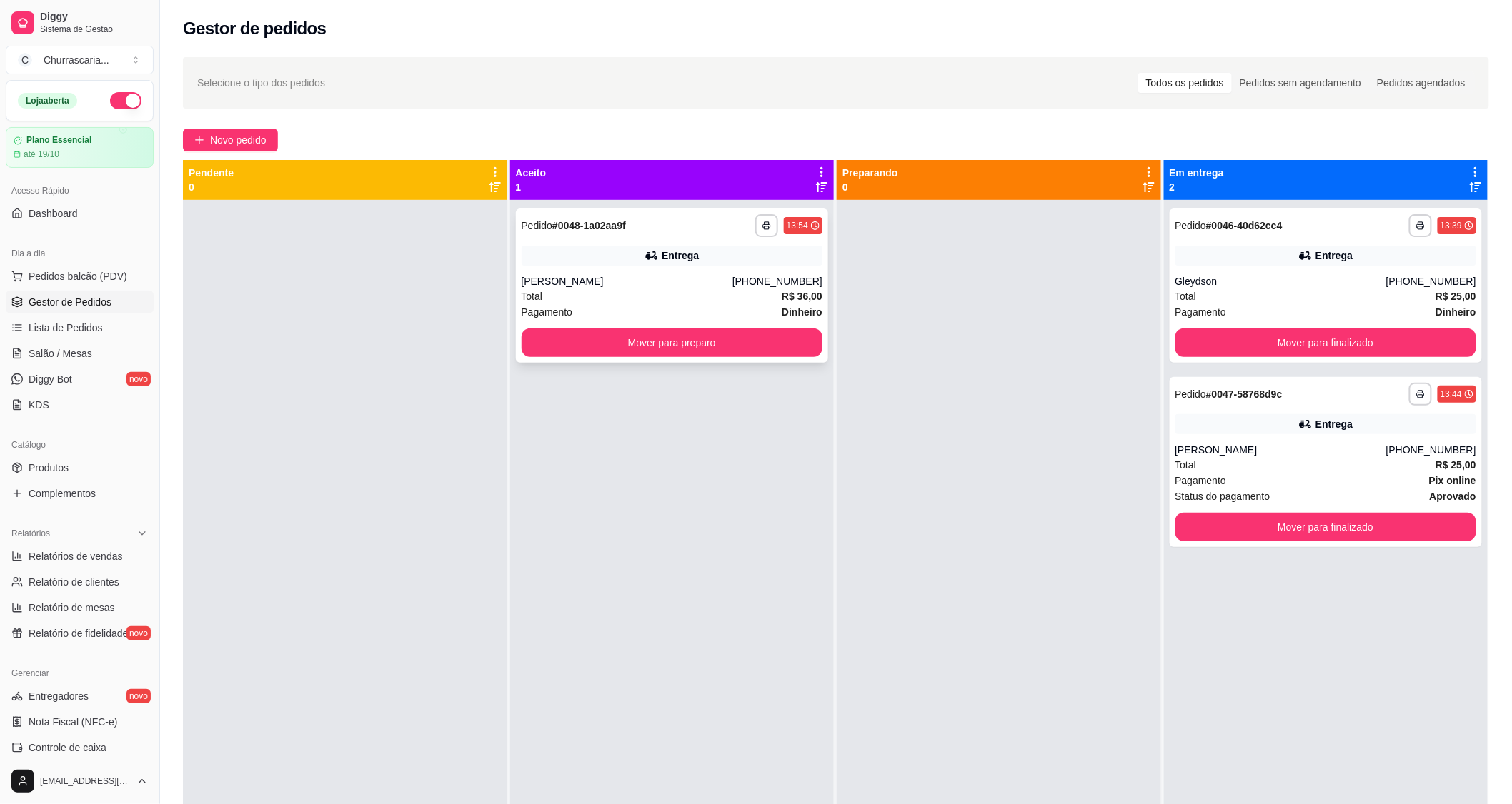
click at [595, 250] on div "Entrega" at bounding box center [672, 256] width 302 height 20
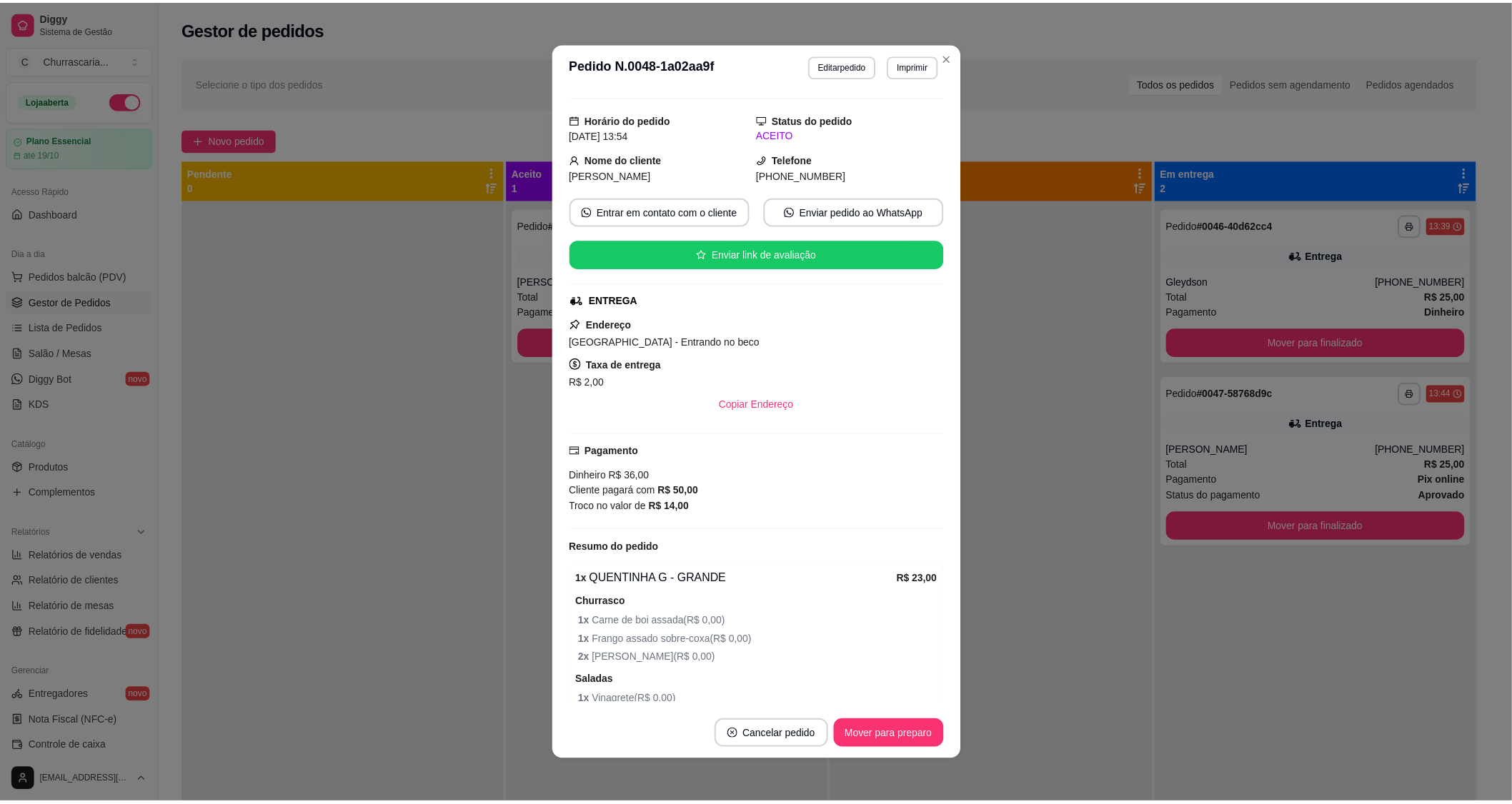
scroll to position [27, 0]
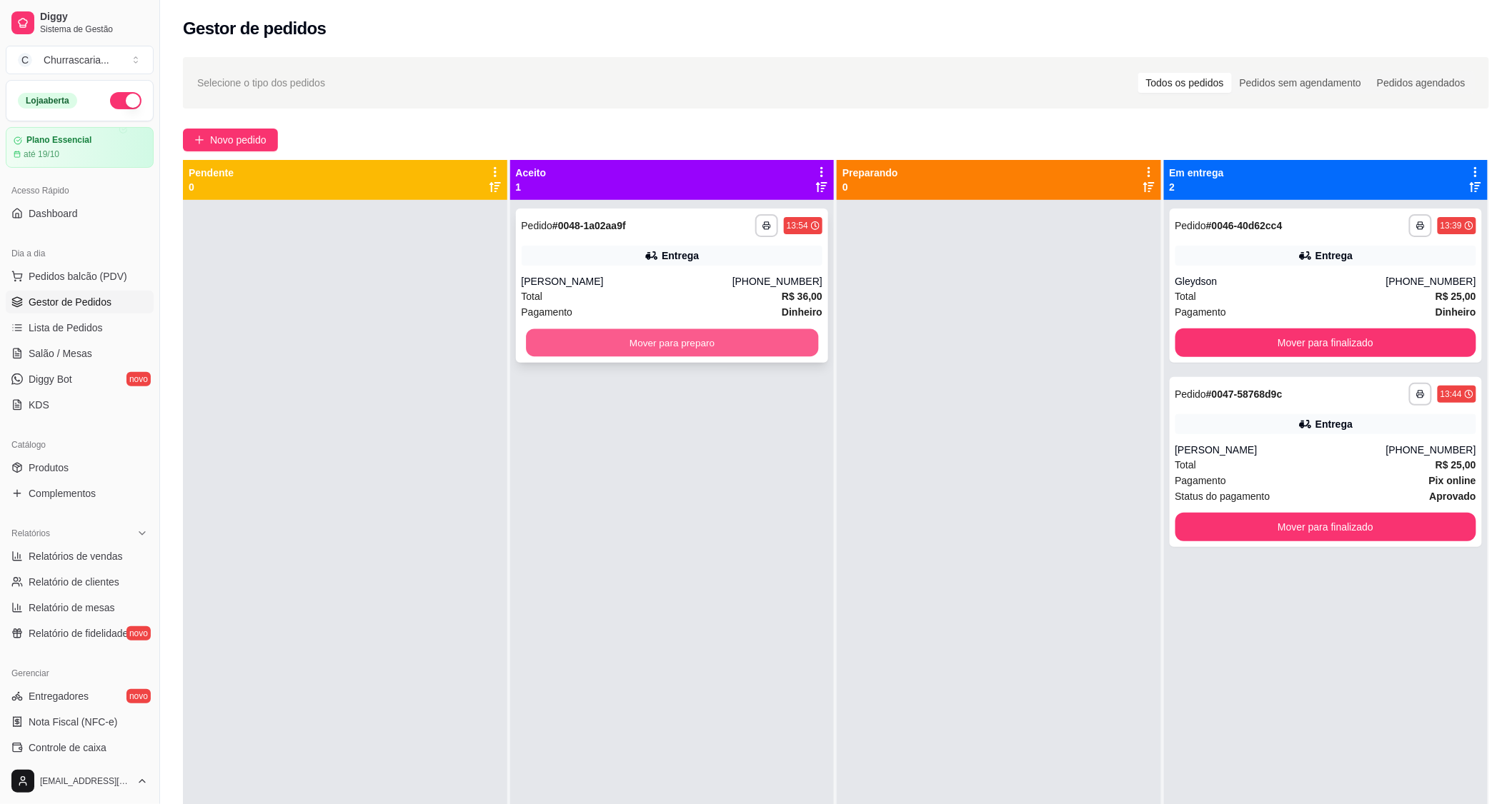
click at [653, 346] on button "Mover para preparo" at bounding box center [672, 343] width 292 height 28
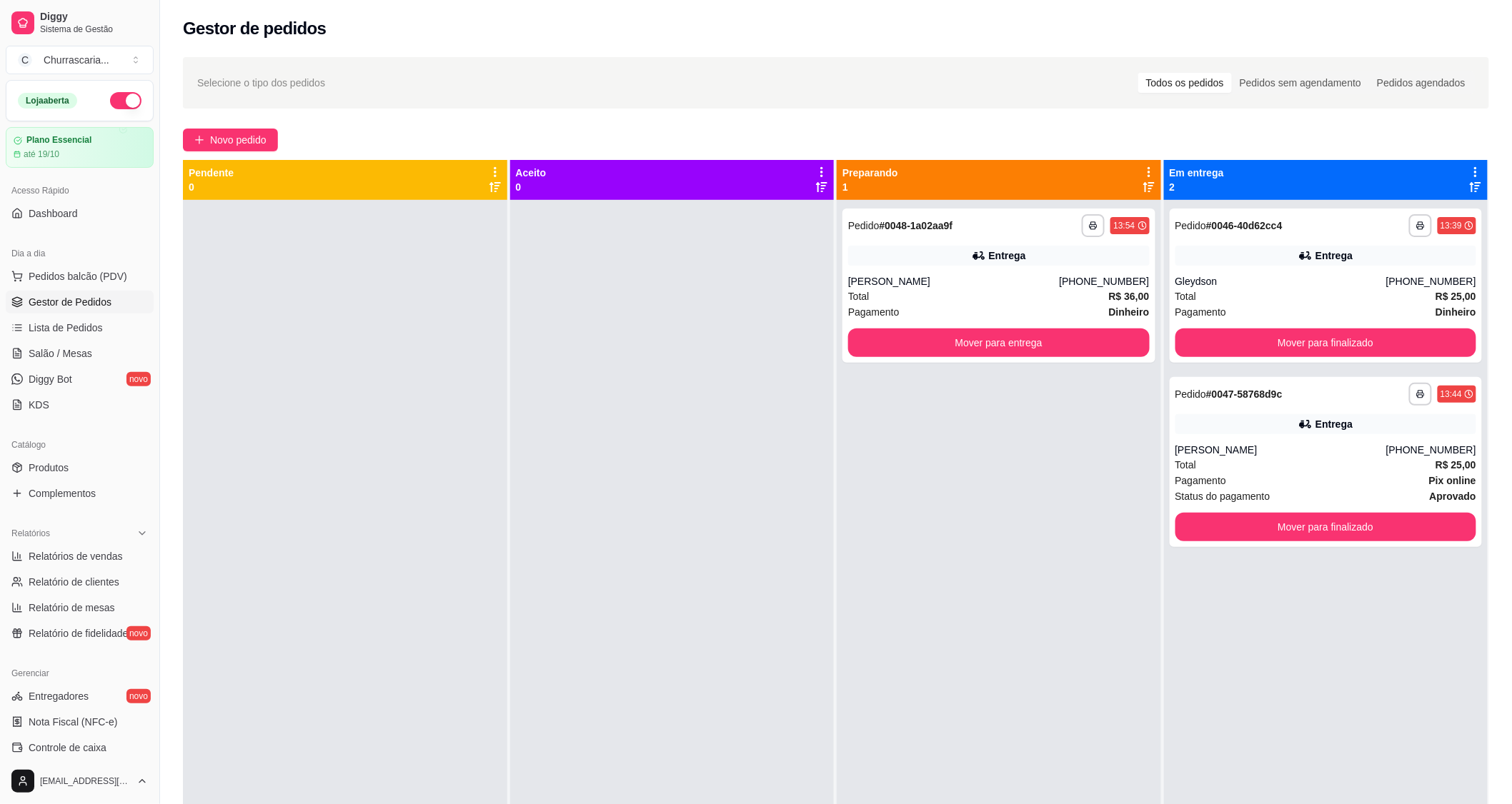
drag, startPoint x: 389, startPoint y: 306, endPoint x: 396, endPoint y: 244, distance: 62.4
click at [396, 257] on div at bounding box center [344, 602] width 325 height 804
click at [1209, 345] on button "Mover para finalizado" at bounding box center [1325, 343] width 292 height 28
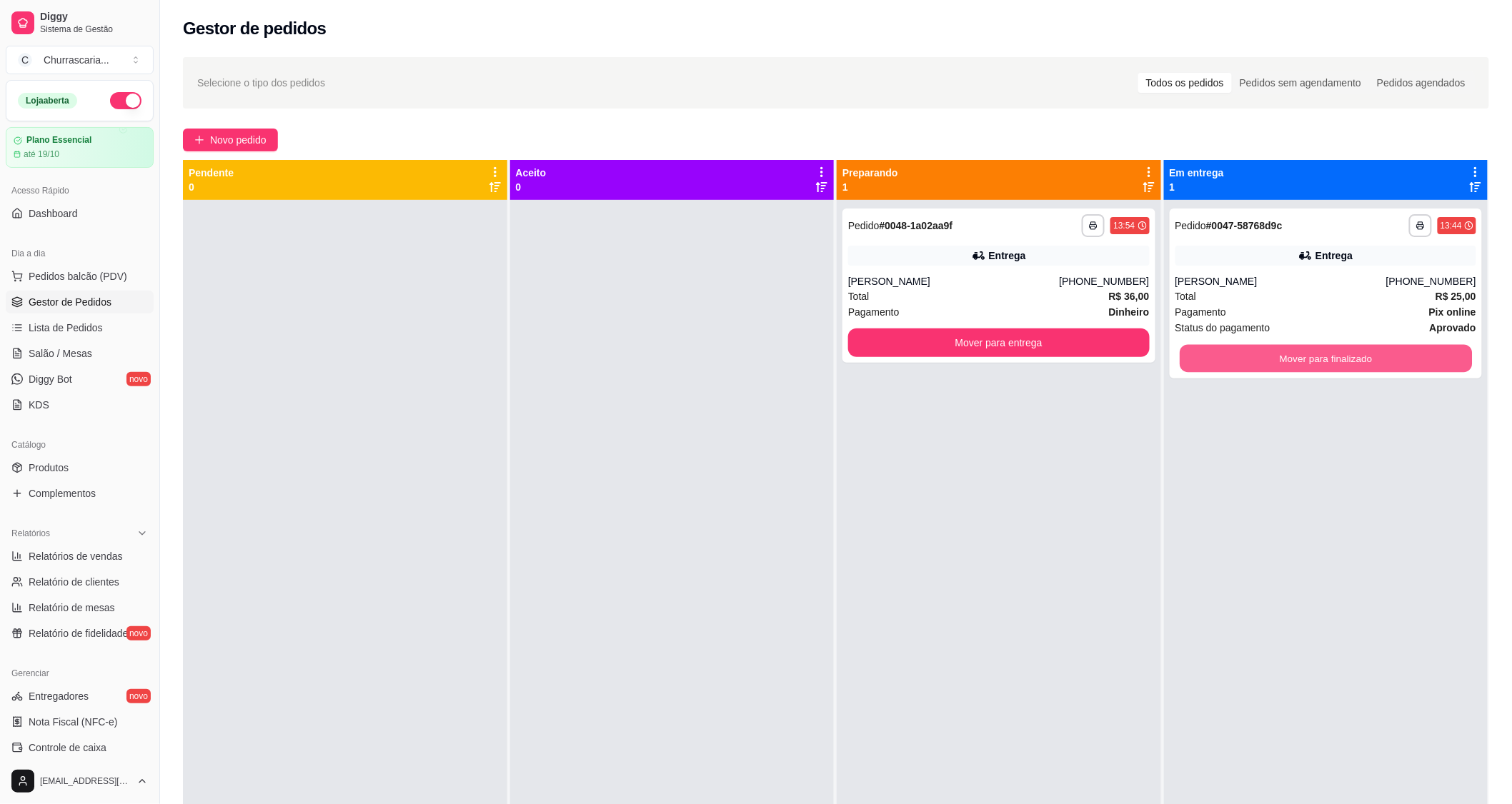
click at [1209, 345] on button "Mover para finalizado" at bounding box center [1325, 359] width 292 height 28
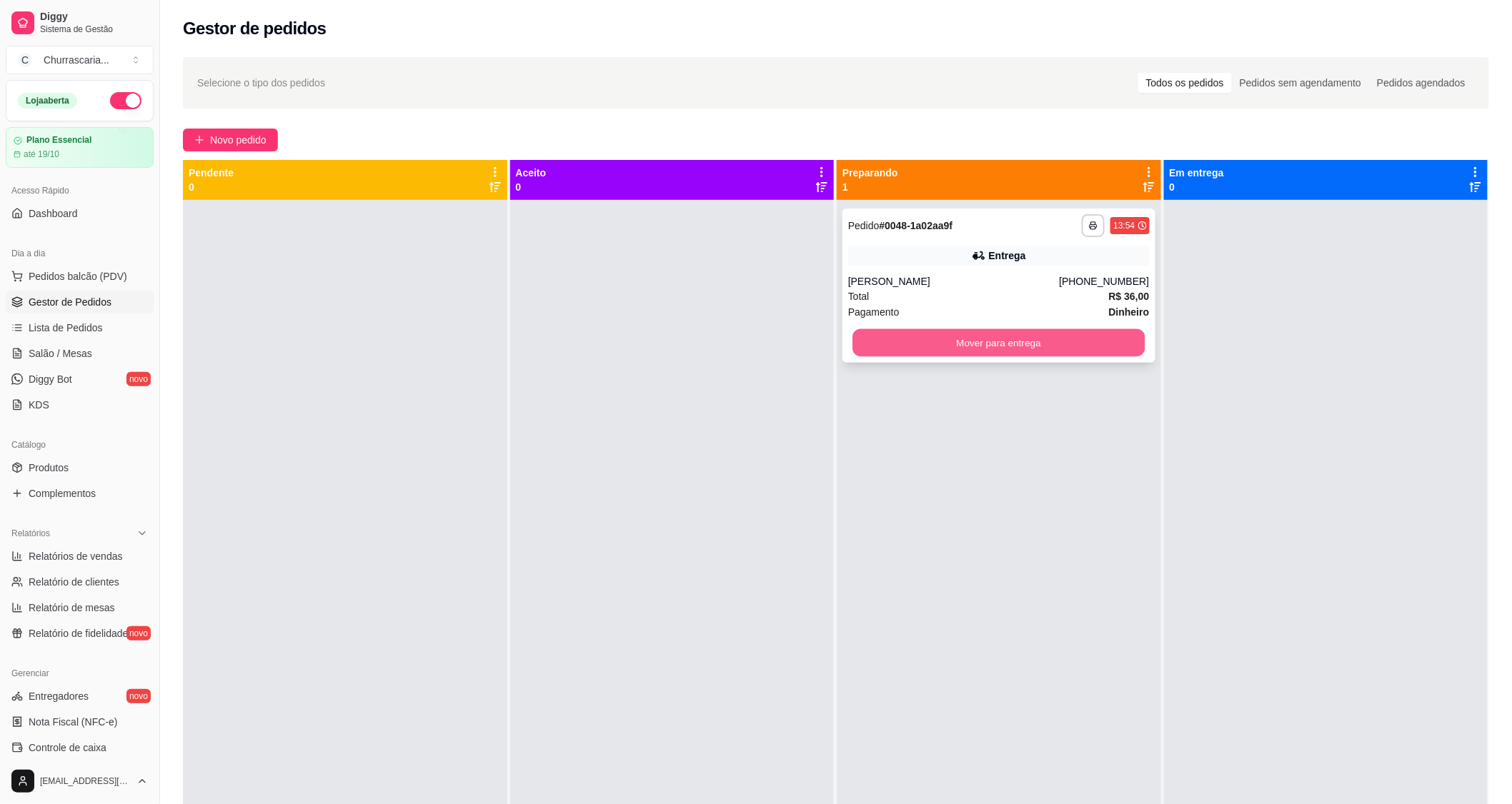
click at [1032, 346] on button "Mover para entrega" at bounding box center [998, 343] width 292 height 28
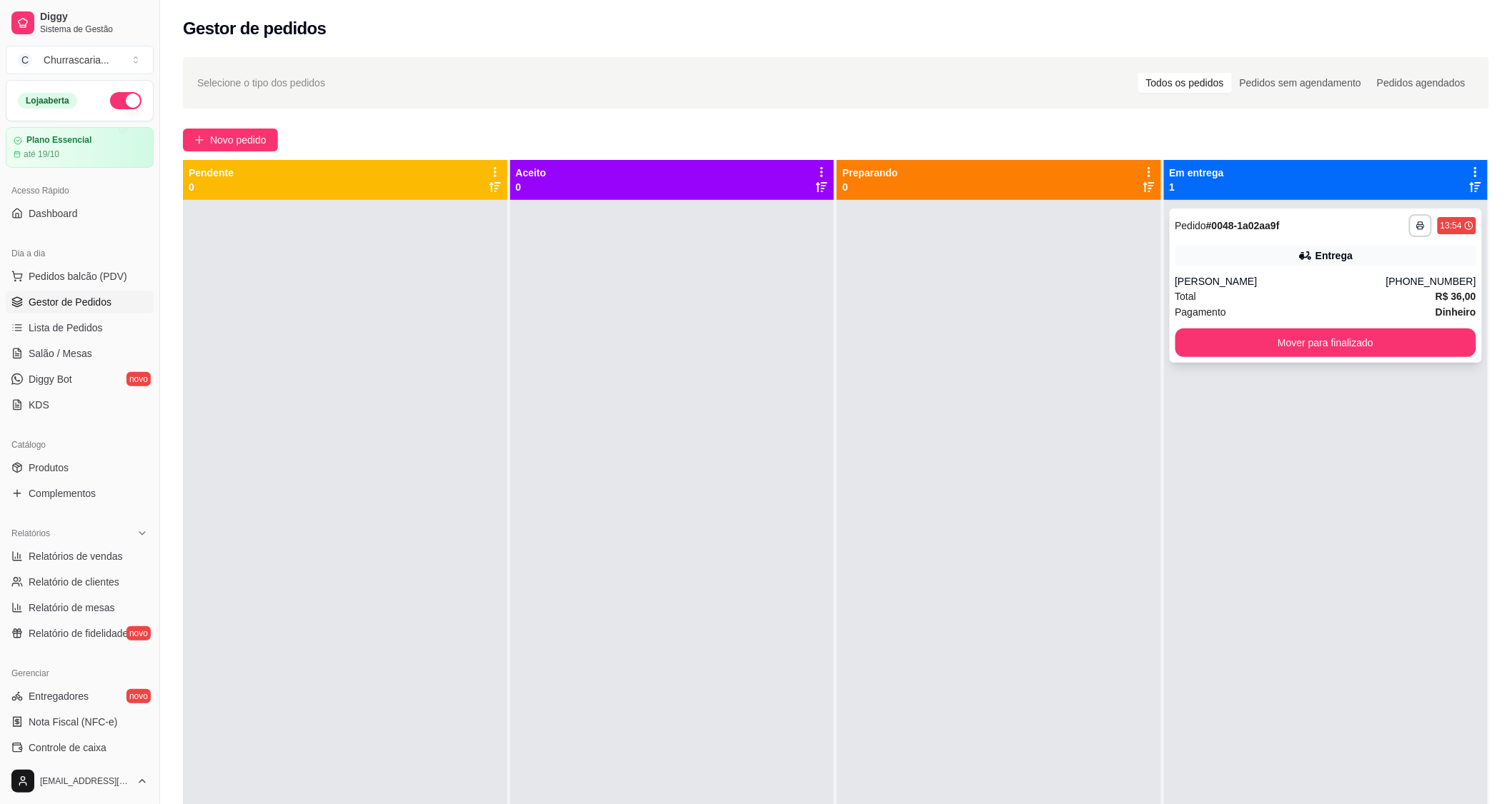
click at [1420, 363] on div "**********" at bounding box center [1325, 602] width 325 height 804
click at [1399, 340] on button "Mover para finalizado" at bounding box center [1325, 343] width 292 height 28
